Goal: Information Seeking & Learning: Learn about a topic

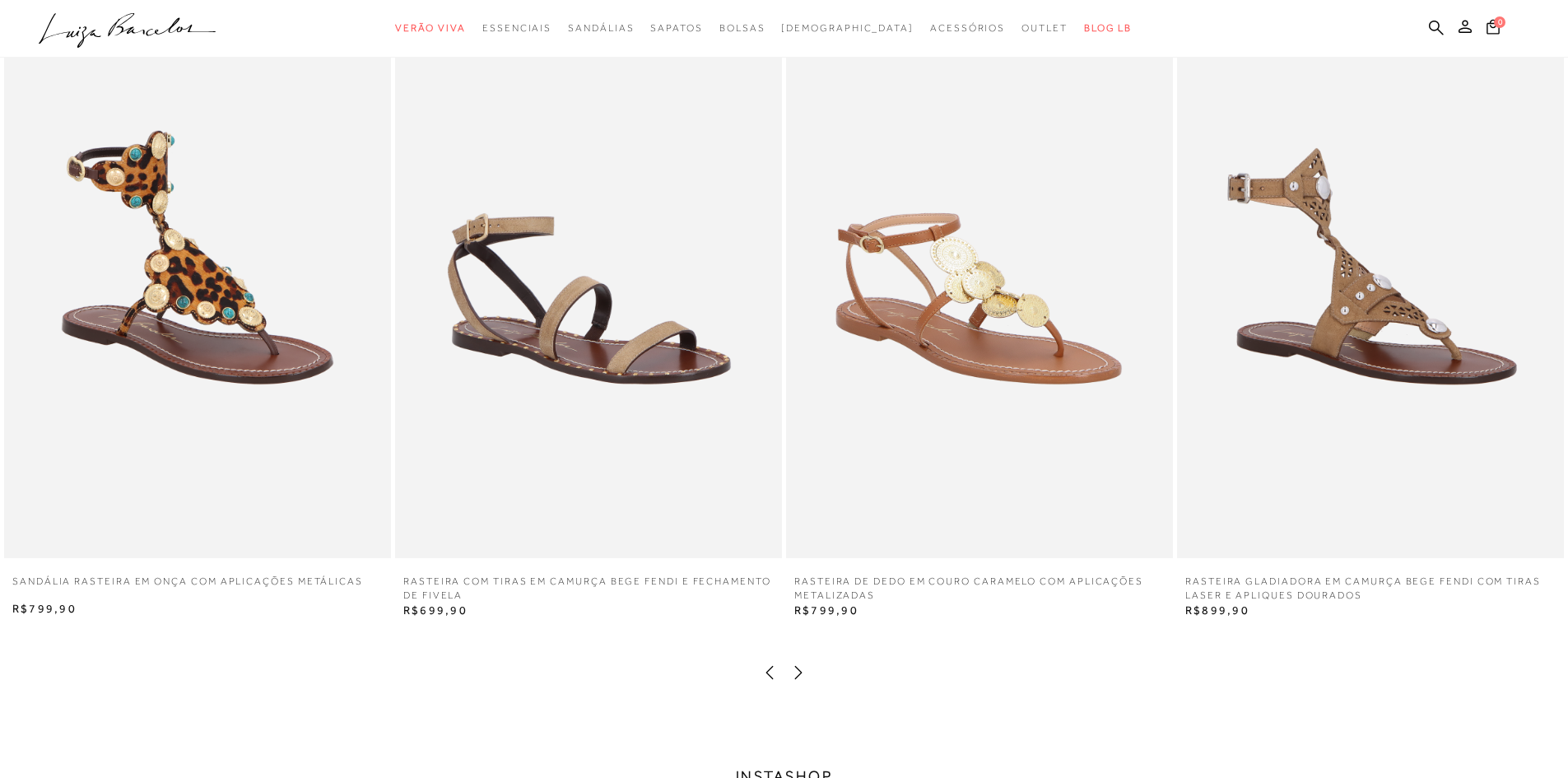
click at [800, 673] on icon at bounding box center [798, 672] width 16 height 16
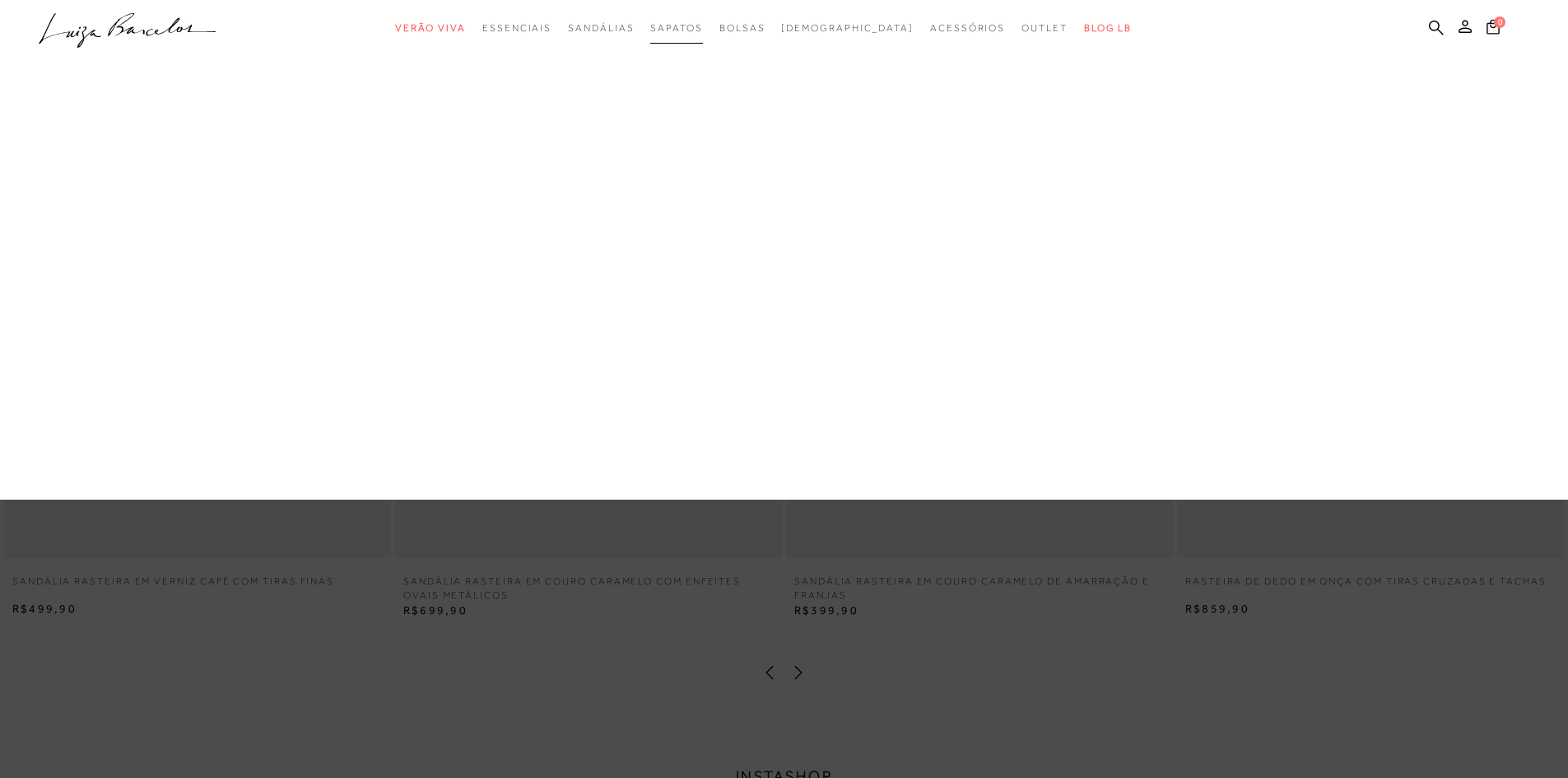
click at [698, 29] on span "Sapatos" at bounding box center [676, 28] width 51 height 12
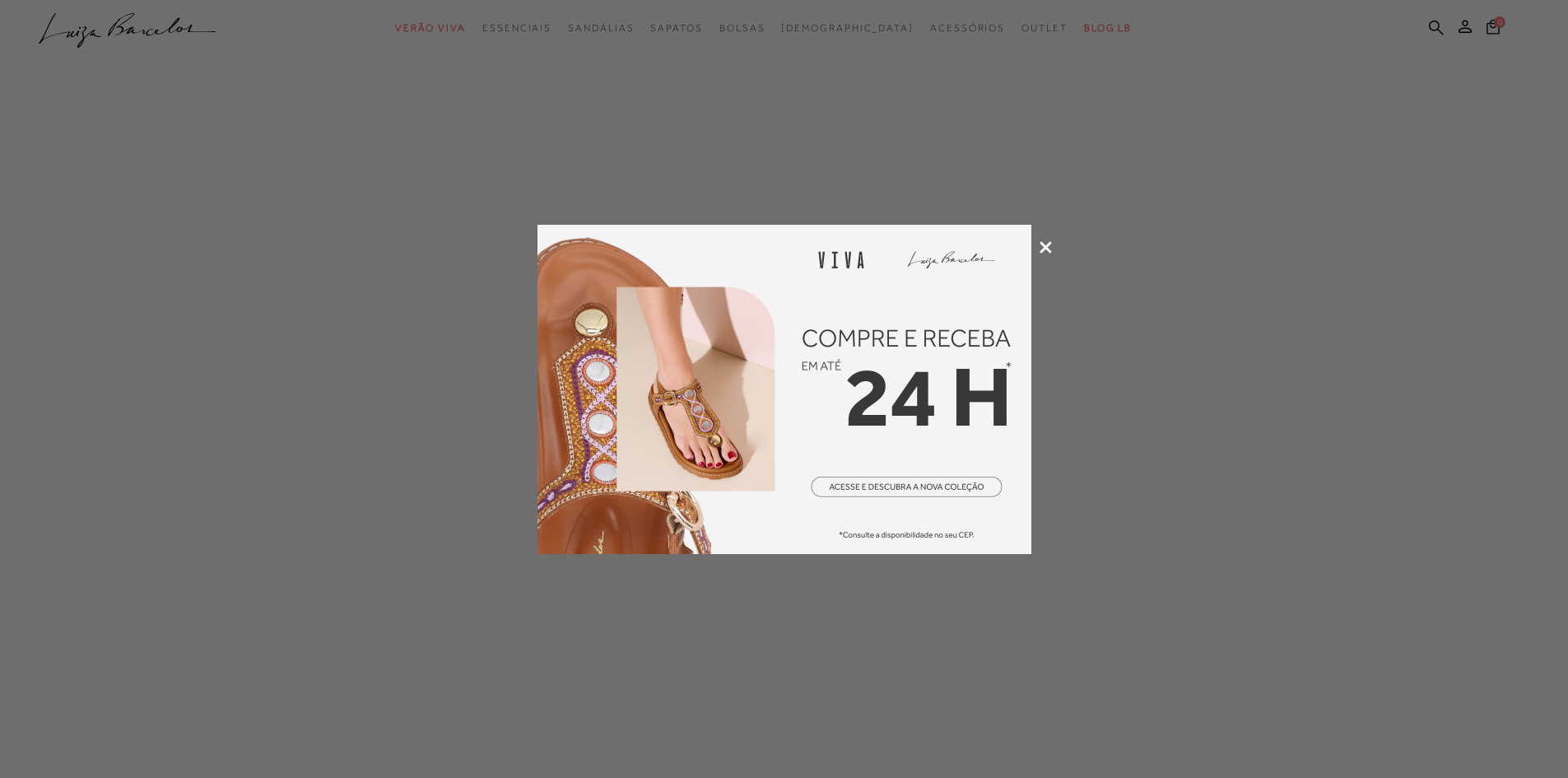
click at [1052, 246] on div at bounding box center [784, 389] width 1568 height 778
drag, startPoint x: 1045, startPoint y: 242, endPoint x: 1064, endPoint y: 239, distance: 19.2
click at [1044, 242] on icon at bounding box center [1045, 247] width 13 height 13
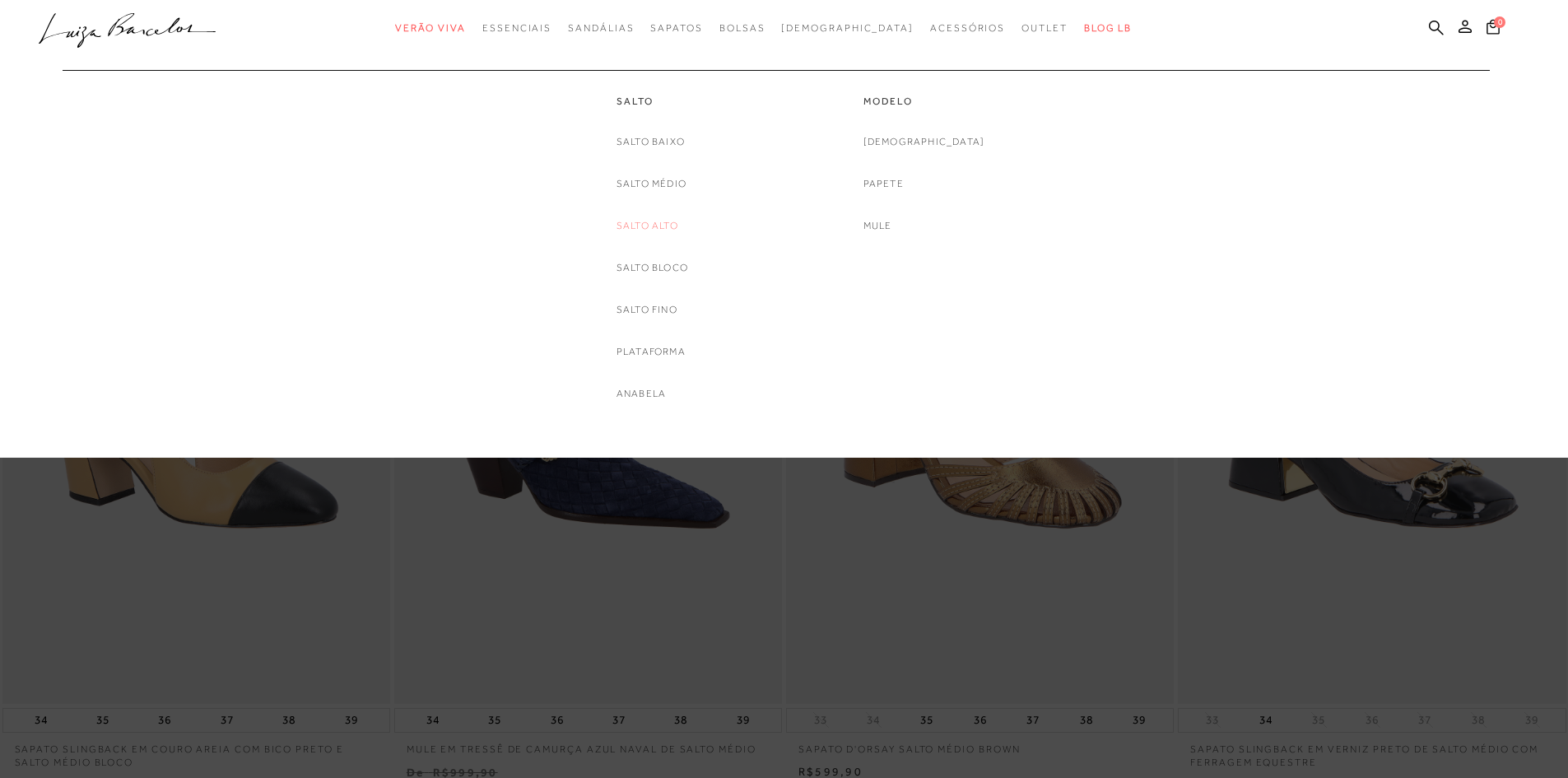
click at [668, 229] on link "Salto Alto" at bounding box center [648, 226] width 62 height 17
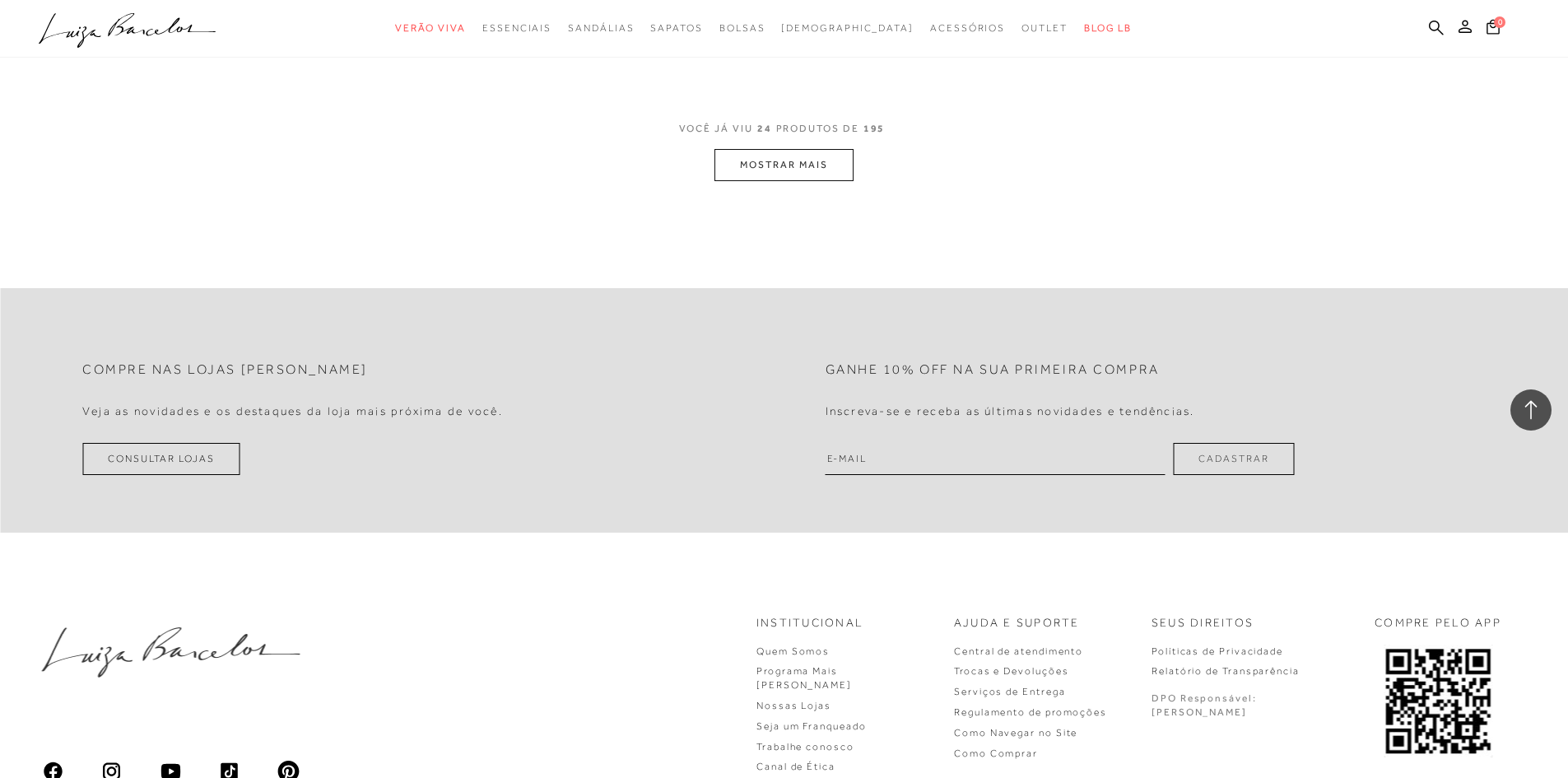
scroll to position [4052, 0]
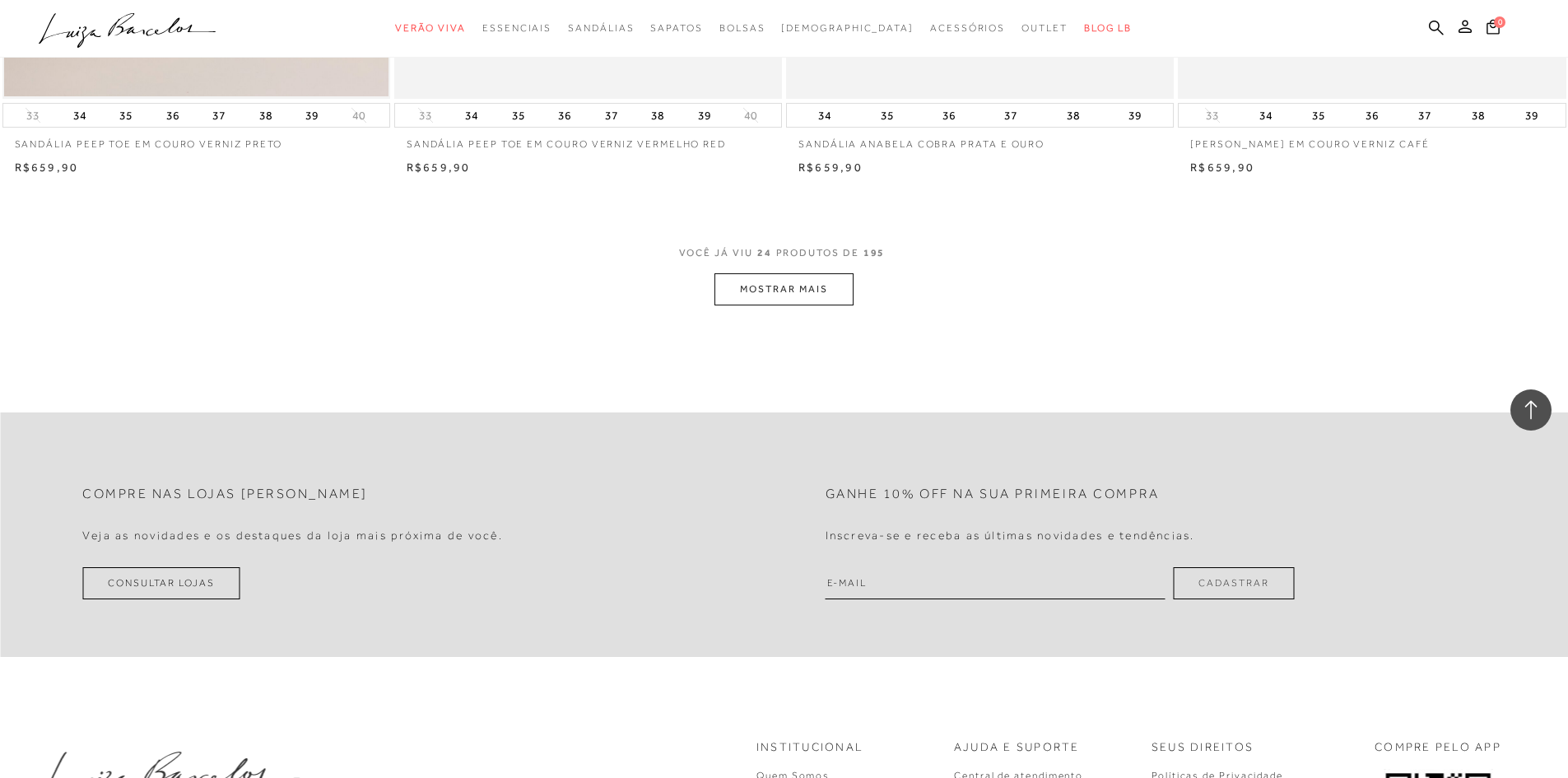
click at [823, 293] on button "MOSTRAR MAIS" at bounding box center [784, 289] width 139 height 32
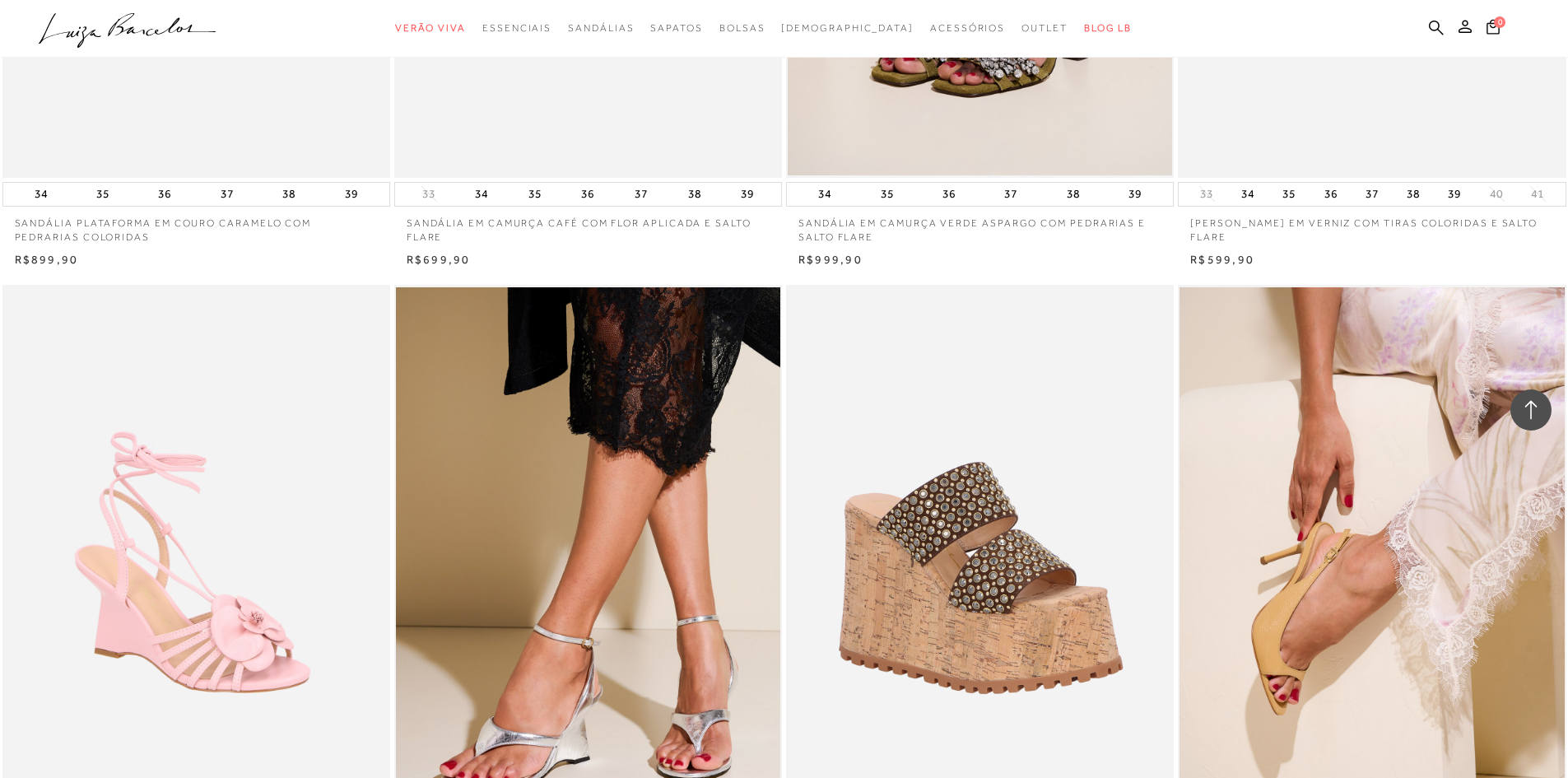
scroll to position [2817, 0]
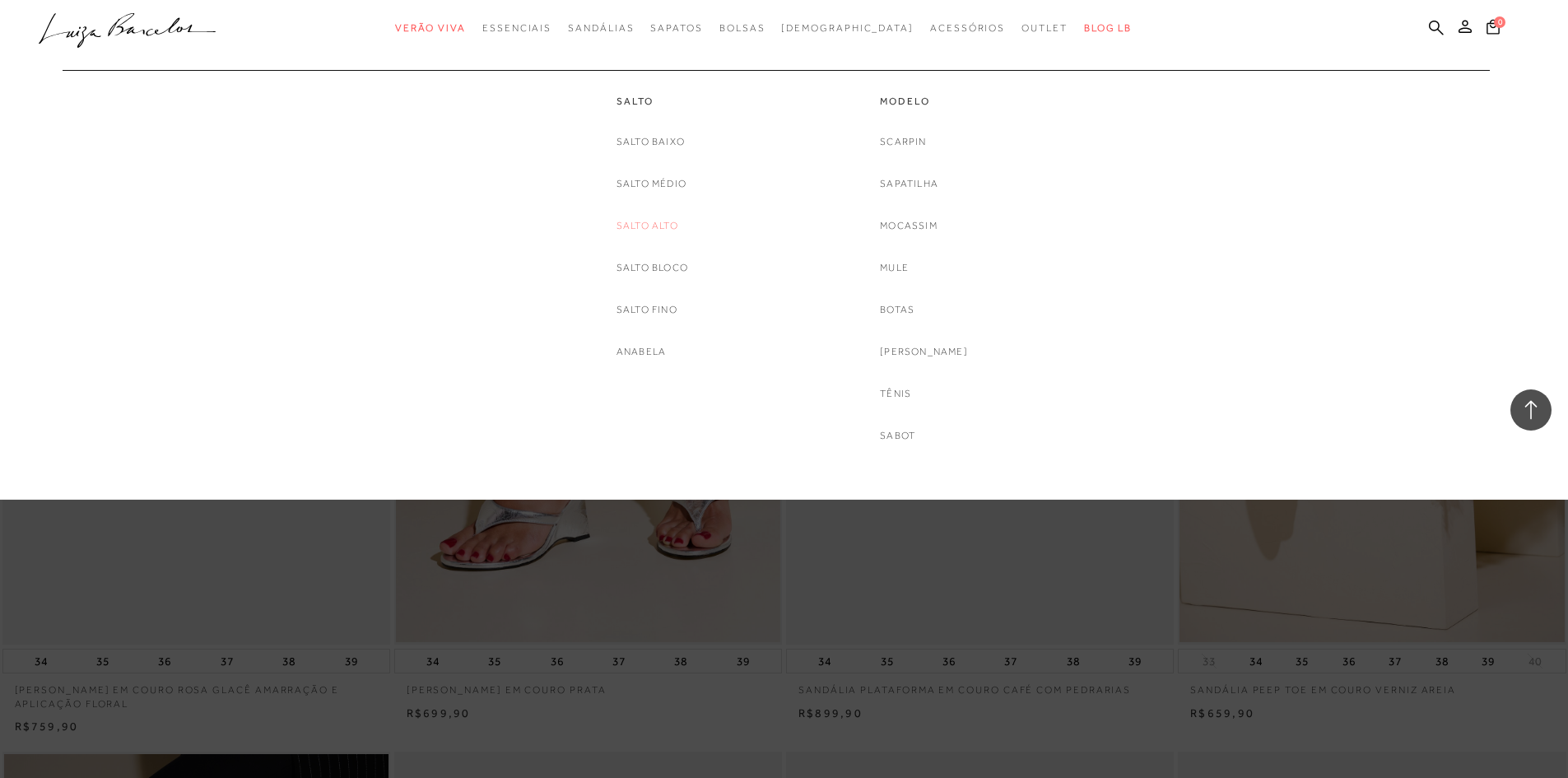
click at [658, 223] on link "Salto Alto" at bounding box center [648, 226] width 62 height 17
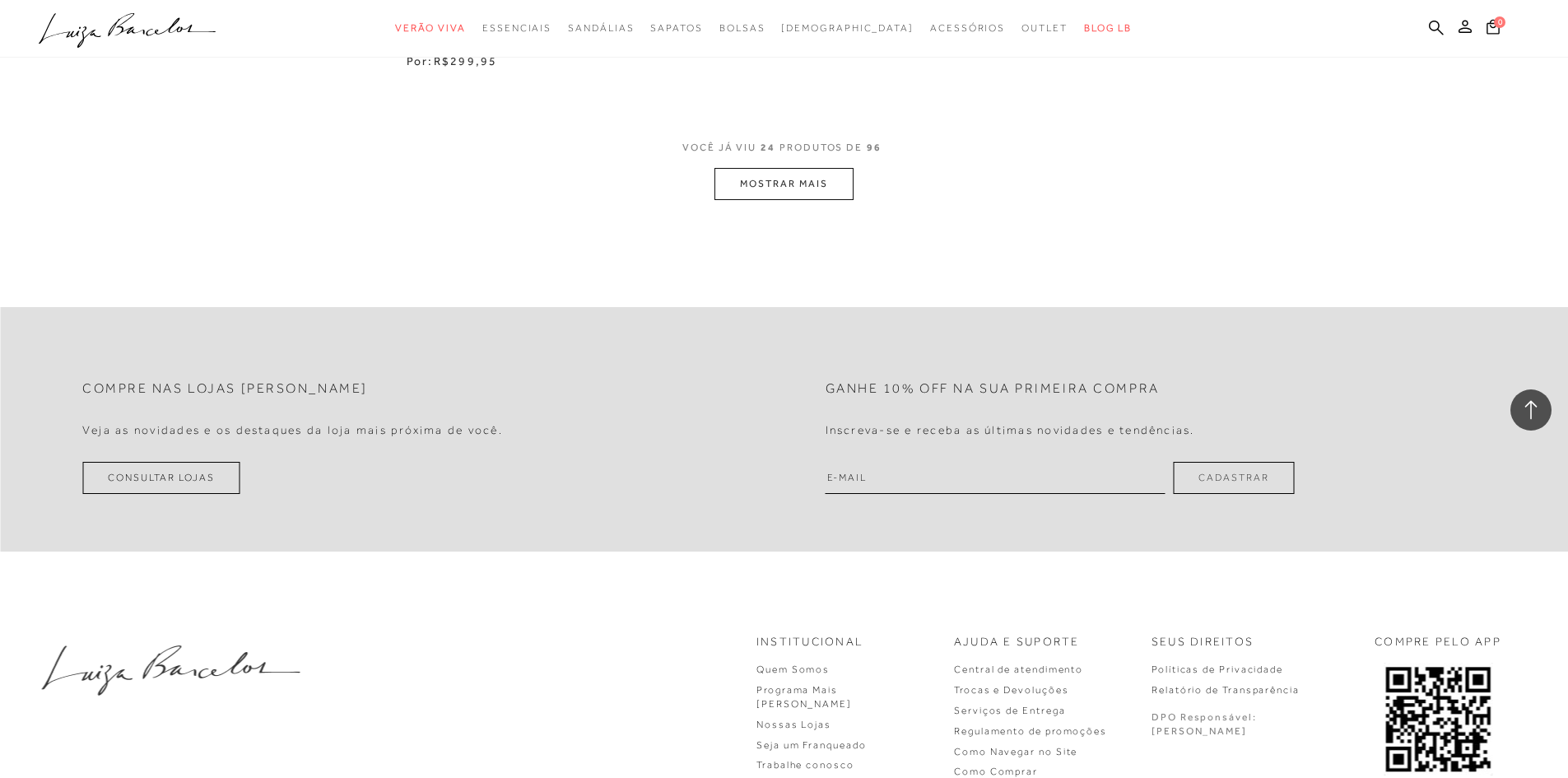
scroll to position [4036, 0]
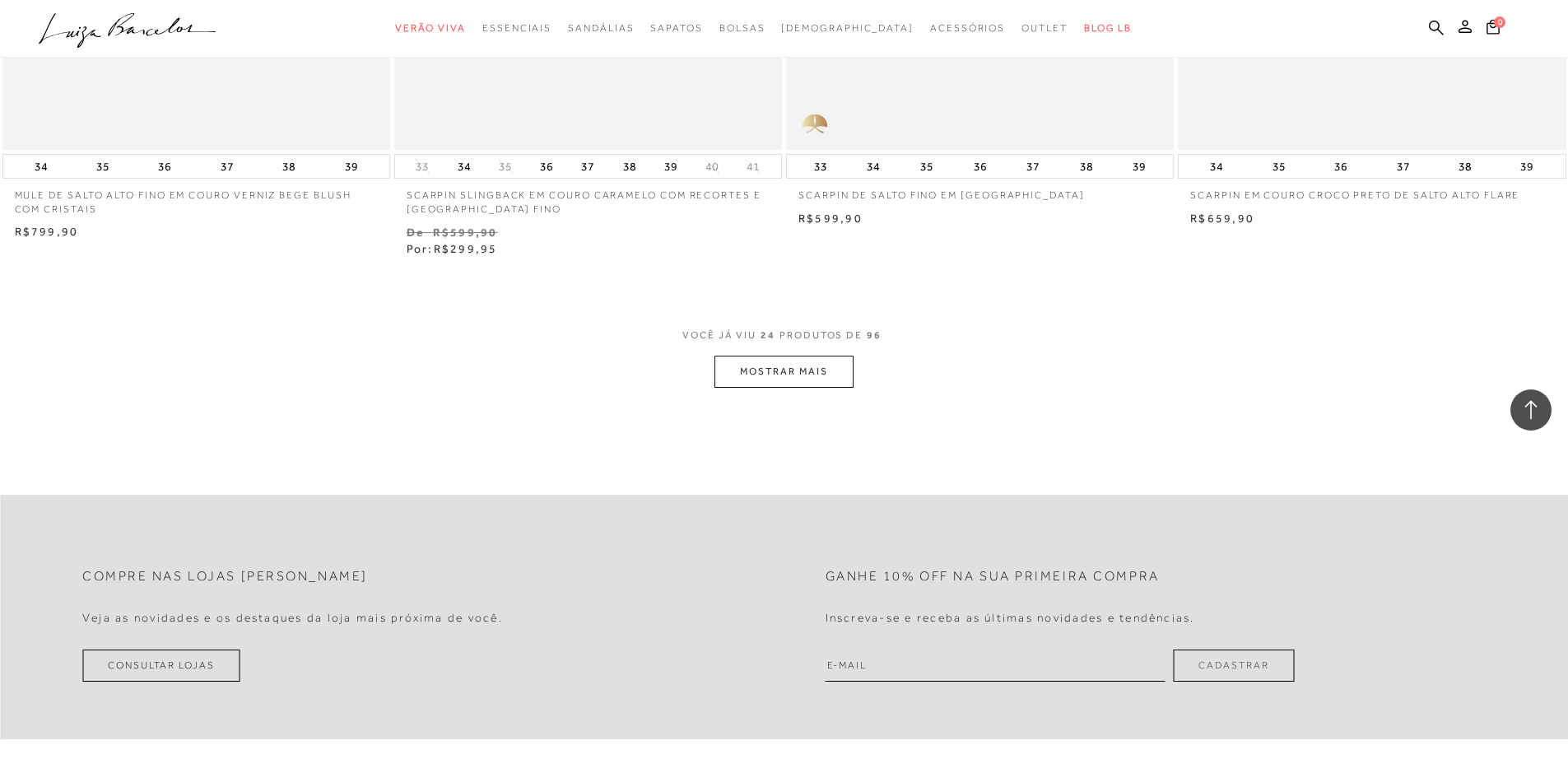
click at [784, 364] on button "MOSTRAR MAIS" at bounding box center [784, 372] width 139 height 32
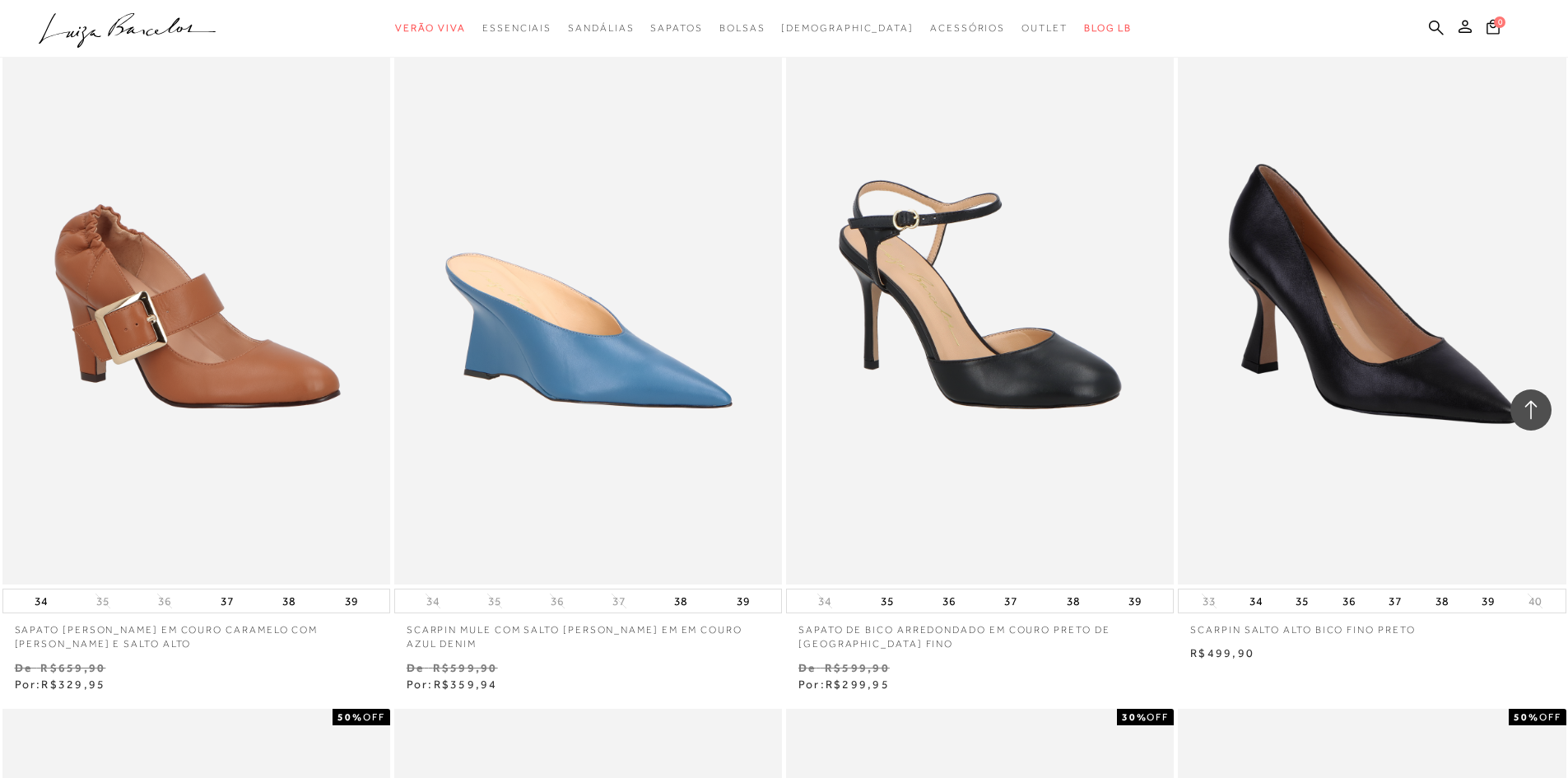
scroll to position [4942, 0]
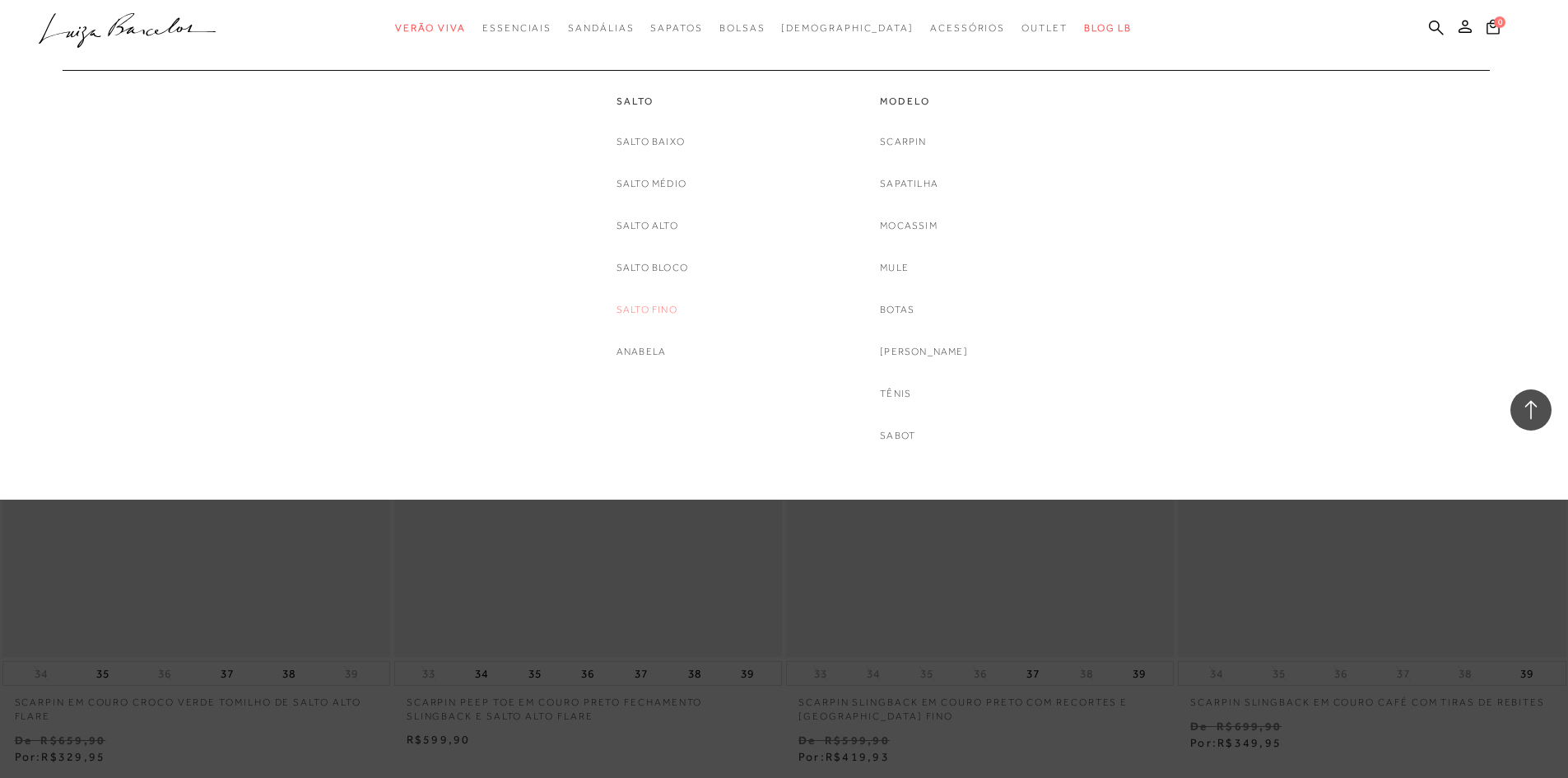
click at [631, 308] on link "Salto fino" at bounding box center [647, 310] width 61 height 17
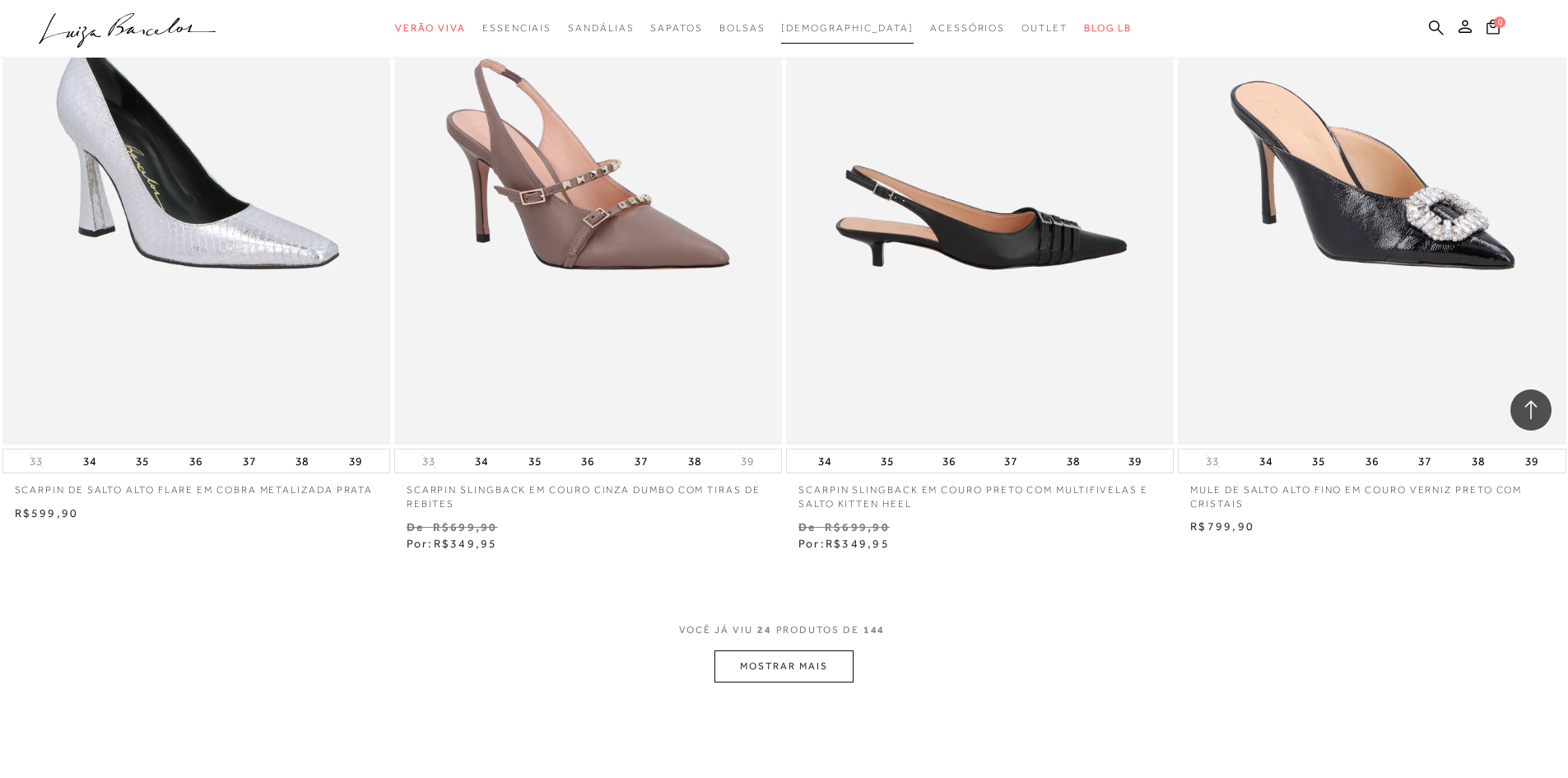
scroll to position [3789, 0]
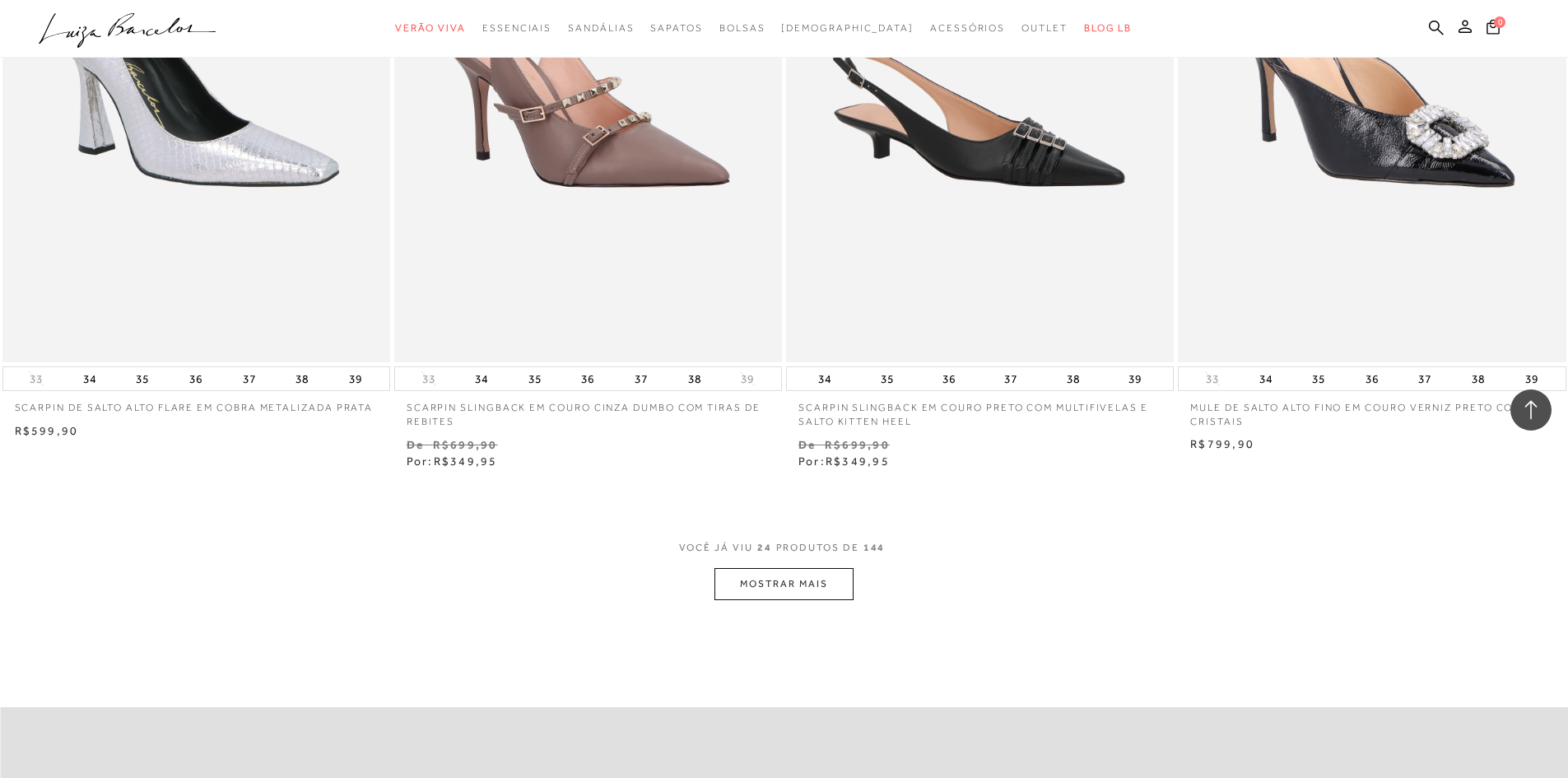
click at [824, 578] on button "MOSTRAR MAIS" at bounding box center [784, 584] width 139 height 32
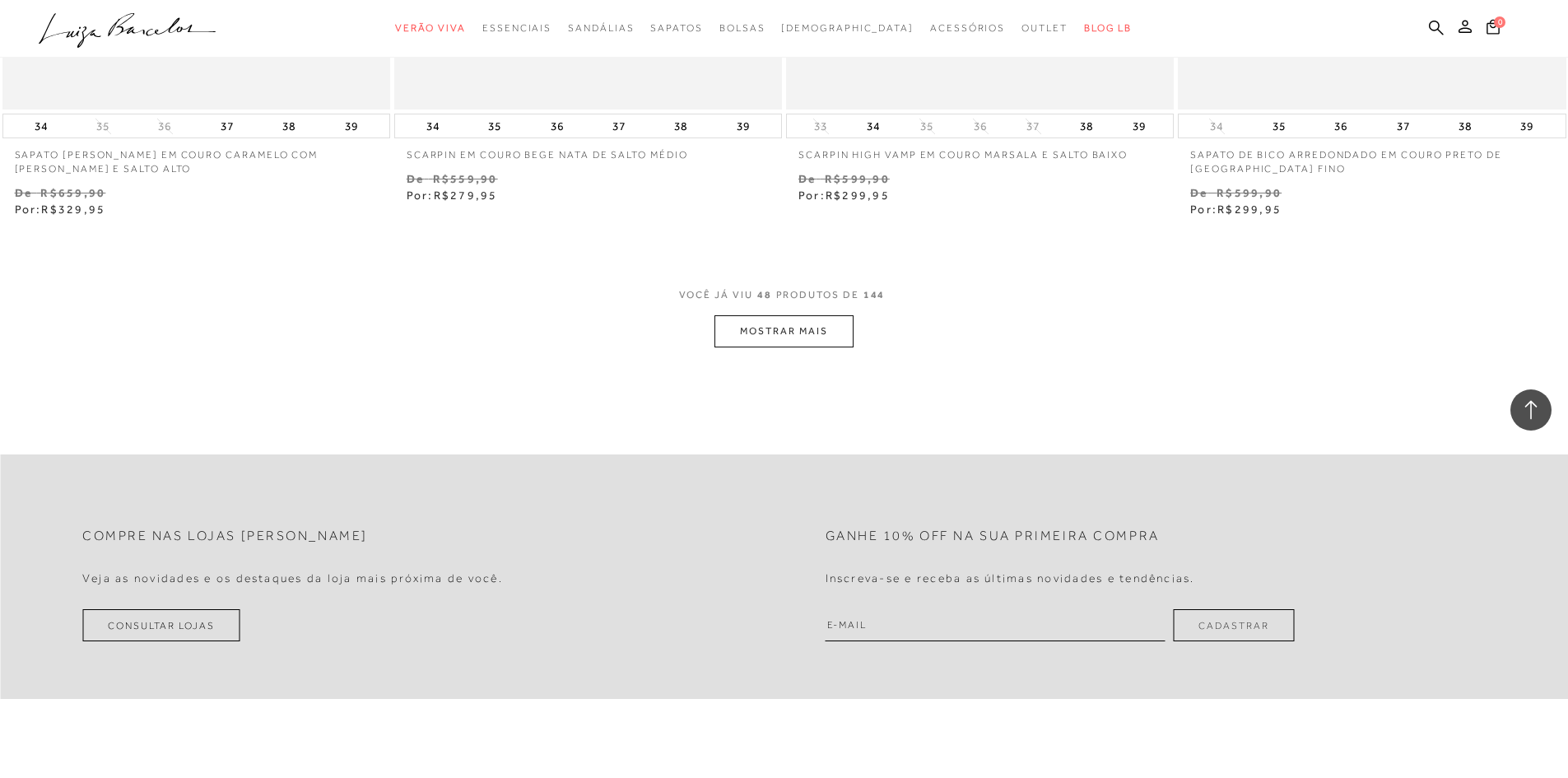
scroll to position [8483, 0]
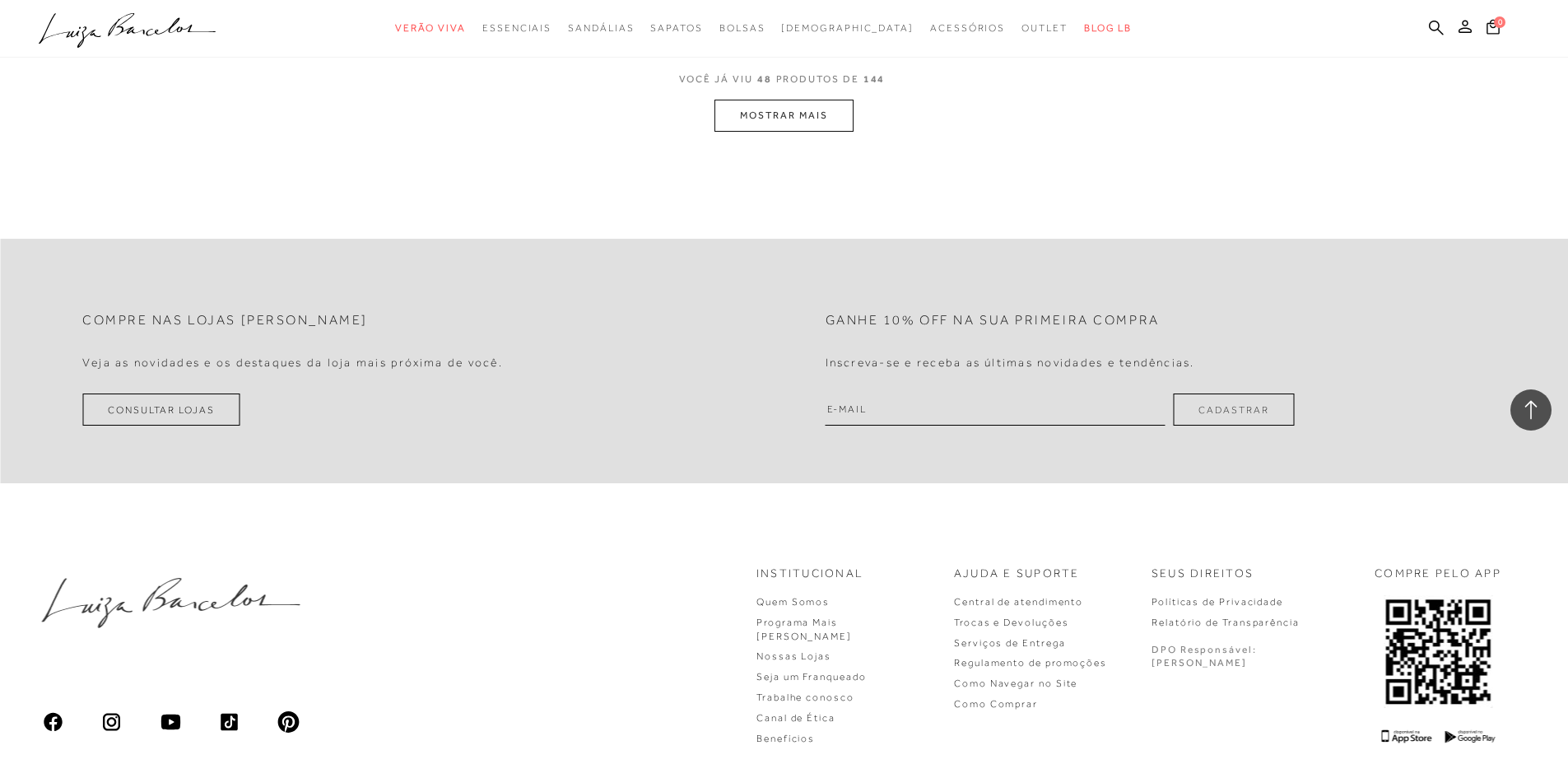
click at [768, 110] on button "MOSTRAR MAIS" at bounding box center [784, 115] width 139 height 32
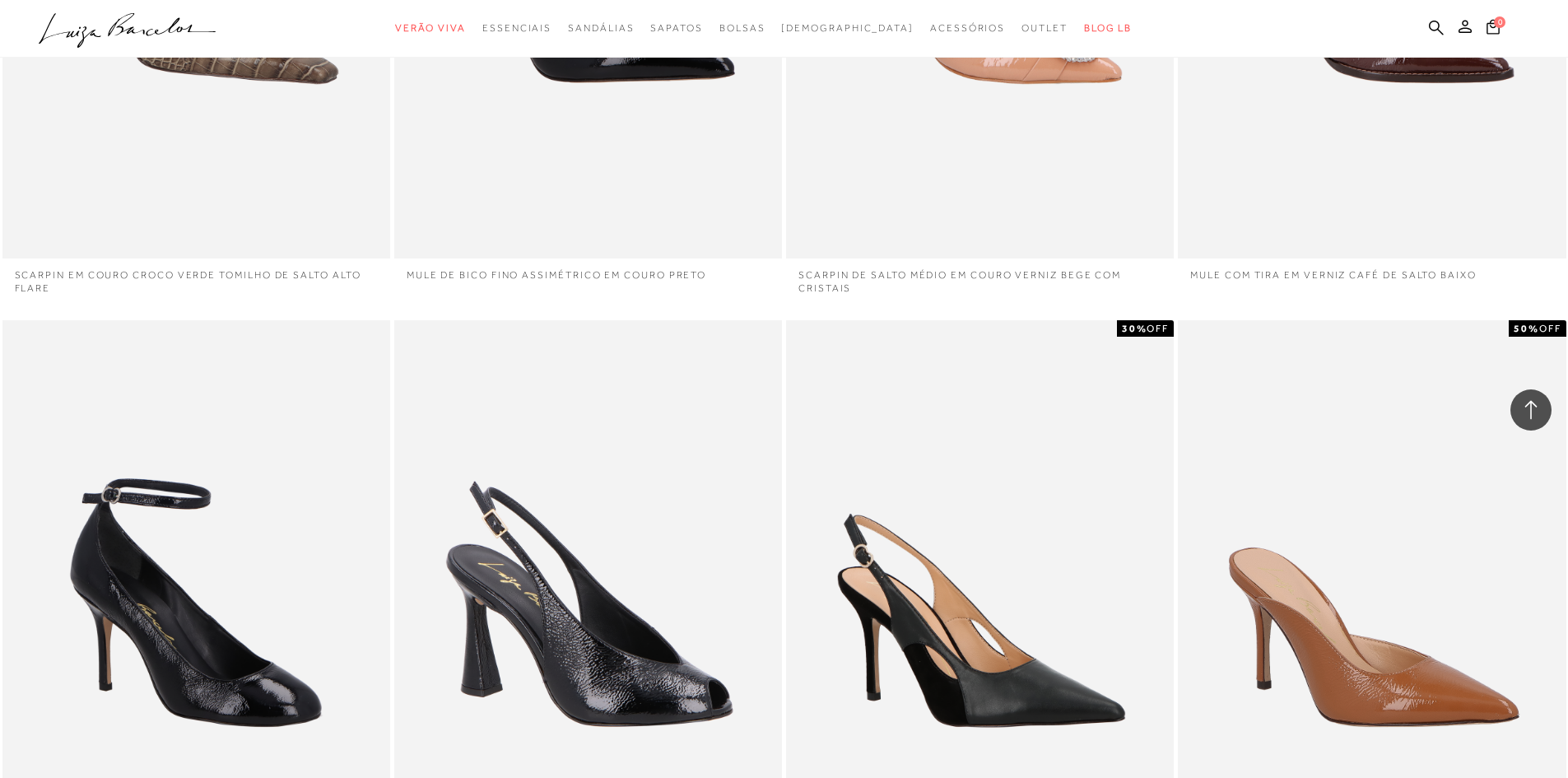
scroll to position [9060, 0]
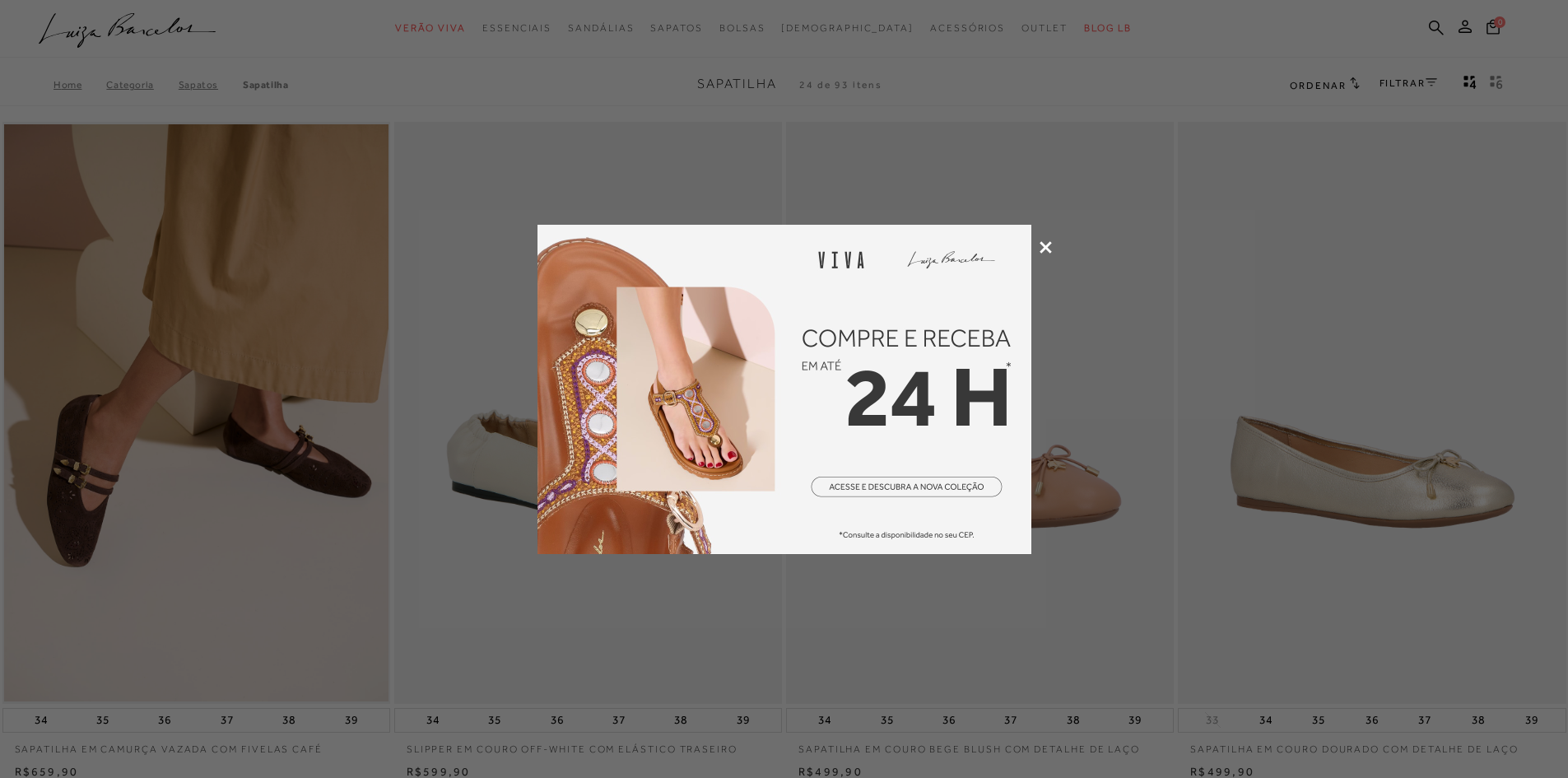
click at [1049, 248] on icon at bounding box center [1045, 247] width 13 height 13
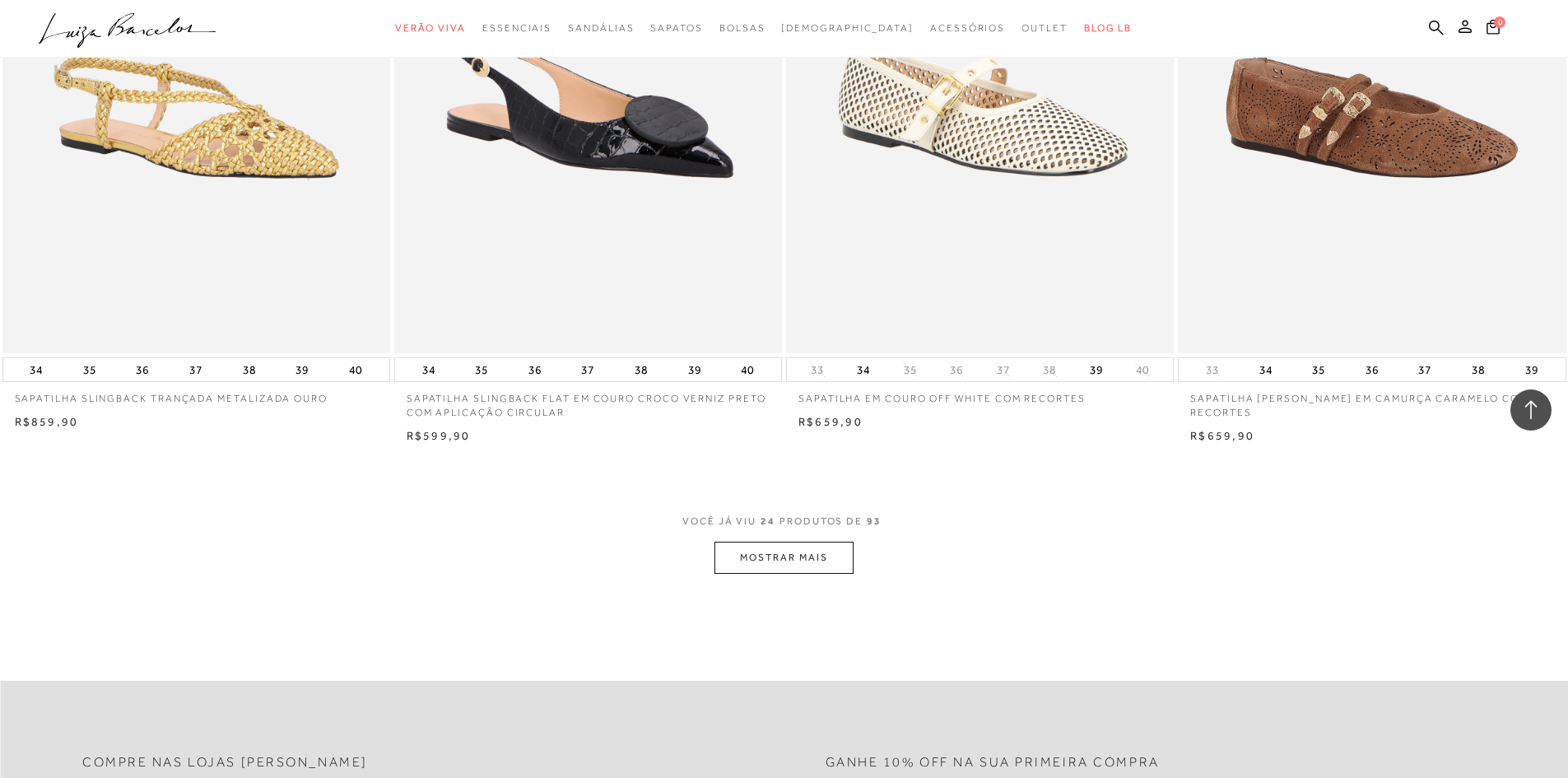
scroll to position [3789, 0]
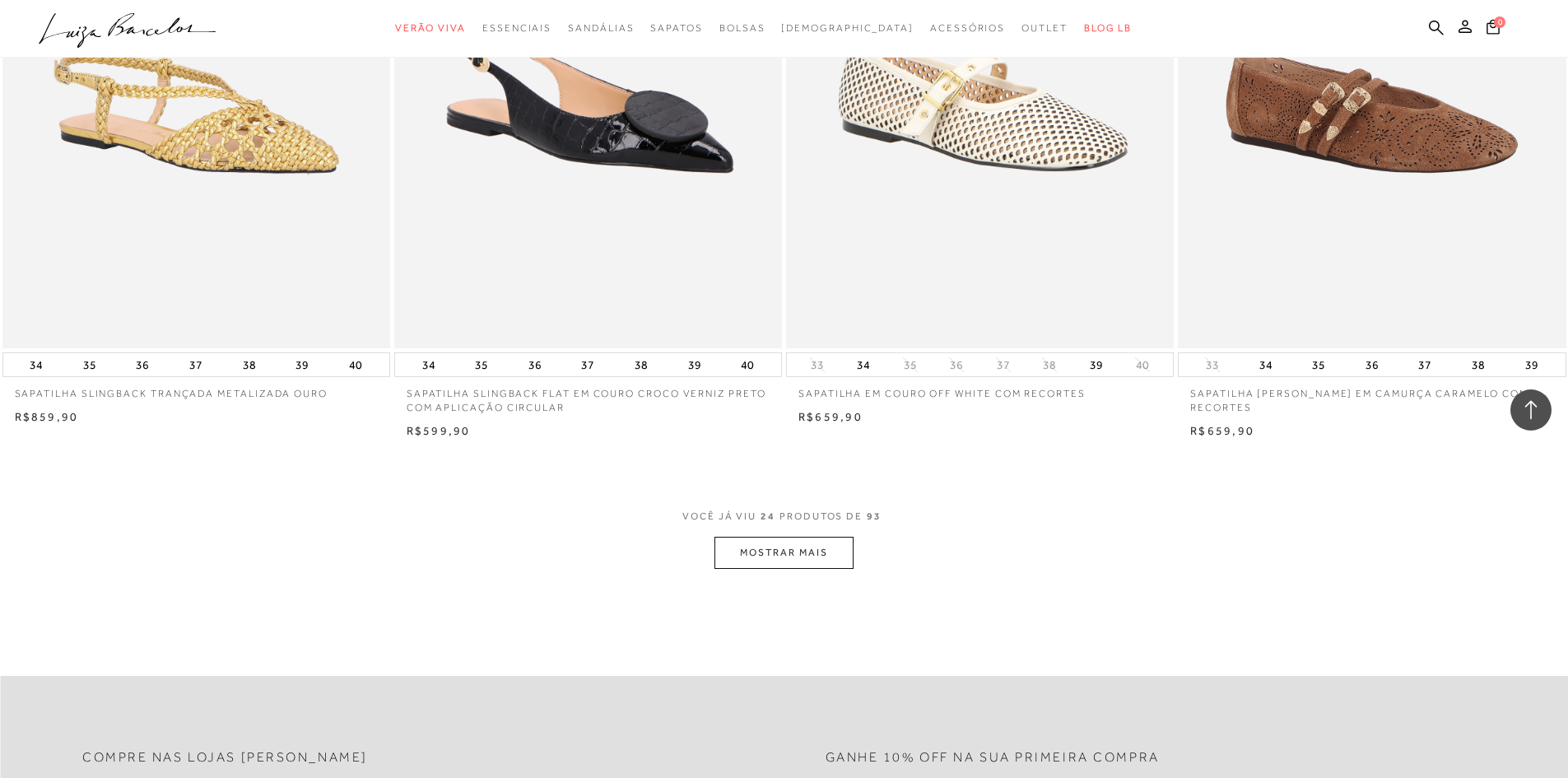
click at [798, 557] on button "MOSTRAR MAIS" at bounding box center [784, 553] width 139 height 32
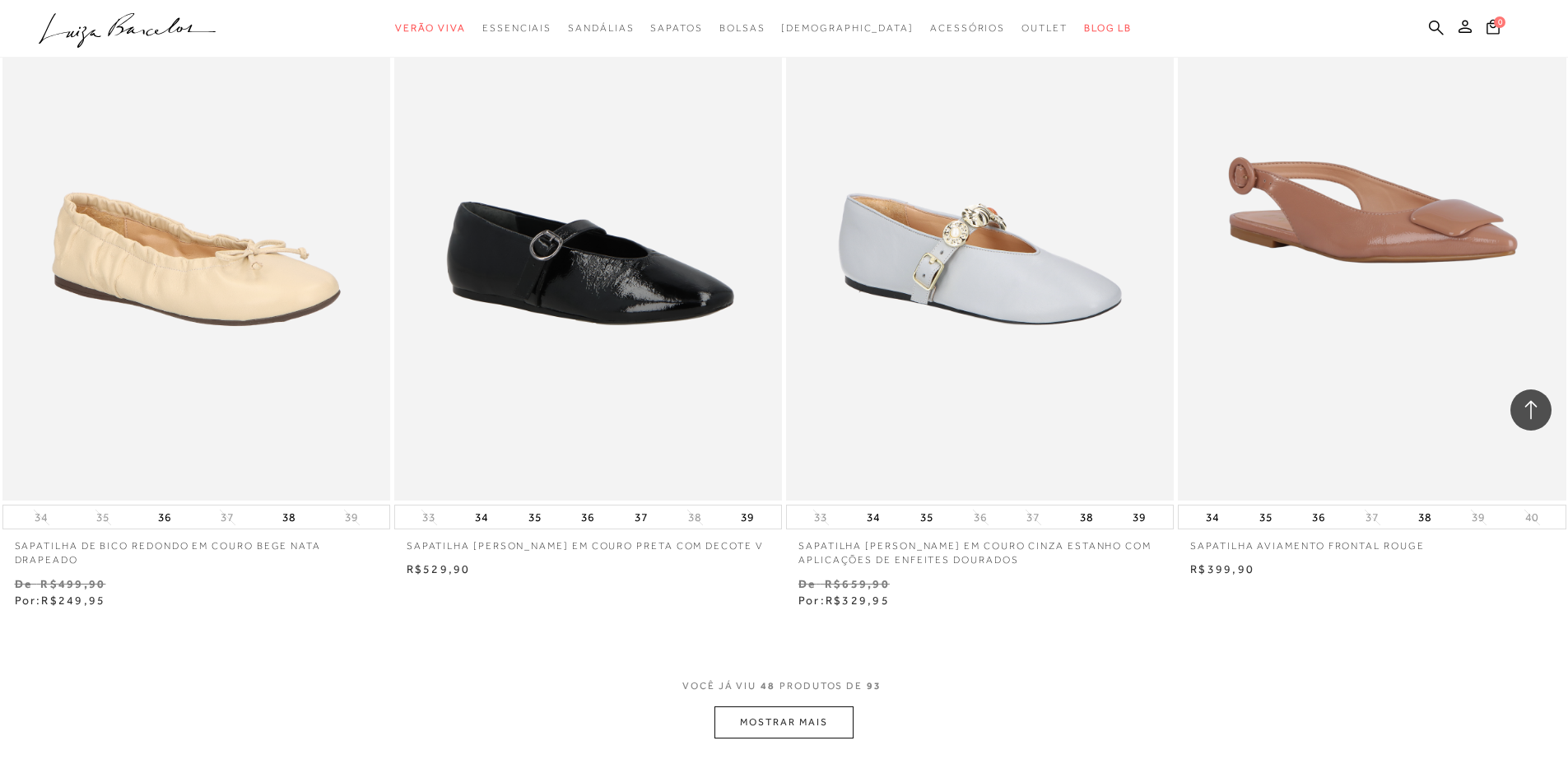
scroll to position [8154, 0]
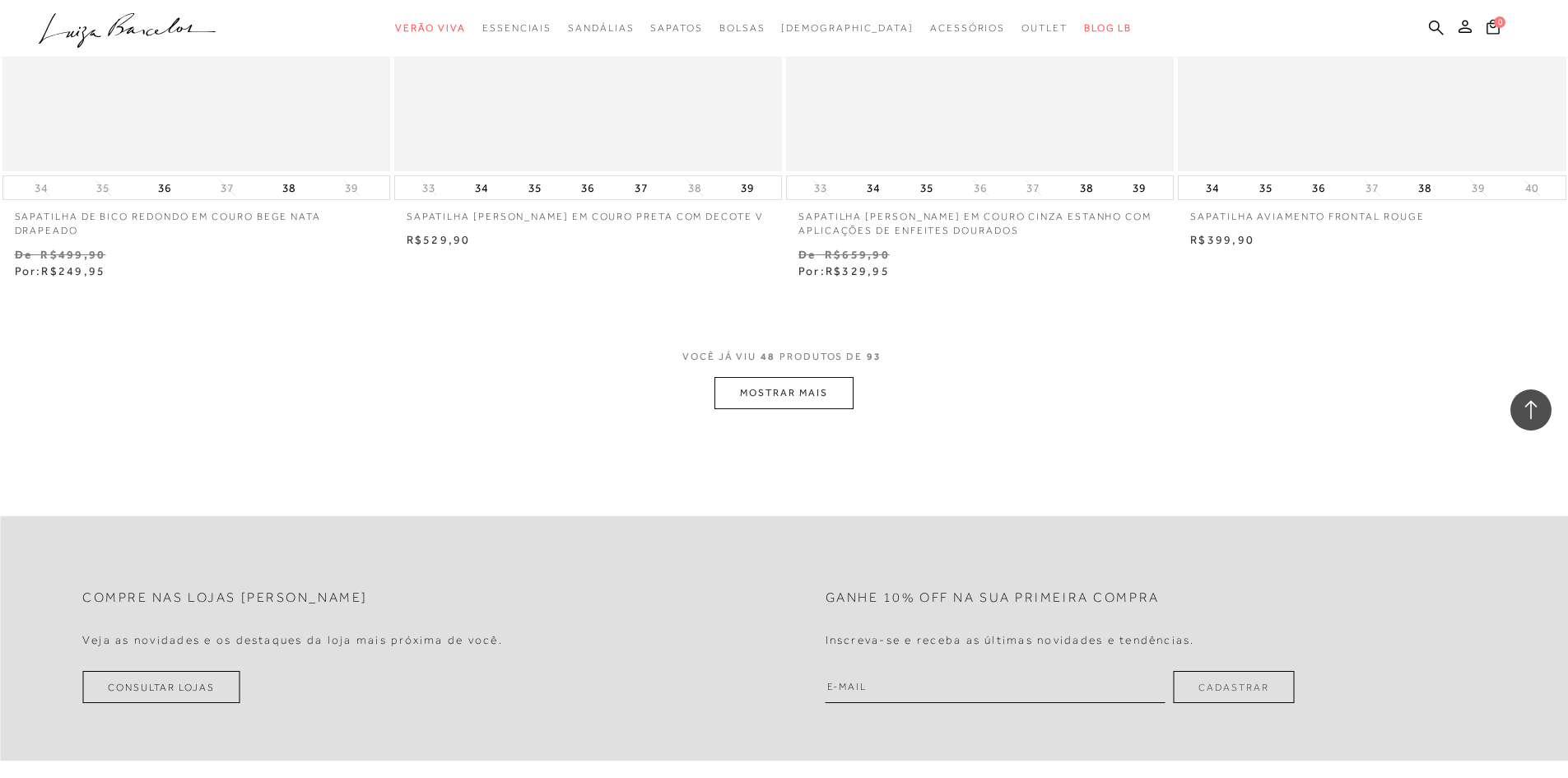
click at [761, 385] on button "MOSTRAR MAIS" at bounding box center [784, 393] width 139 height 32
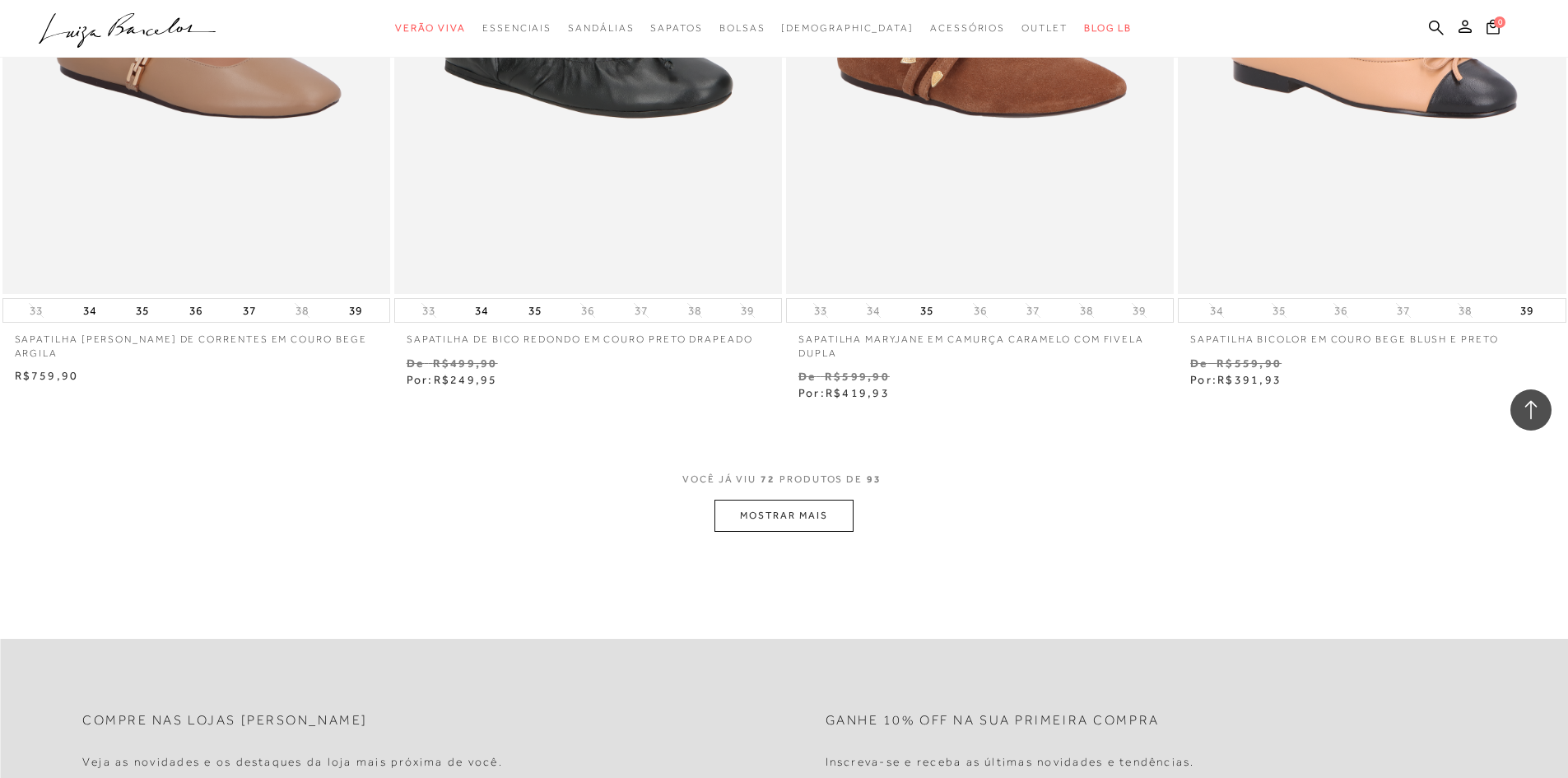
scroll to position [12355, 0]
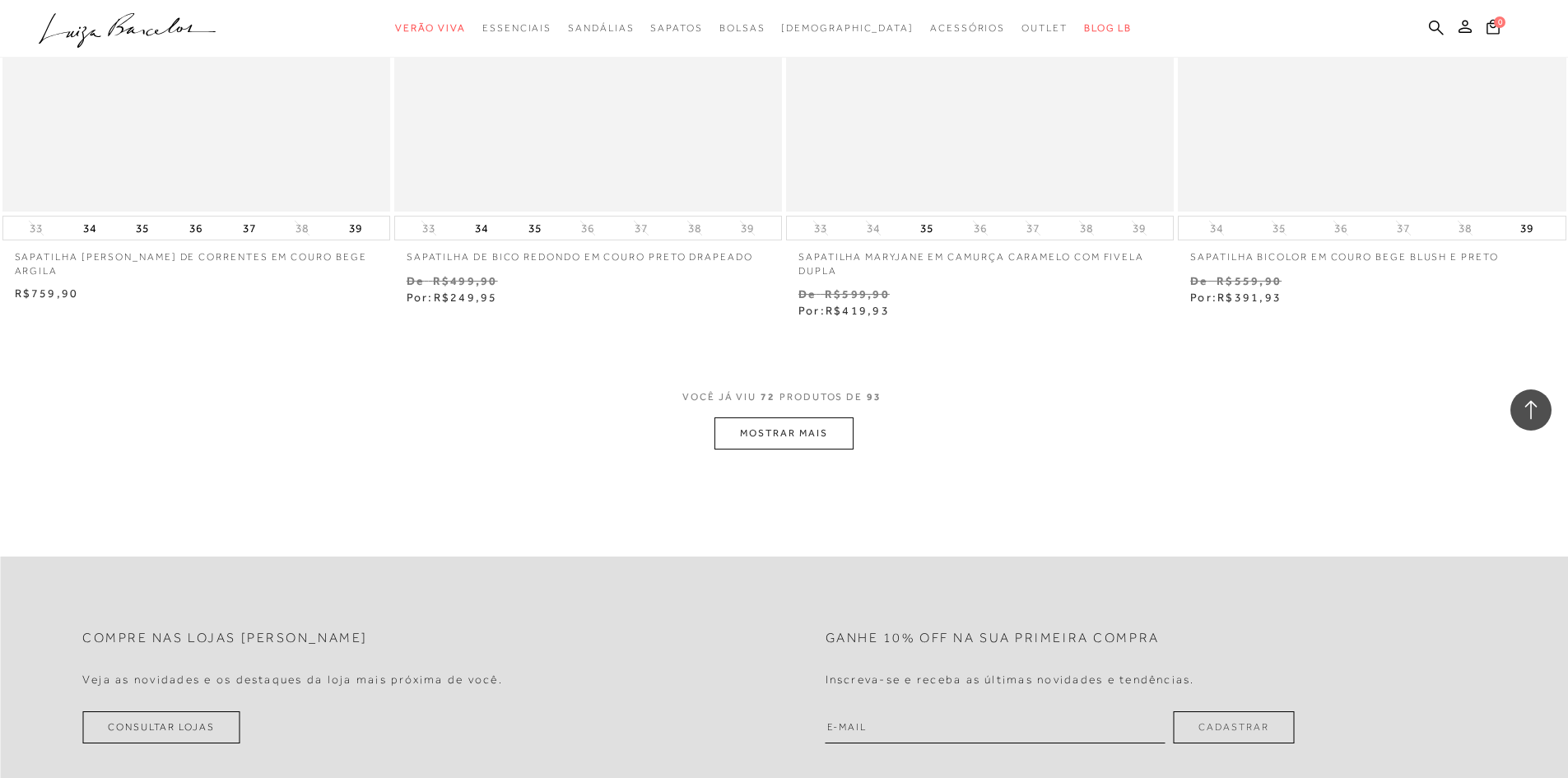
click at [836, 436] on button "MOSTRAR MAIS" at bounding box center [784, 433] width 139 height 32
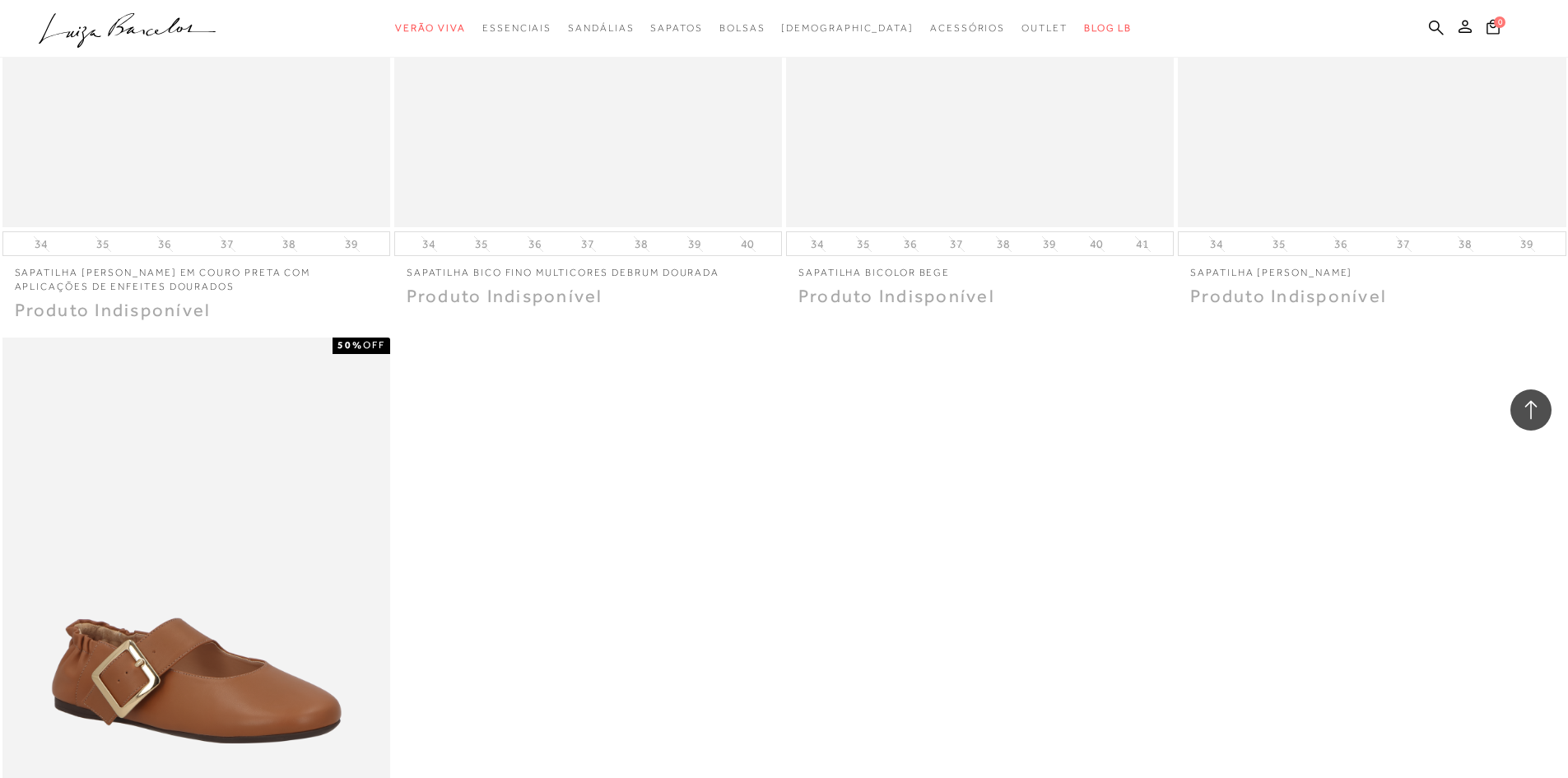
scroll to position [16225, 0]
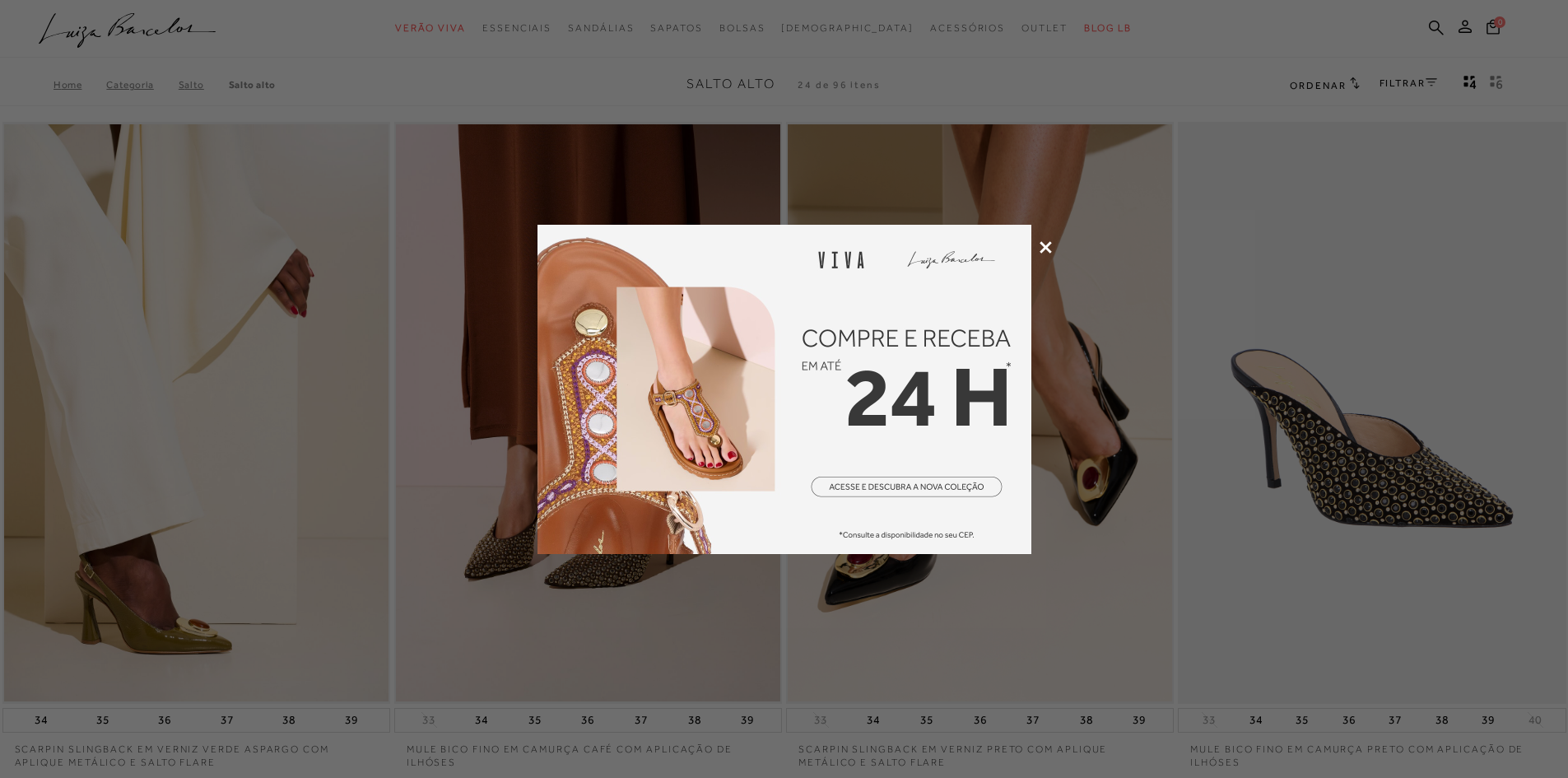
click at [1043, 238] on div at bounding box center [784, 389] width 1568 height 778
click at [1051, 244] on icon at bounding box center [1045, 247] width 13 height 13
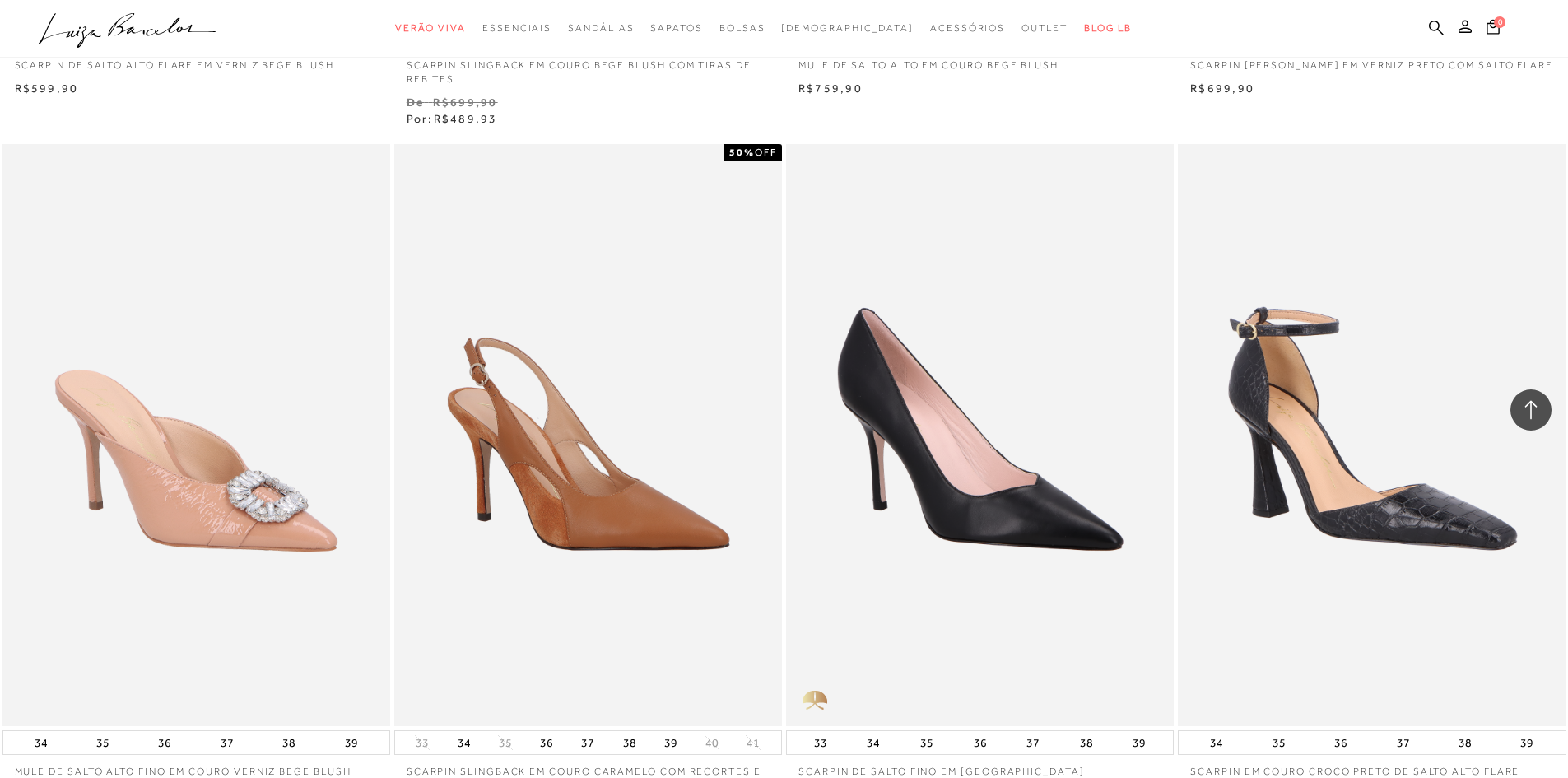
scroll to position [4036, 0]
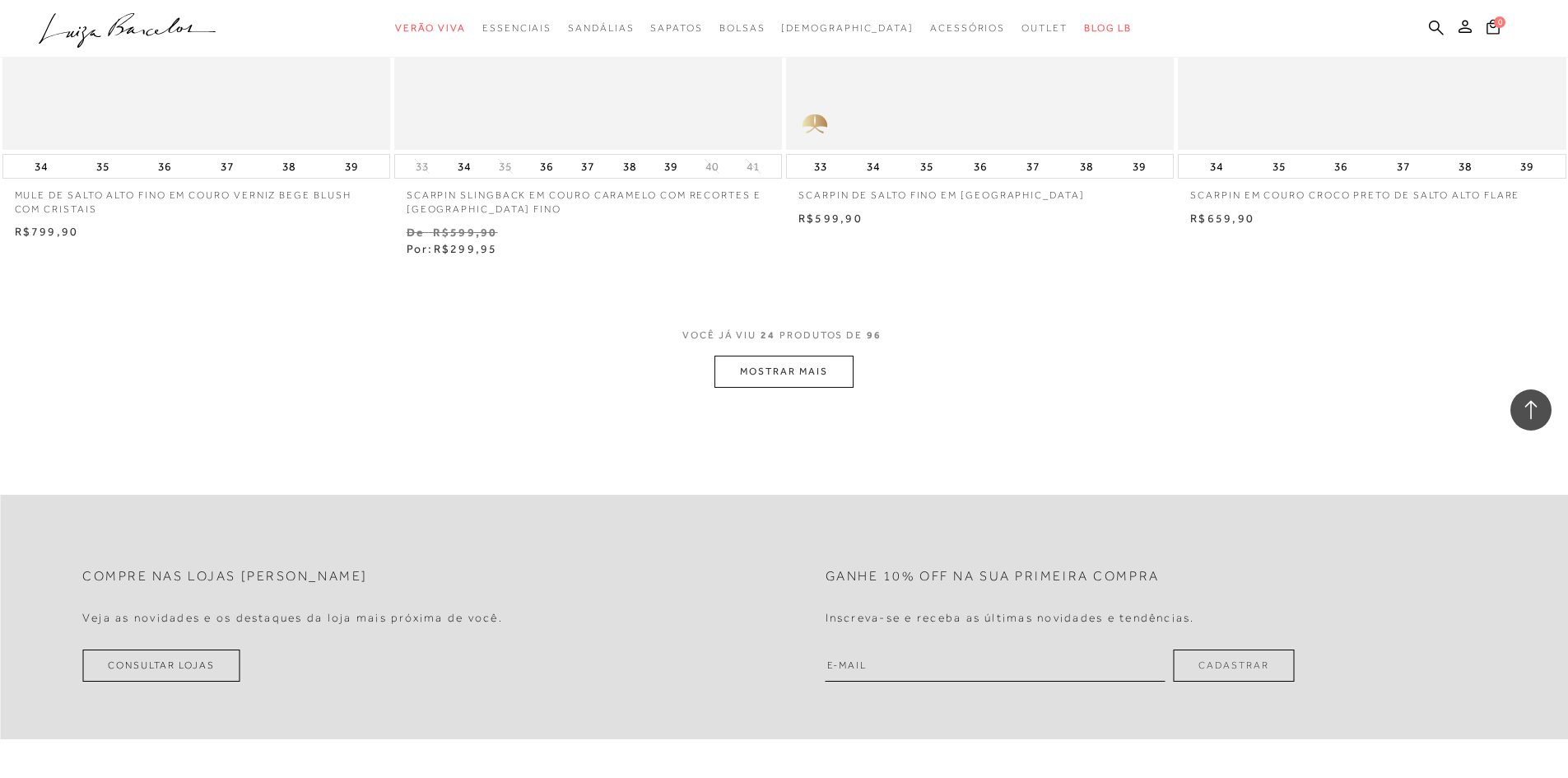
click at [826, 372] on button "MOSTRAR MAIS" at bounding box center [784, 372] width 139 height 32
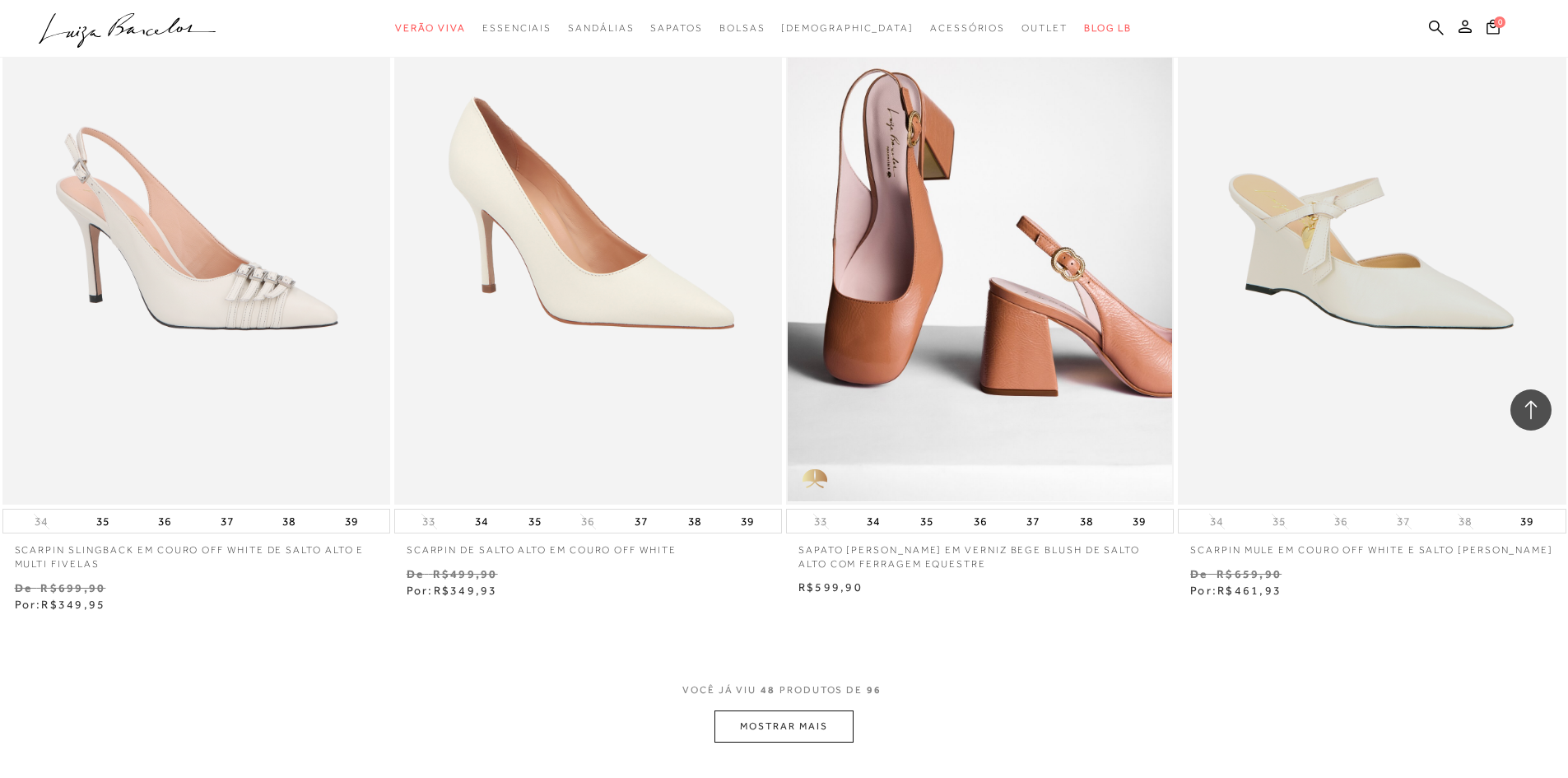
scroll to position [8154, 0]
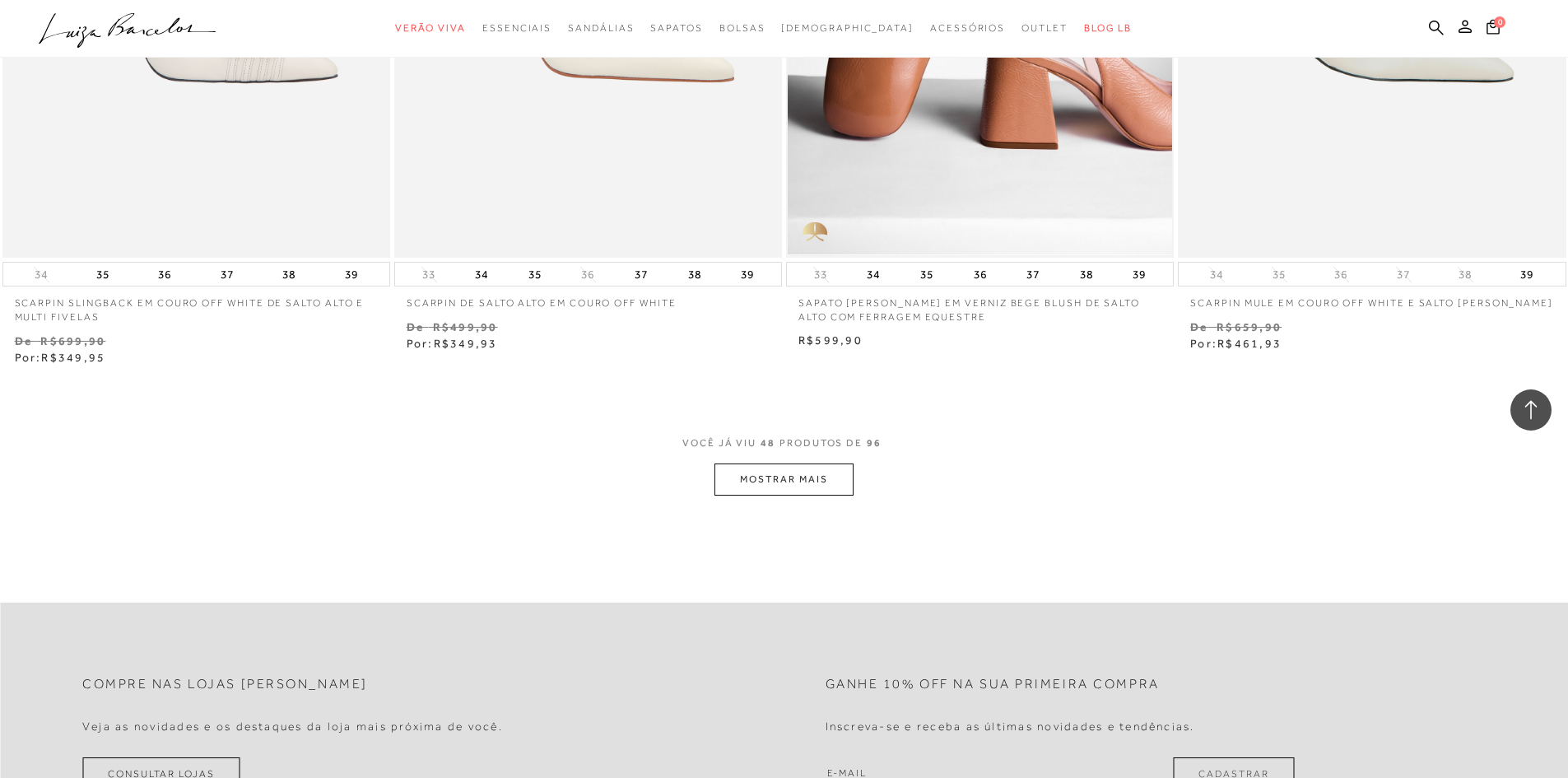
click at [815, 496] on button "MOSTRAR MAIS" at bounding box center [784, 479] width 139 height 32
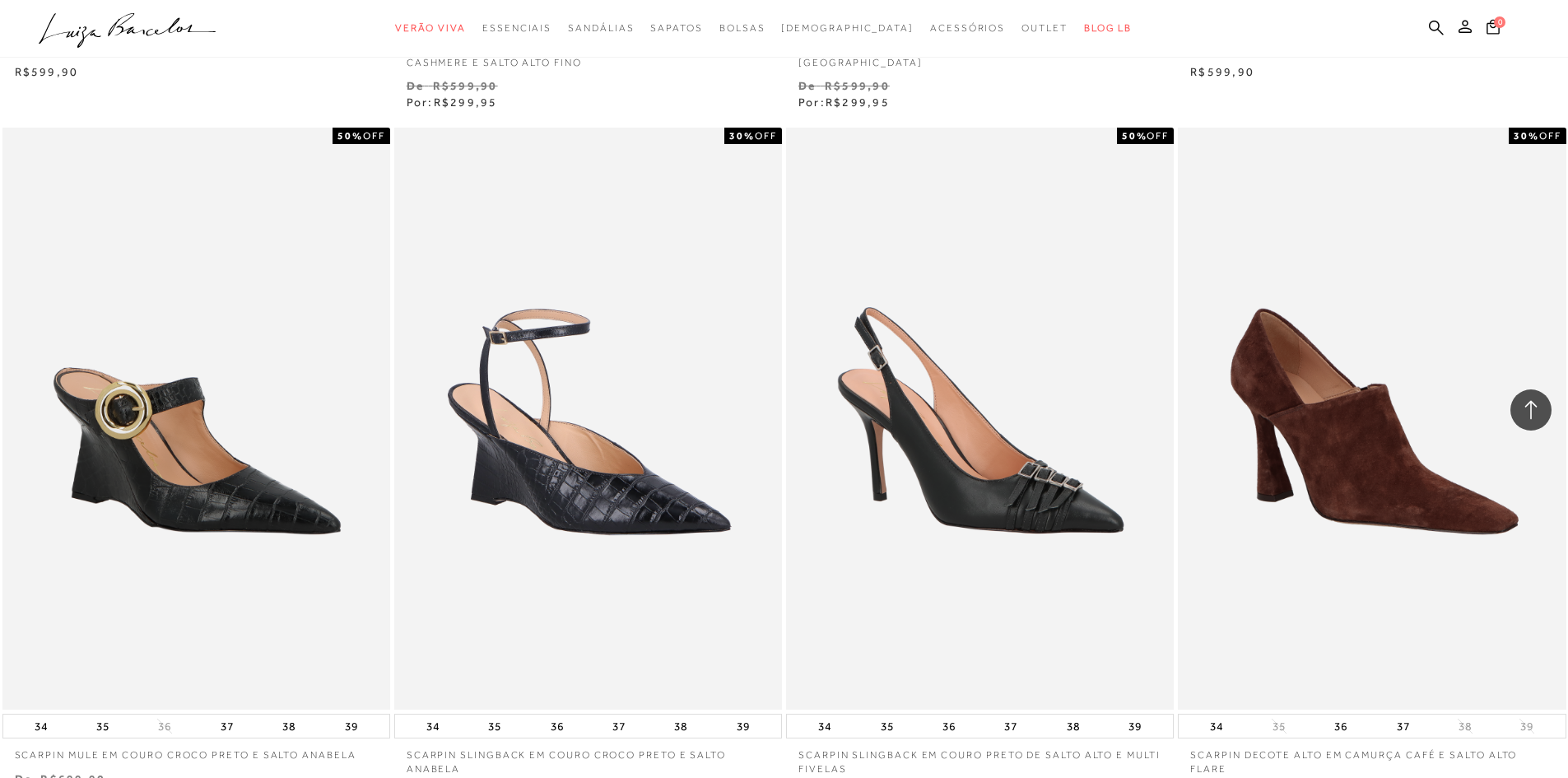
scroll to position [12519, 0]
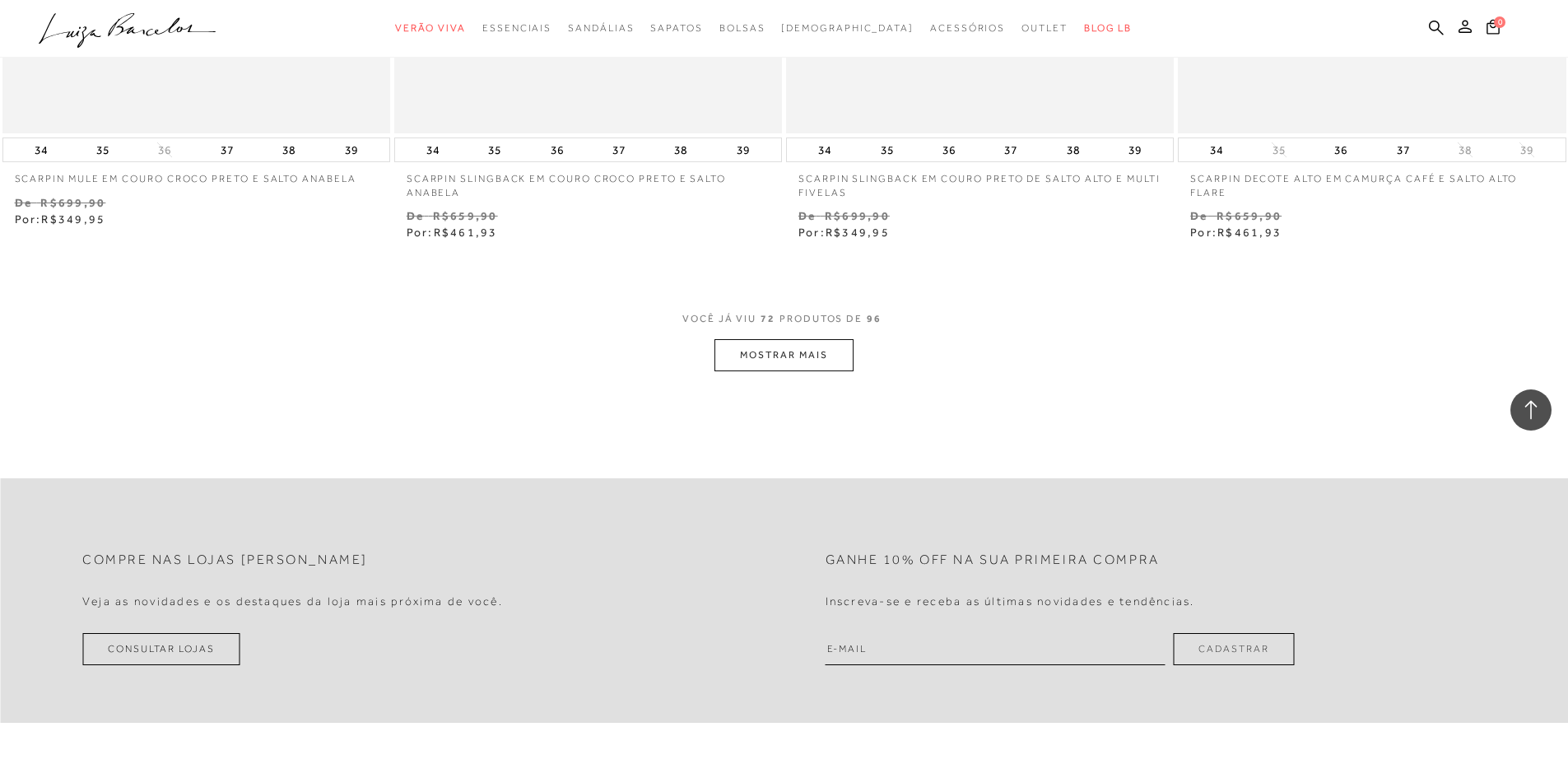
click at [783, 365] on button "MOSTRAR MAIS" at bounding box center [784, 355] width 139 height 32
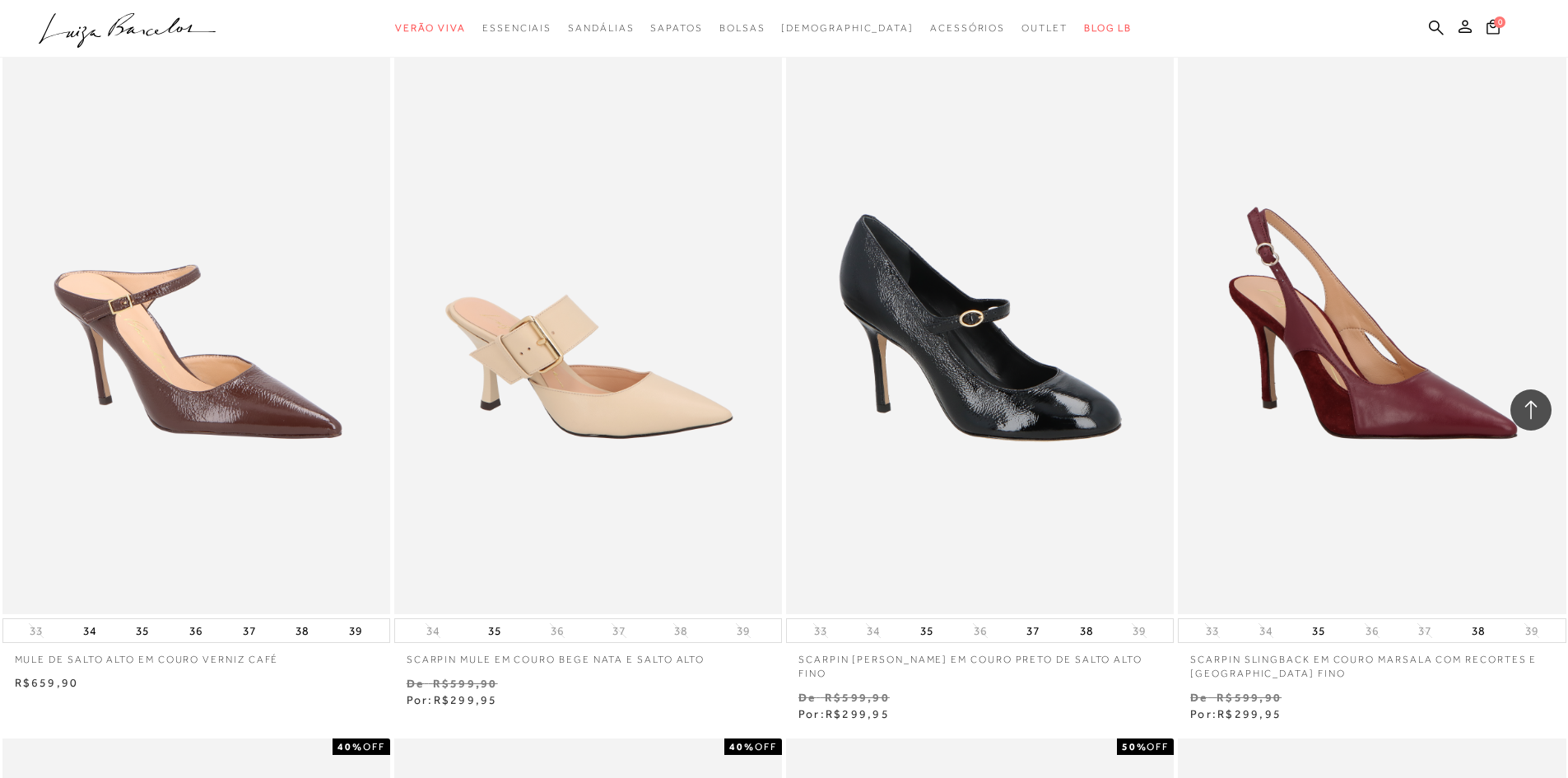
scroll to position [14185, 0]
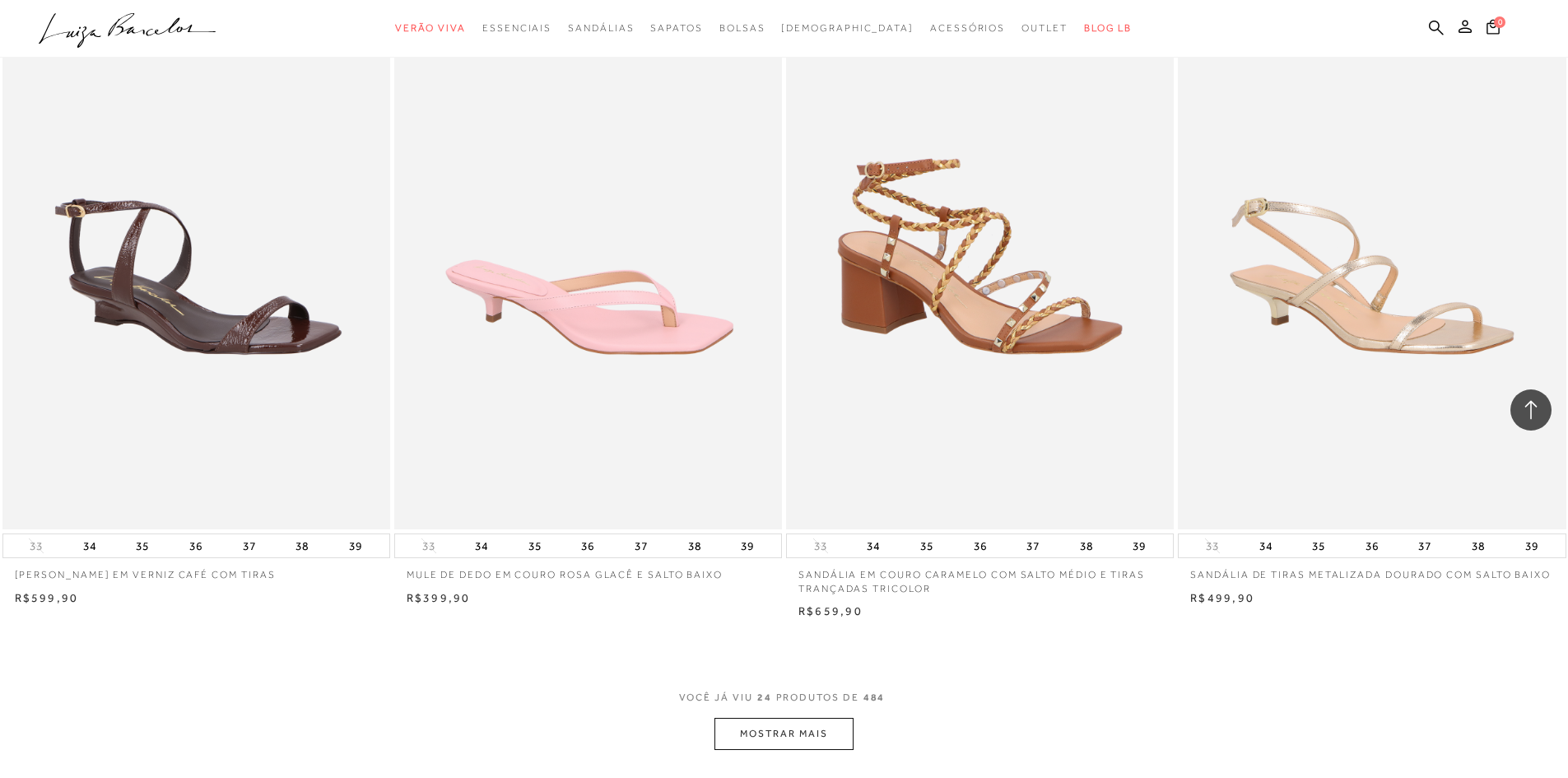
scroll to position [3624, 0]
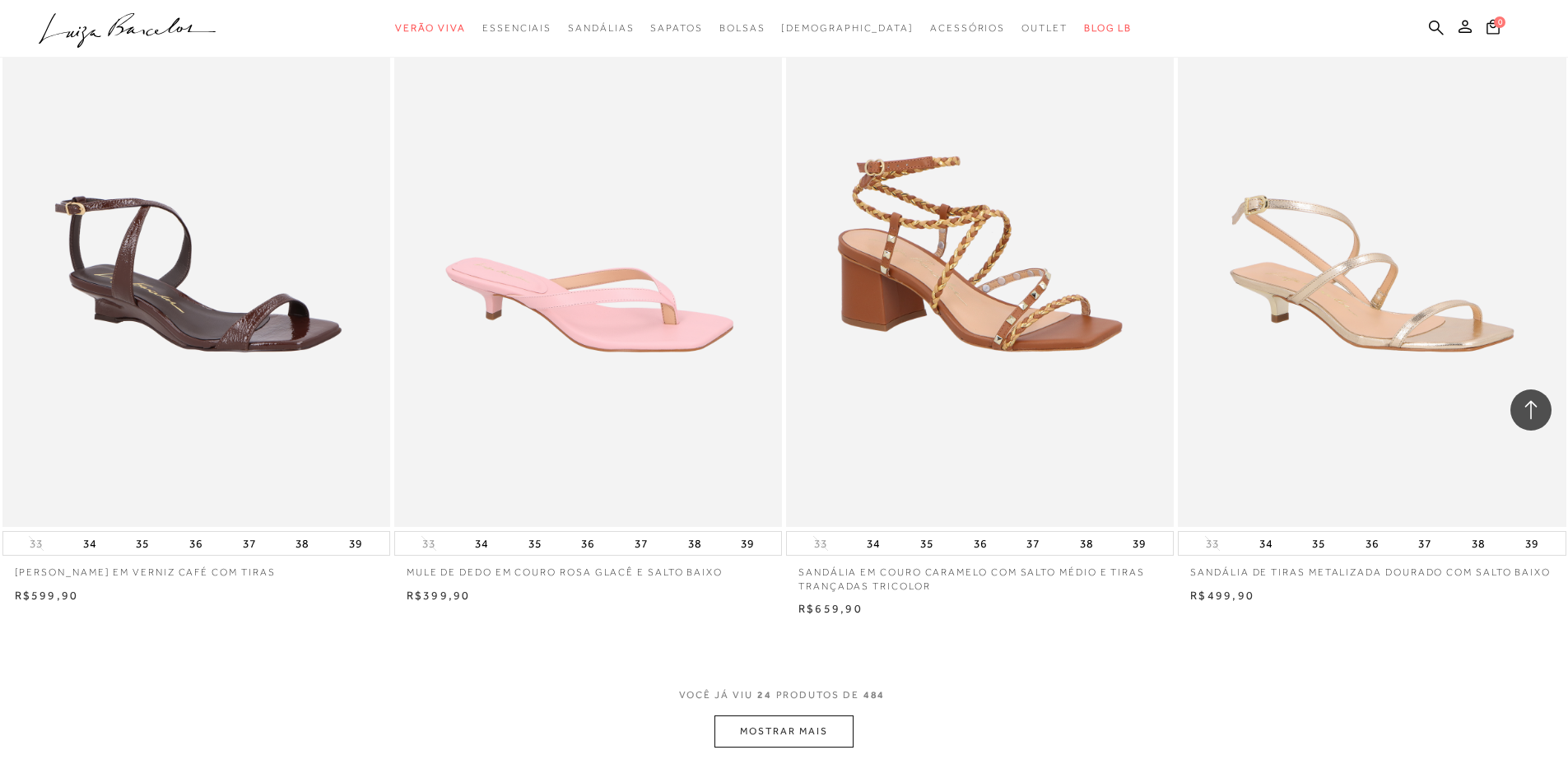
click at [799, 742] on button "MOSTRAR MAIS" at bounding box center [784, 731] width 139 height 32
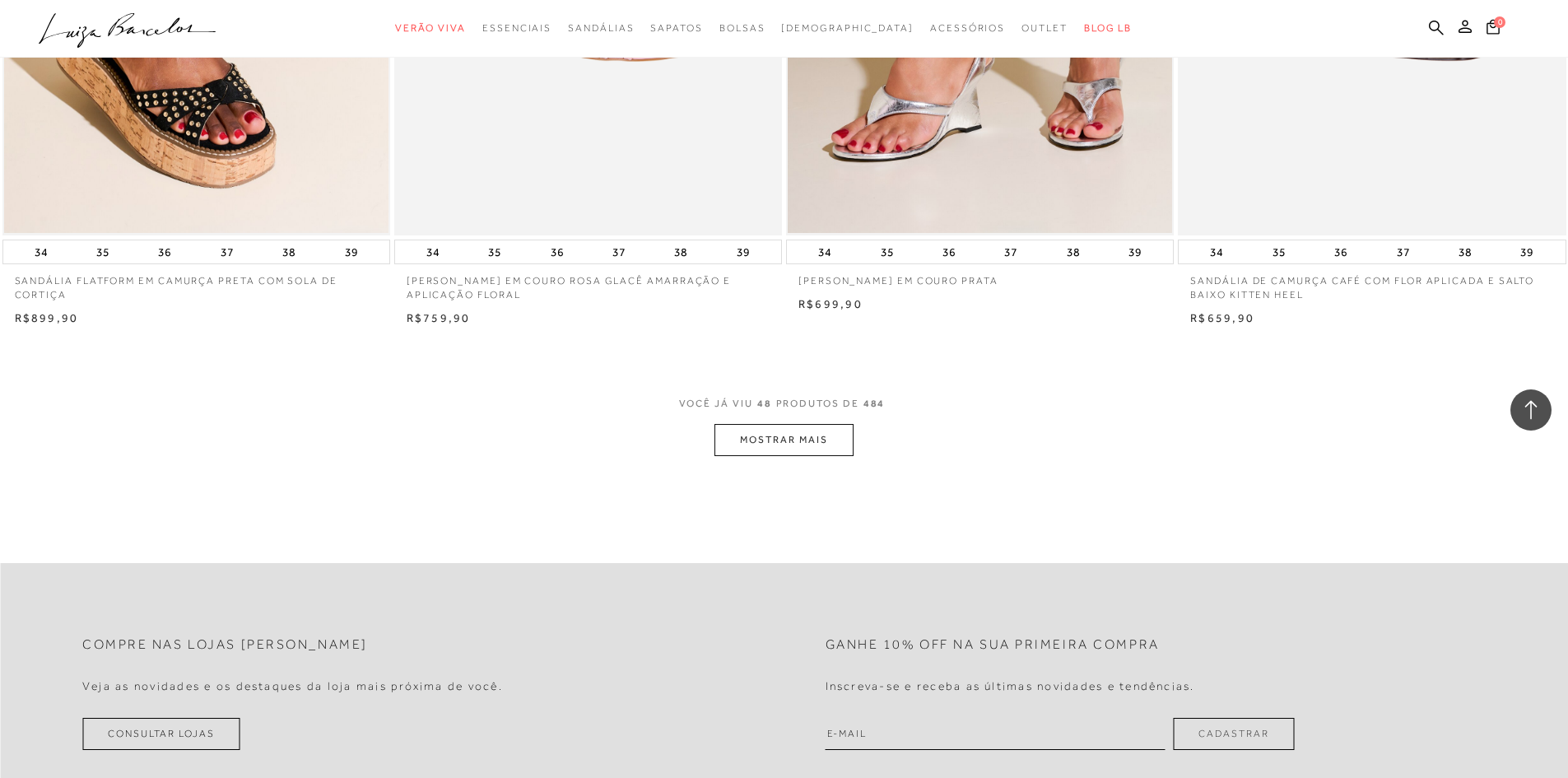
scroll to position [8072, 0]
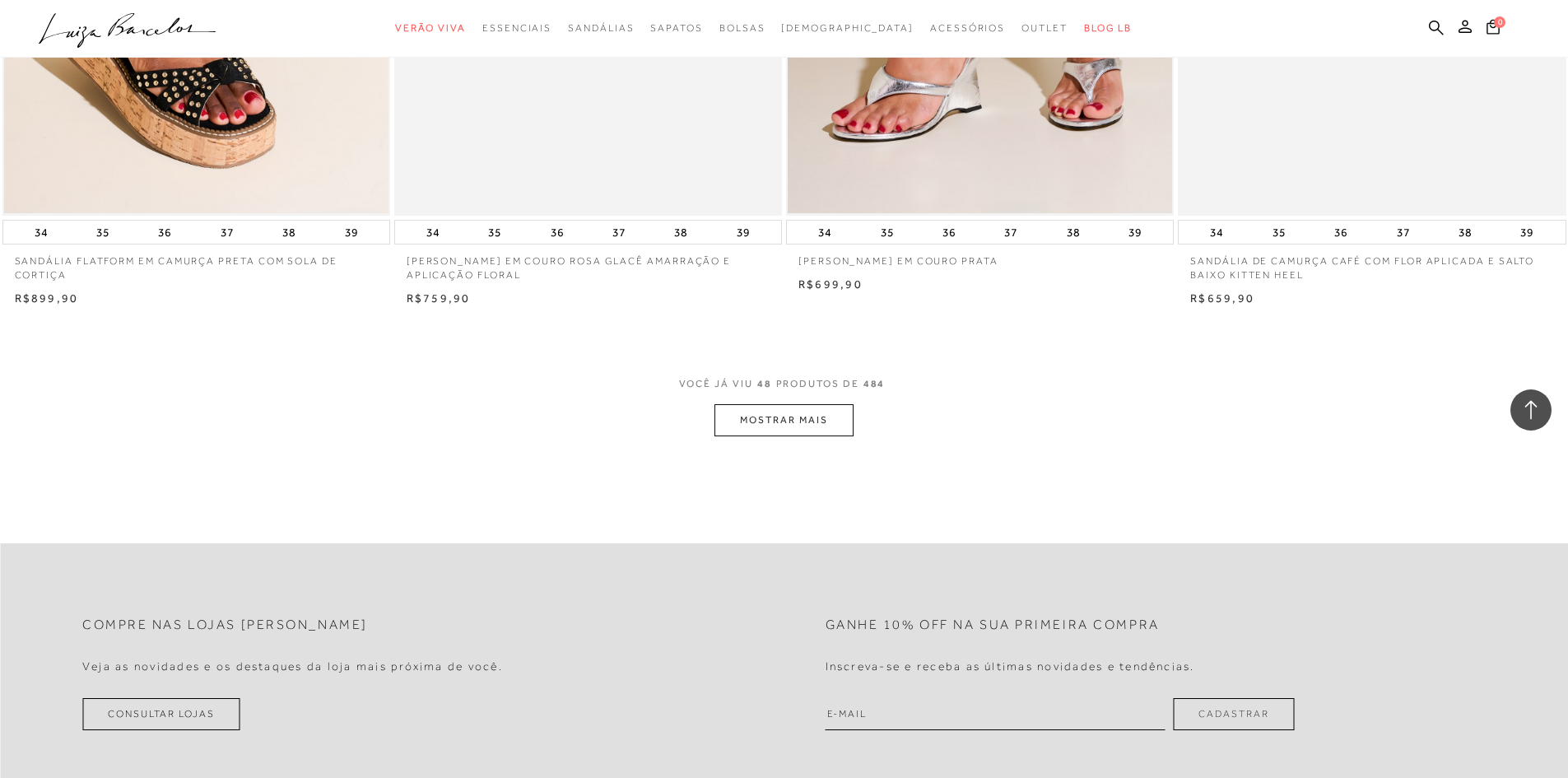
click at [750, 434] on button "MOSTRAR MAIS" at bounding box center [784, 420] width 139 height 32
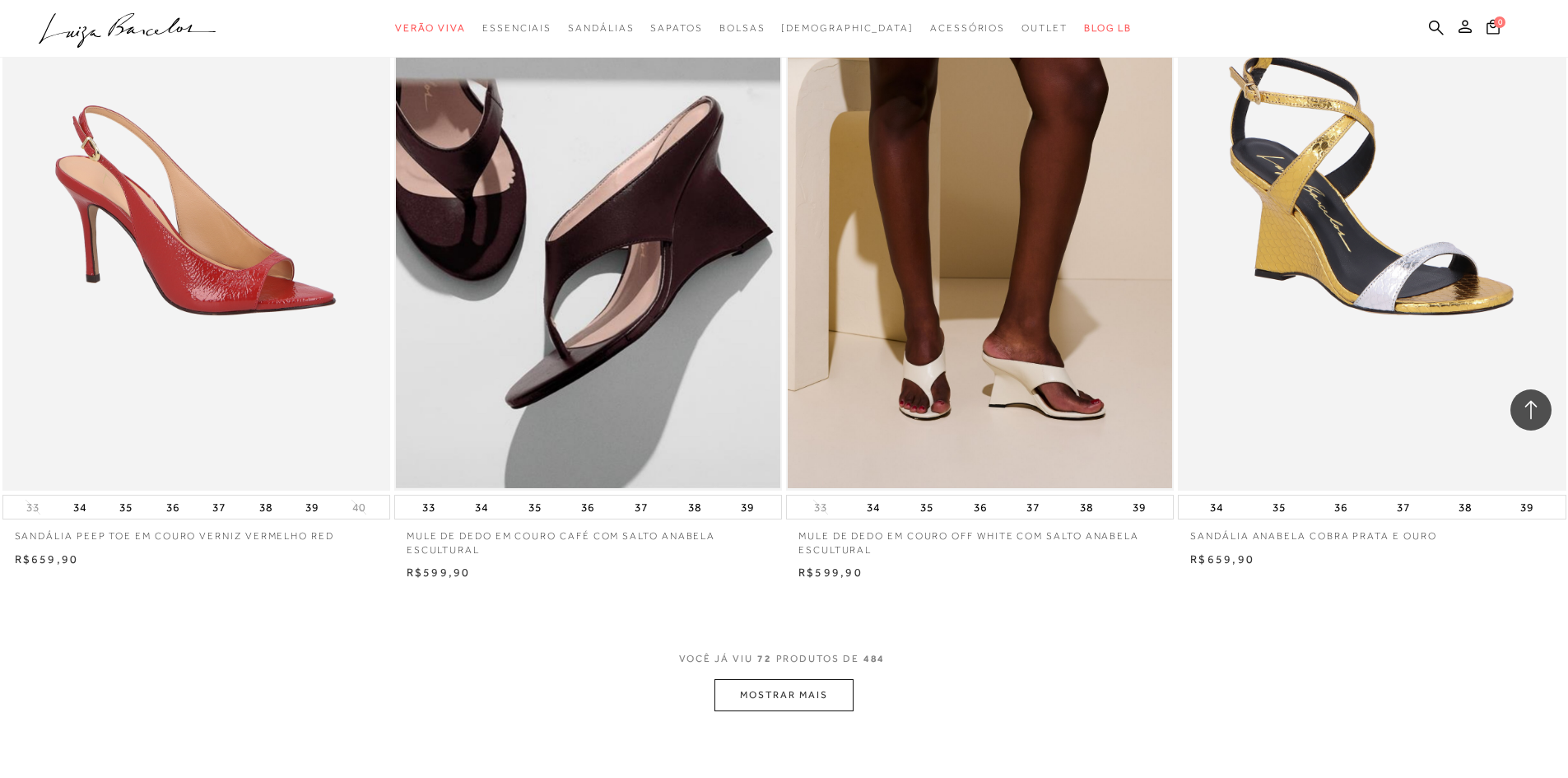
scroll to position [12190, 0]
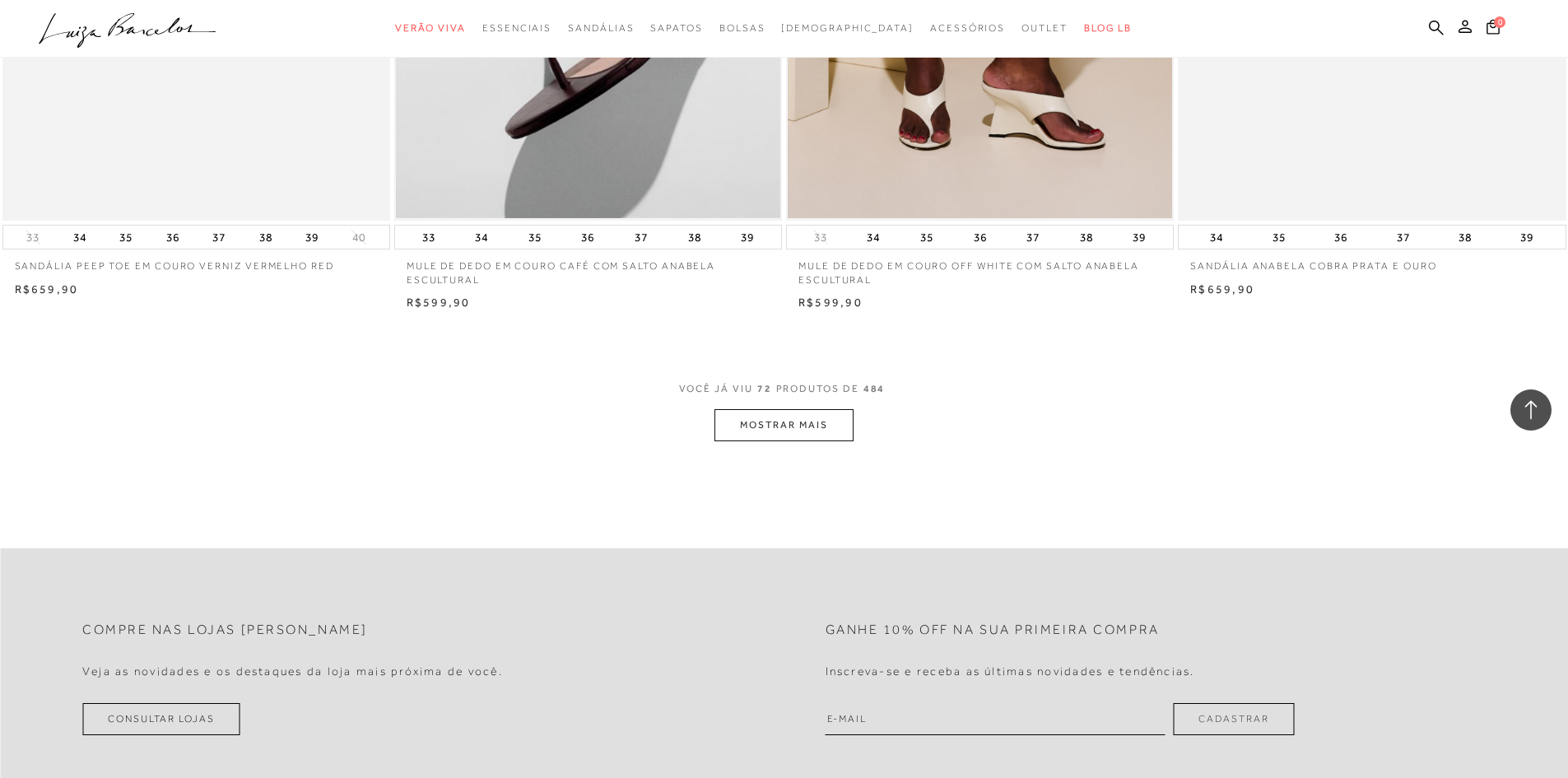
click at [826, 430] on button "MOSTRAR MAIS" at bounding box center [784, 425] width 139 height 32
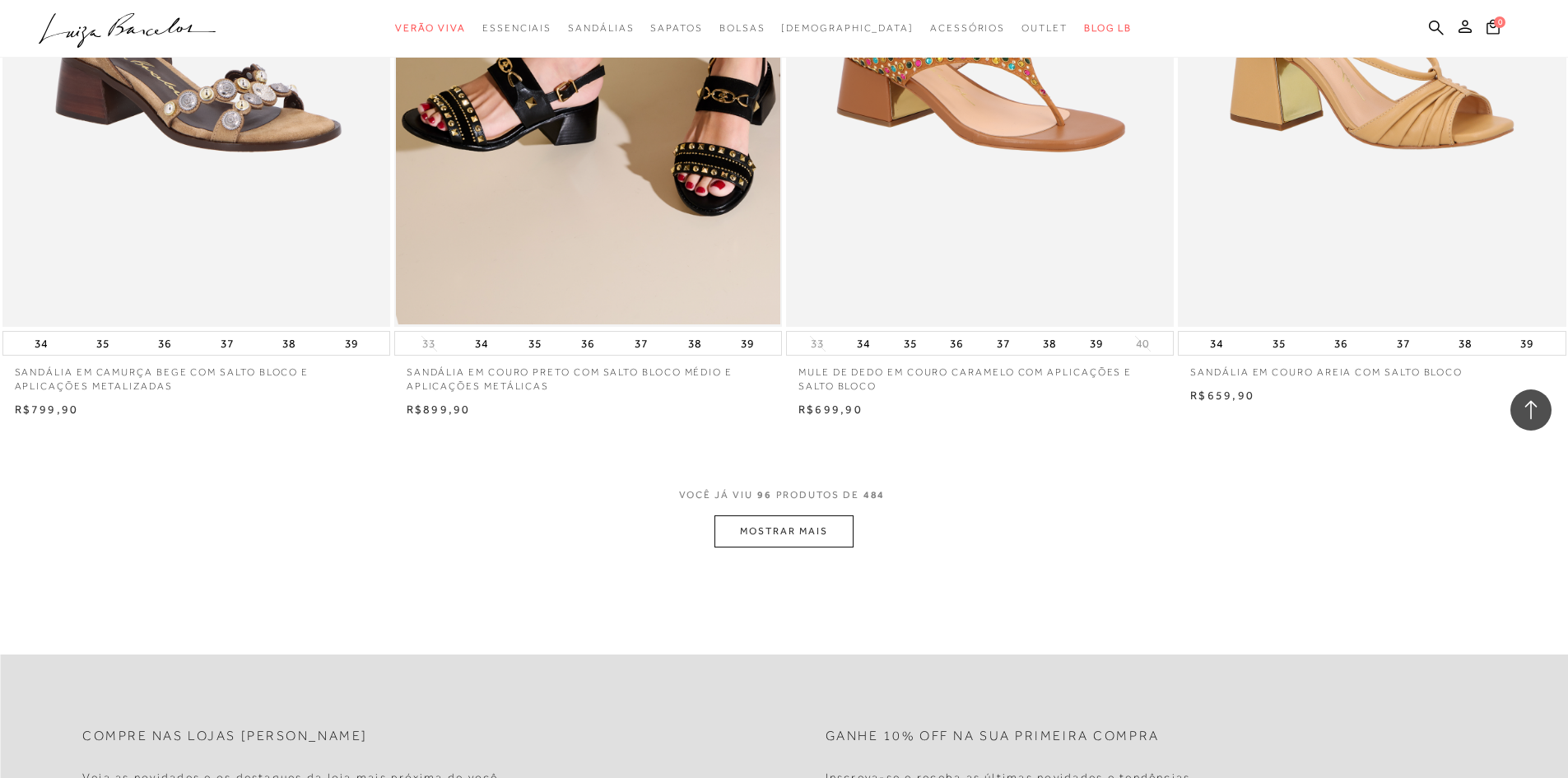
scroll to position [16225, 0]
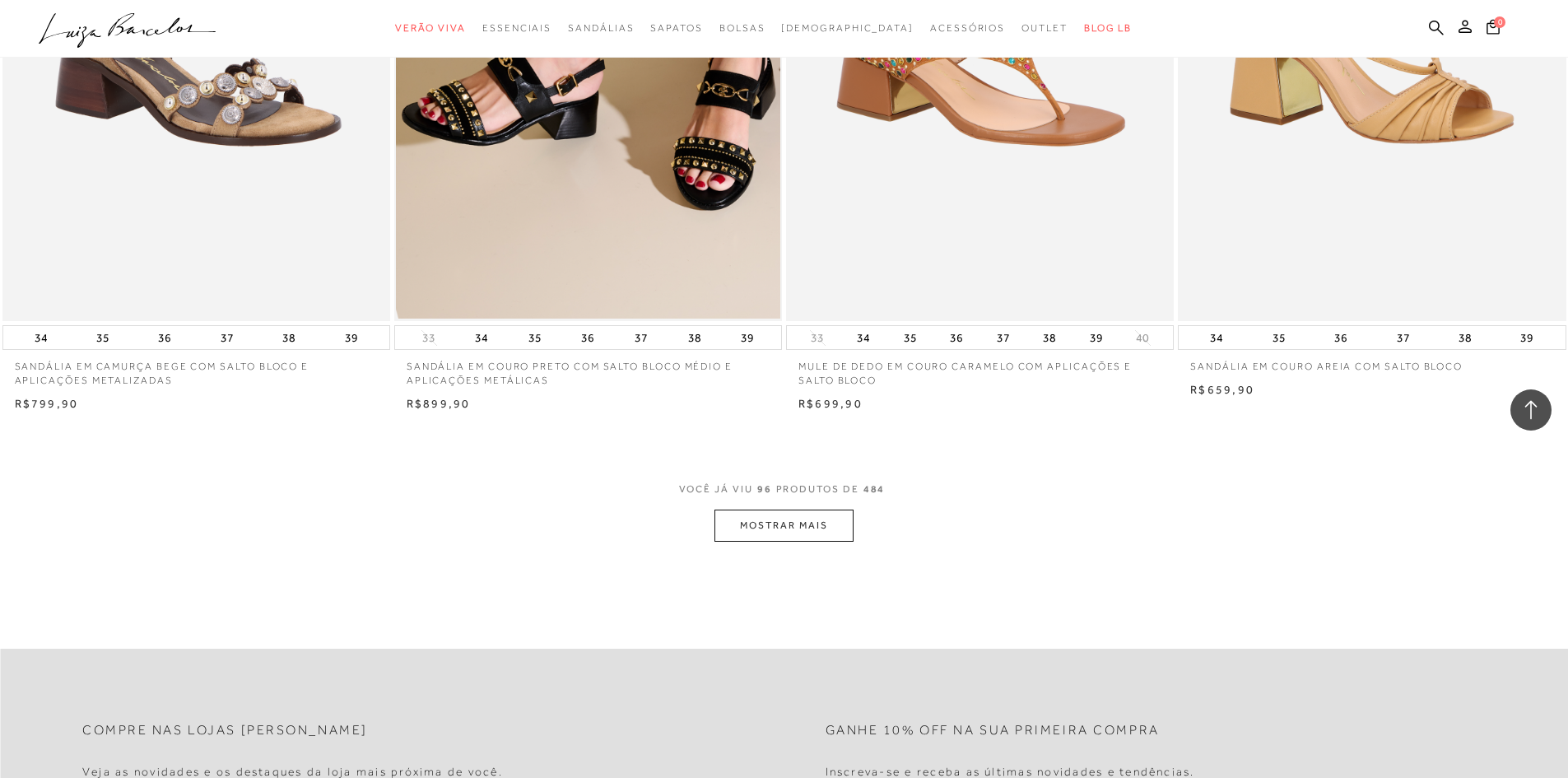
click at [799, 524] on button "MOSTRAR MAIS" at bounding box center [784, 526] width 139 height 32
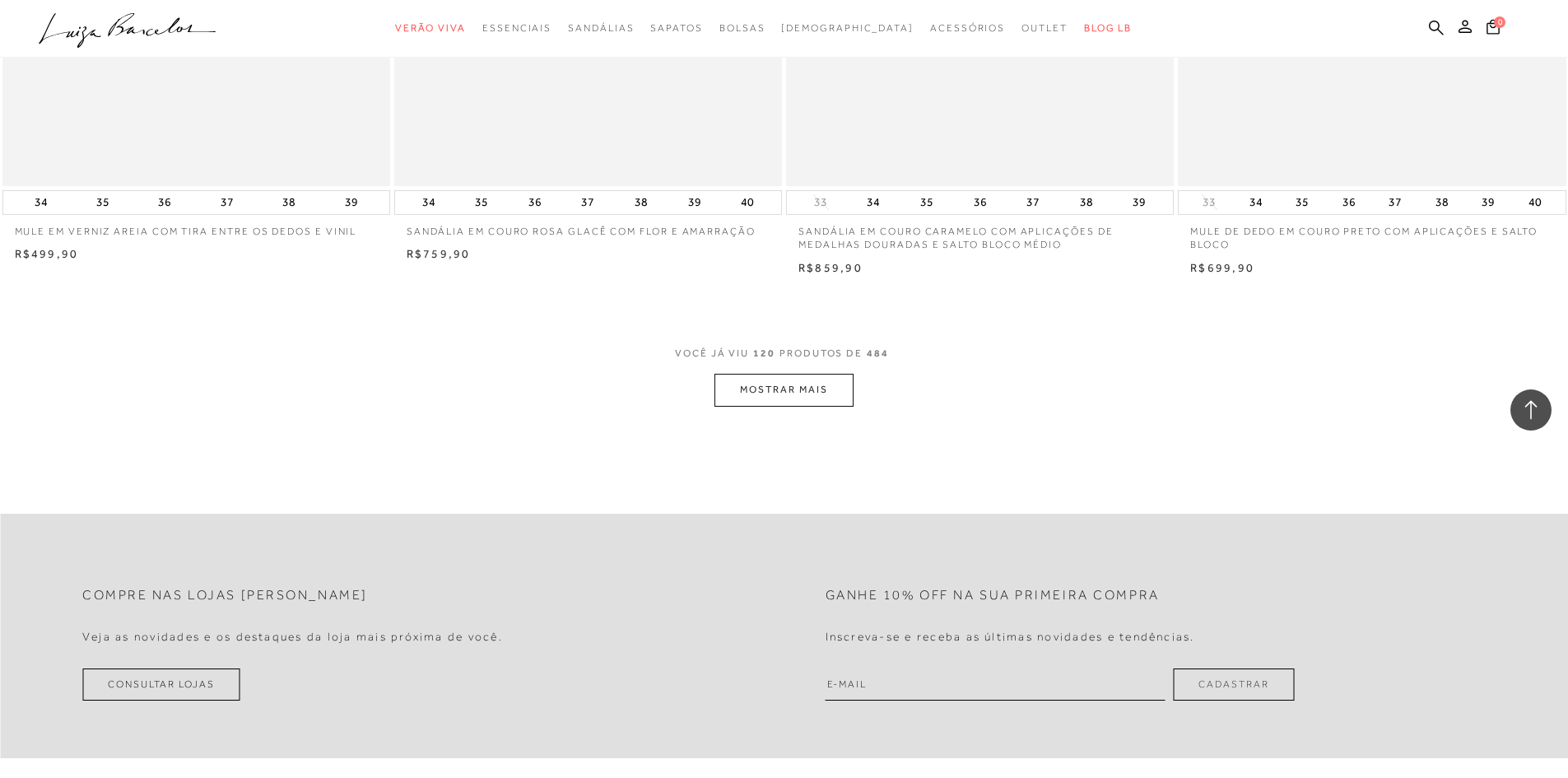
scroll to position [20508, 0]
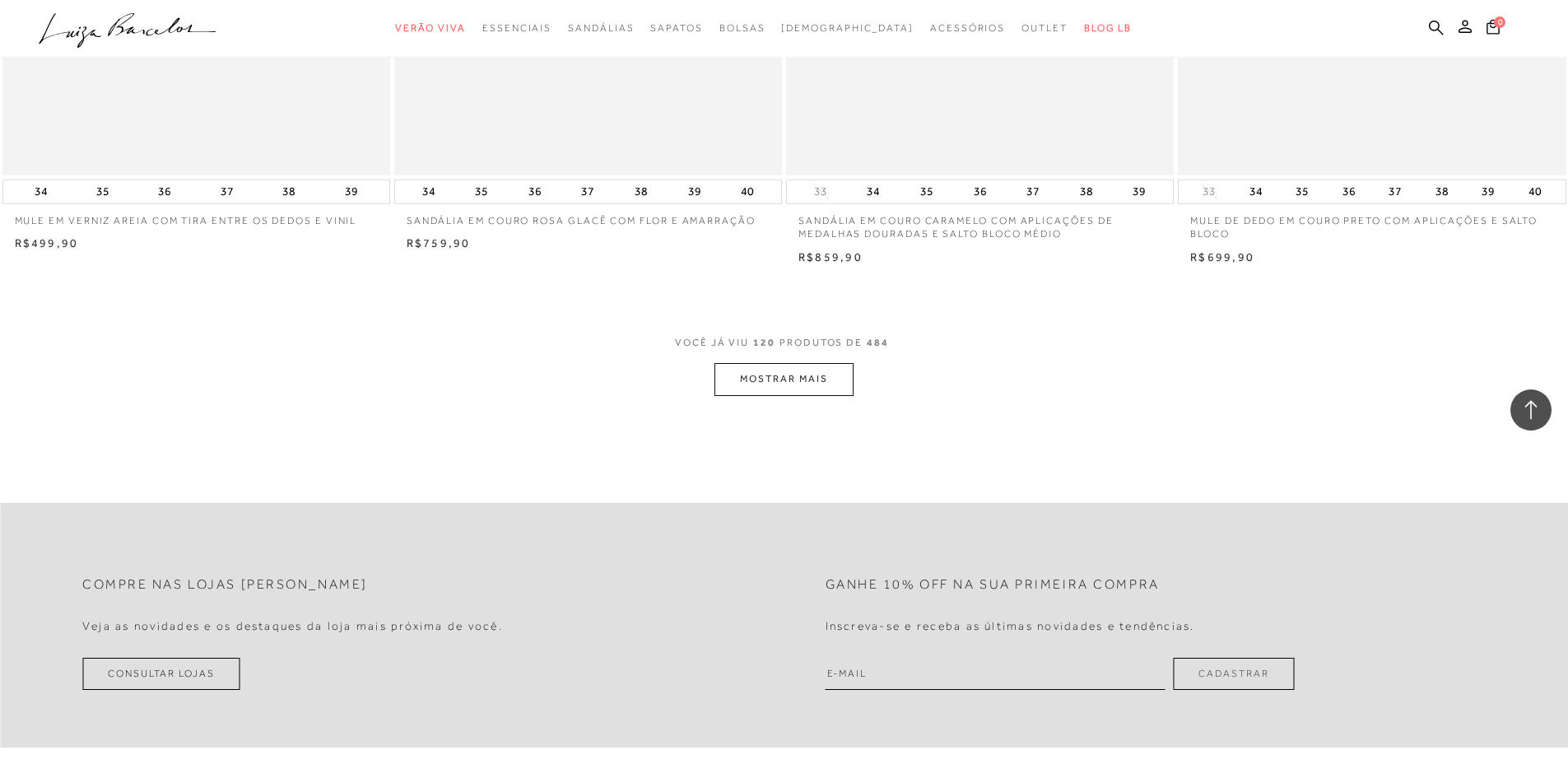
click at [829, 369] on button "MOSTRAR MAIS" at bounding box center [784, 378] width 139 height 32
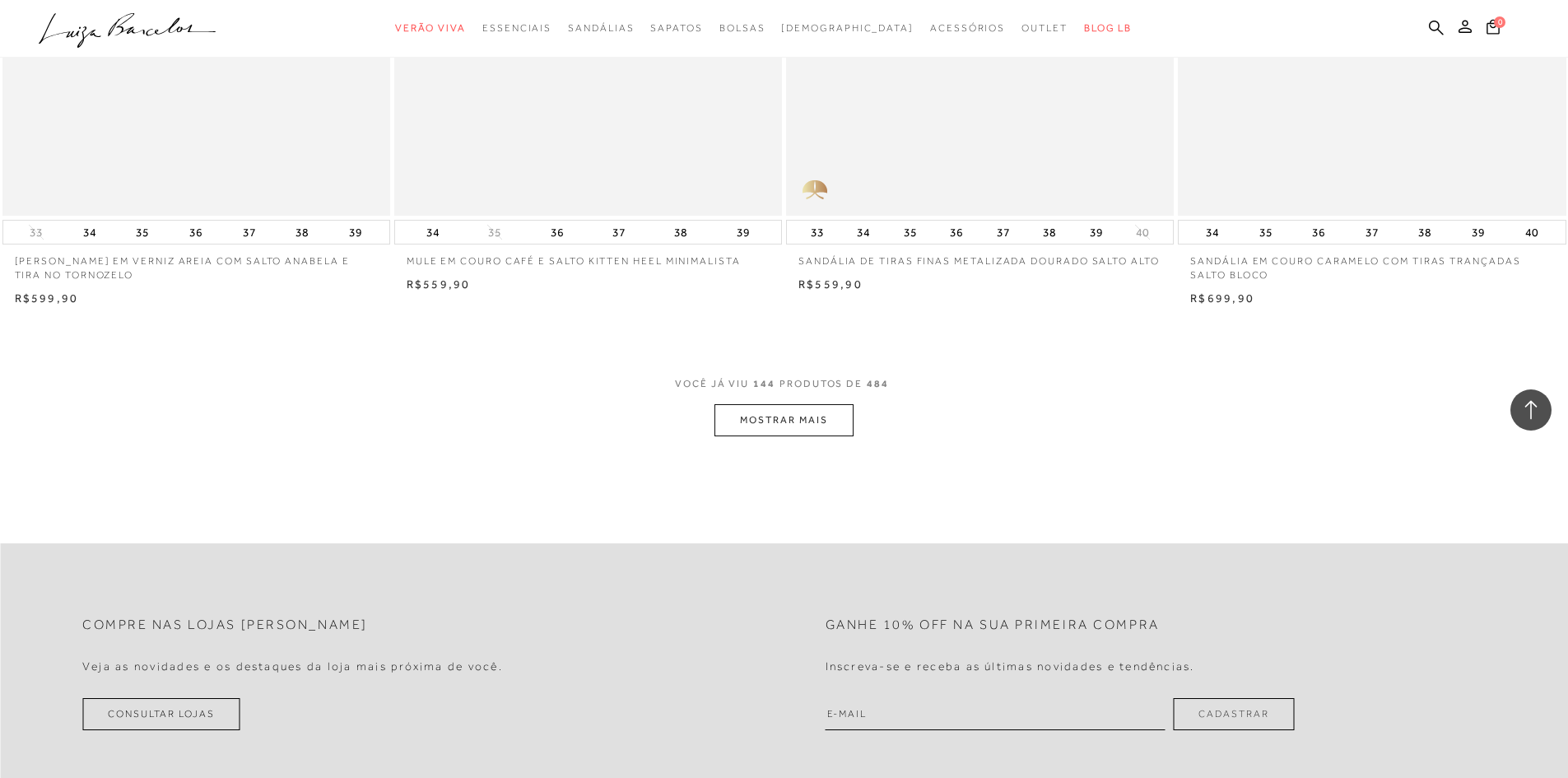
scroll to position [24626, 0]
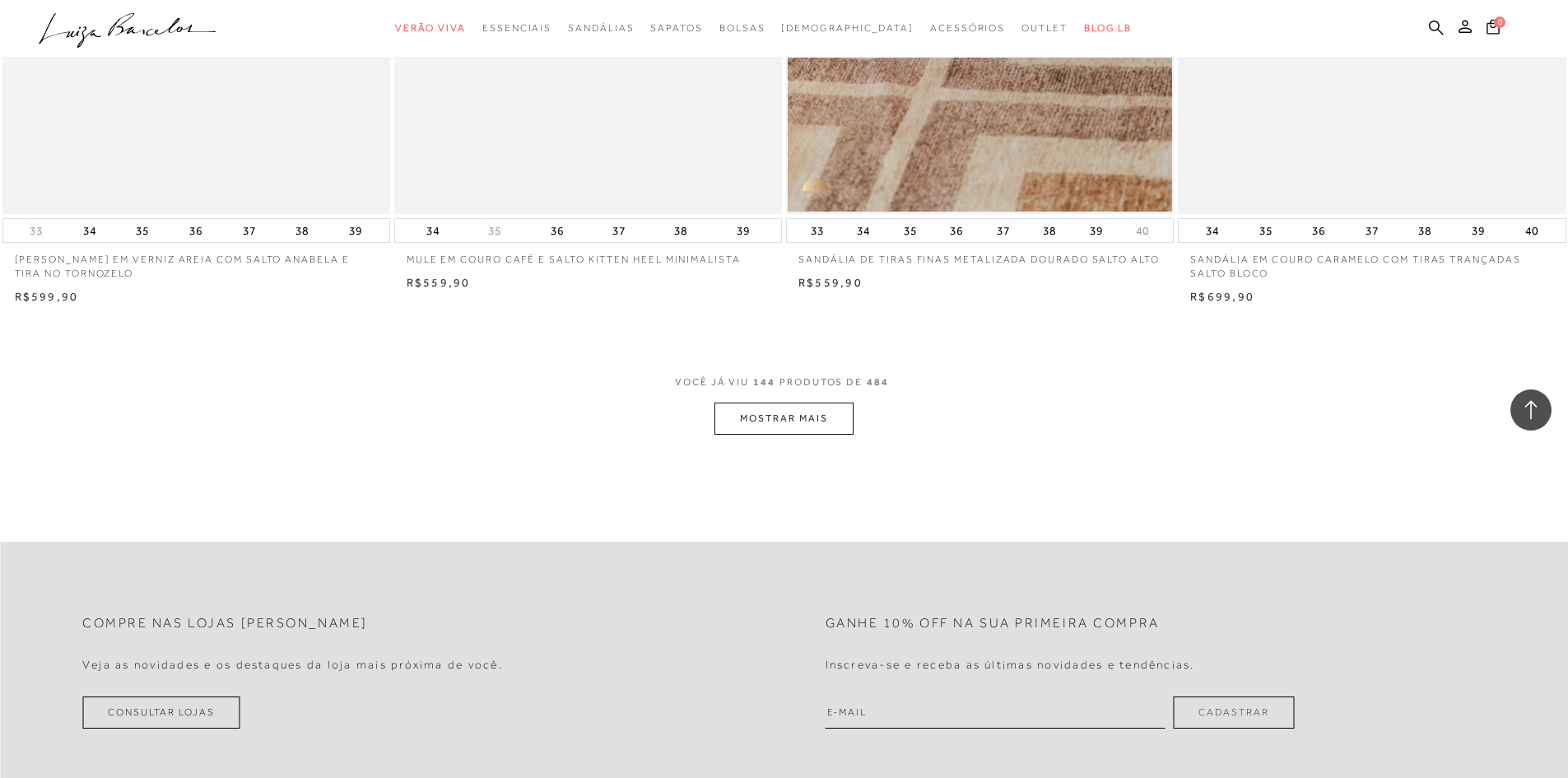
click at [787, 422] on button "MOSTRAR MAIS" at bounding box center [784, 418] width 139 height 32
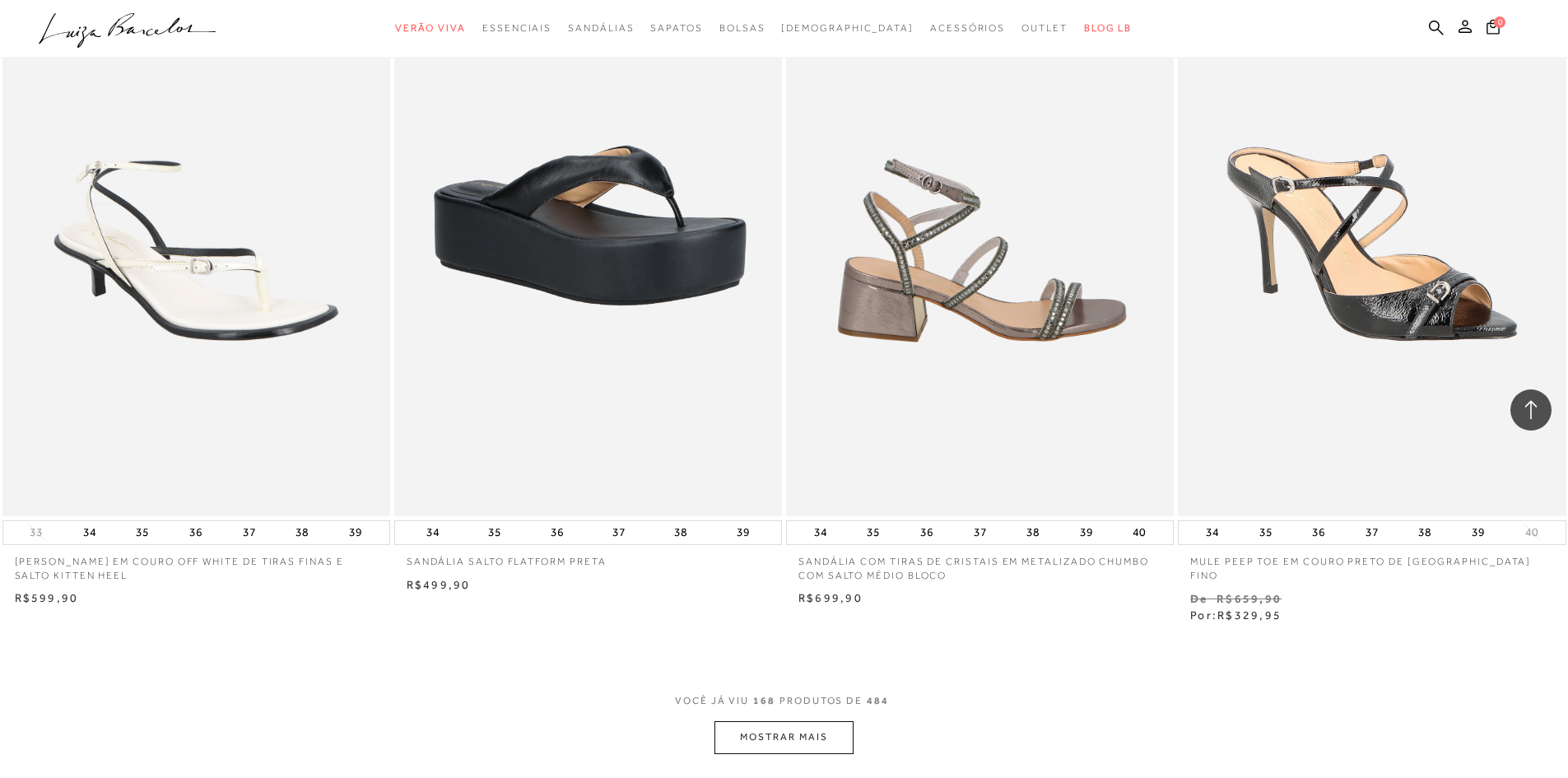
scroll to position [28663, 0]
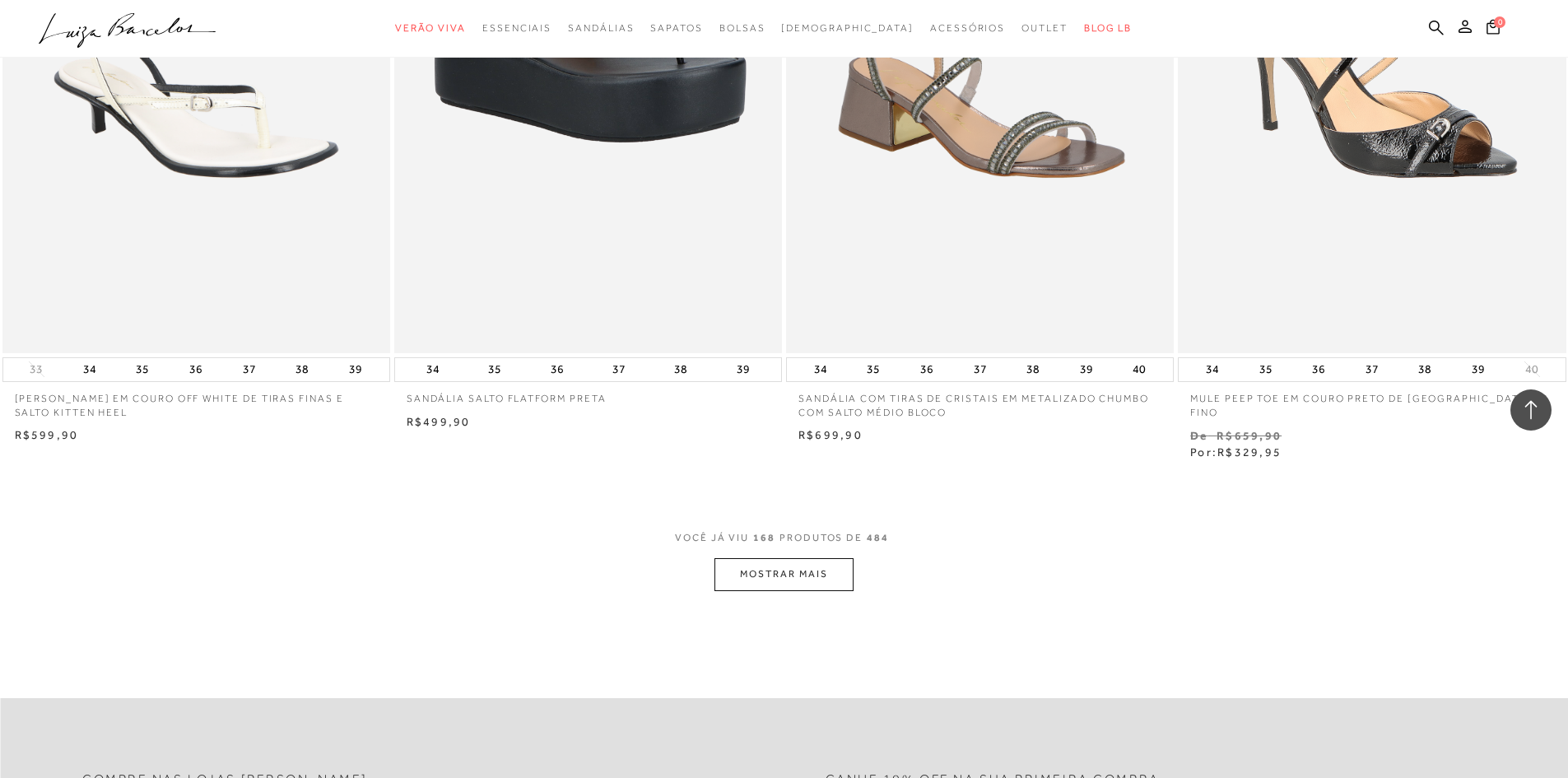
click at [815, 574] on button "MOSTRAR MAIS" at bounding box center [784, 574] width 139 height 32
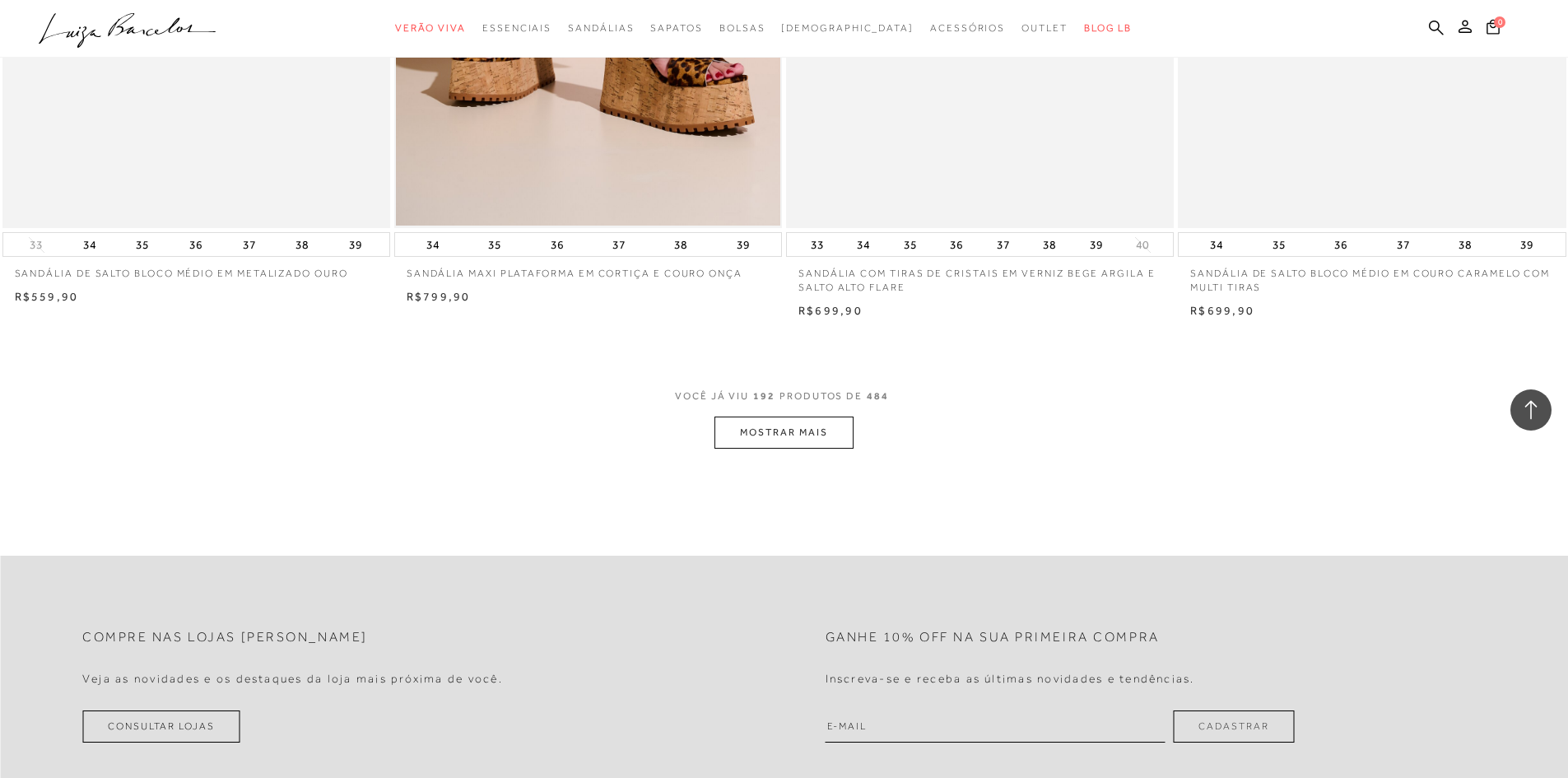
scroll to position [32946, 0]
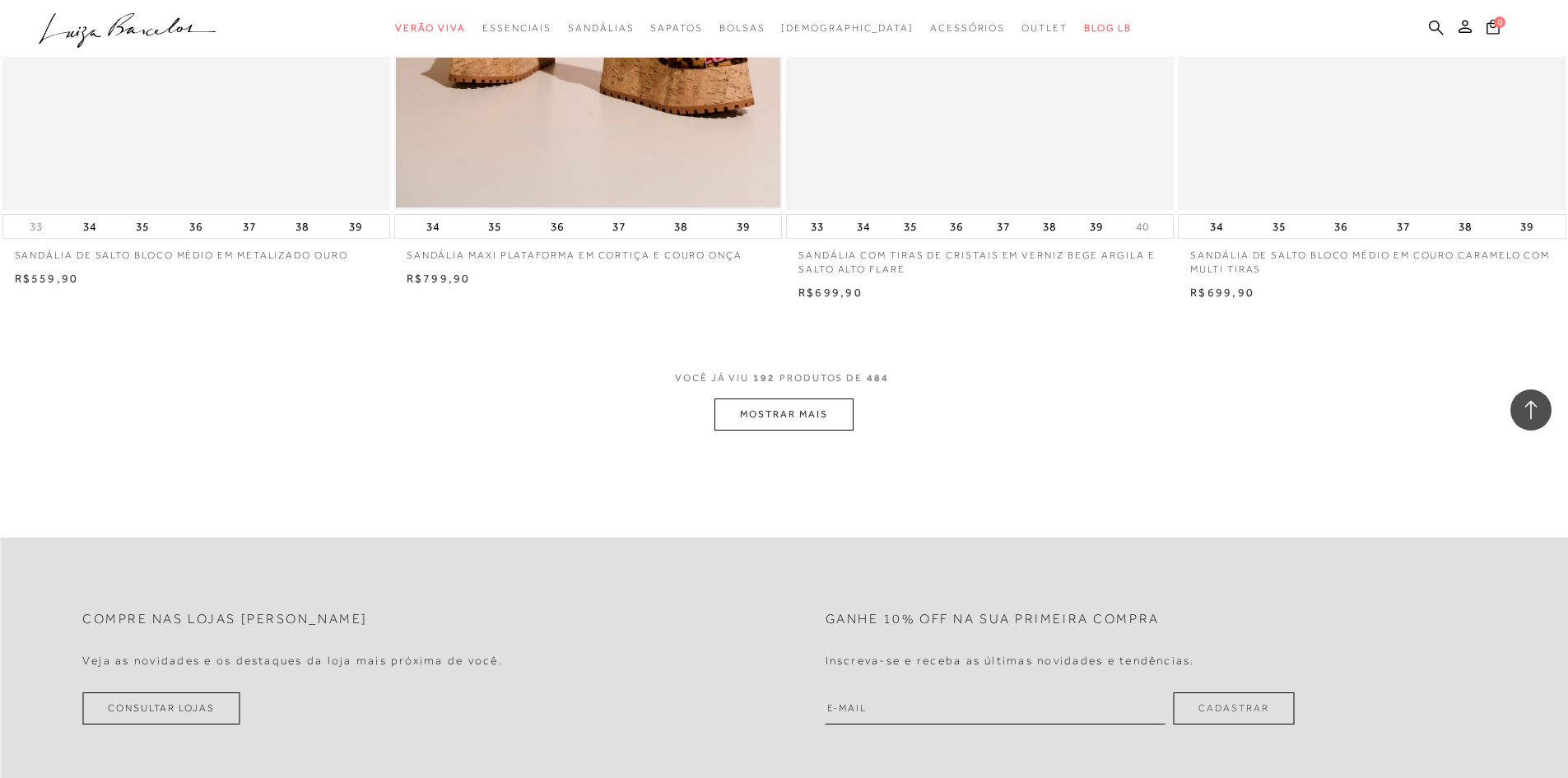
click at [781, 399] on button "MOSTRAR MAIS" at bounding box center [784, 414] width 139 height 32
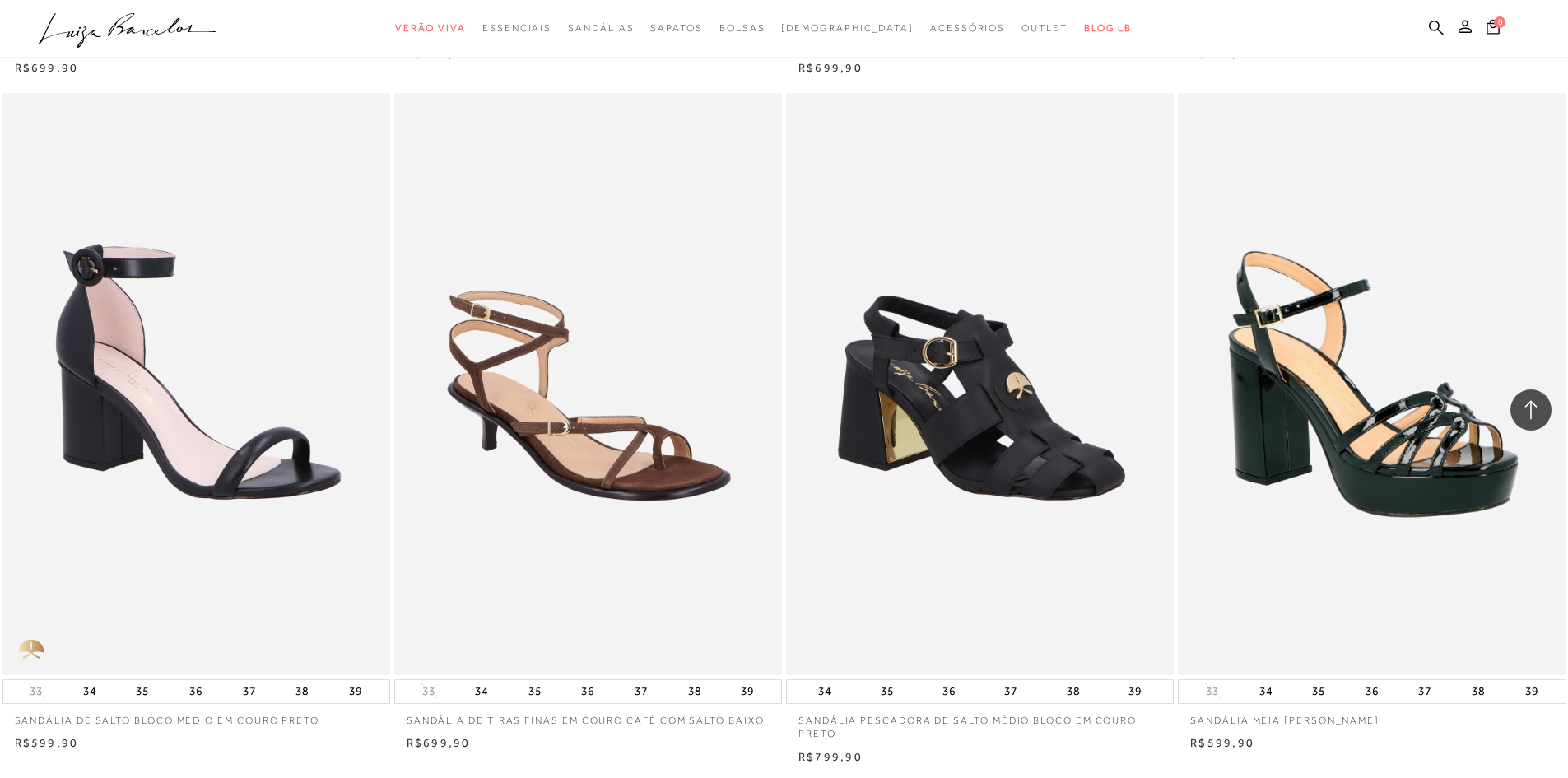
scroll to position [37146, 0]
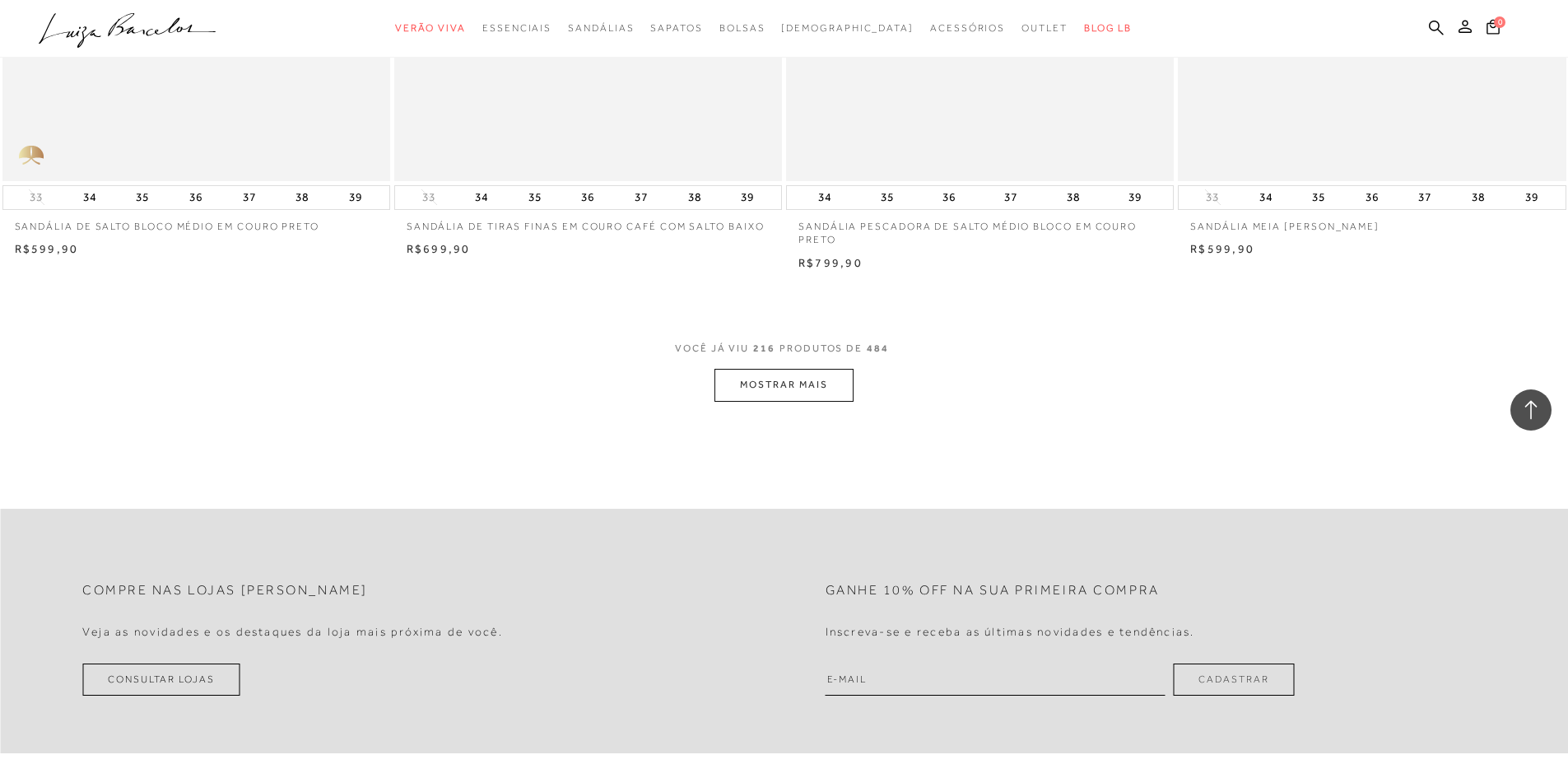
click at [776, 369] on button "MOSTRAR MAIS" at bounding box center [784, 384] width 139 height 32
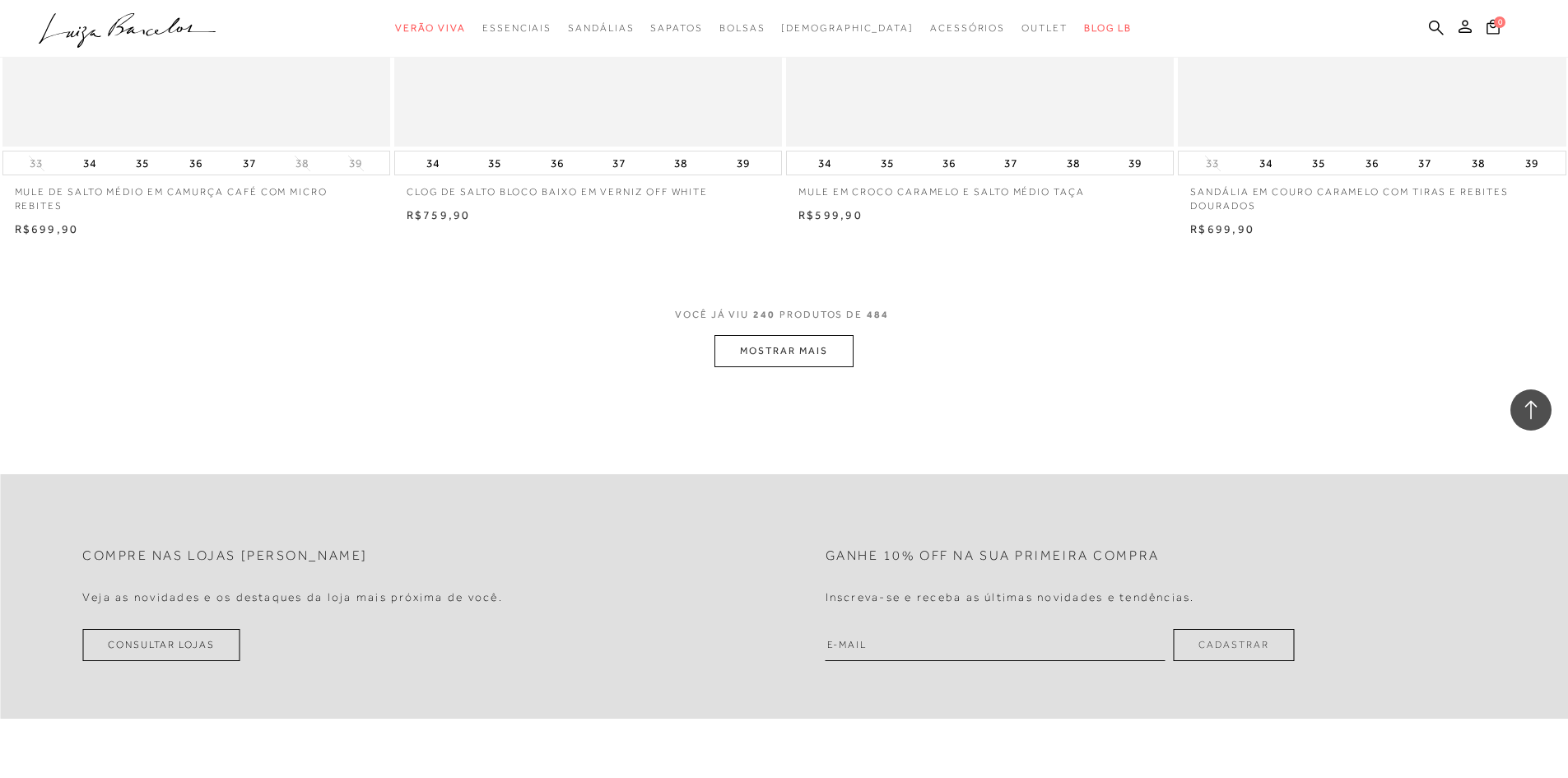
scroll to position [41347, 0]
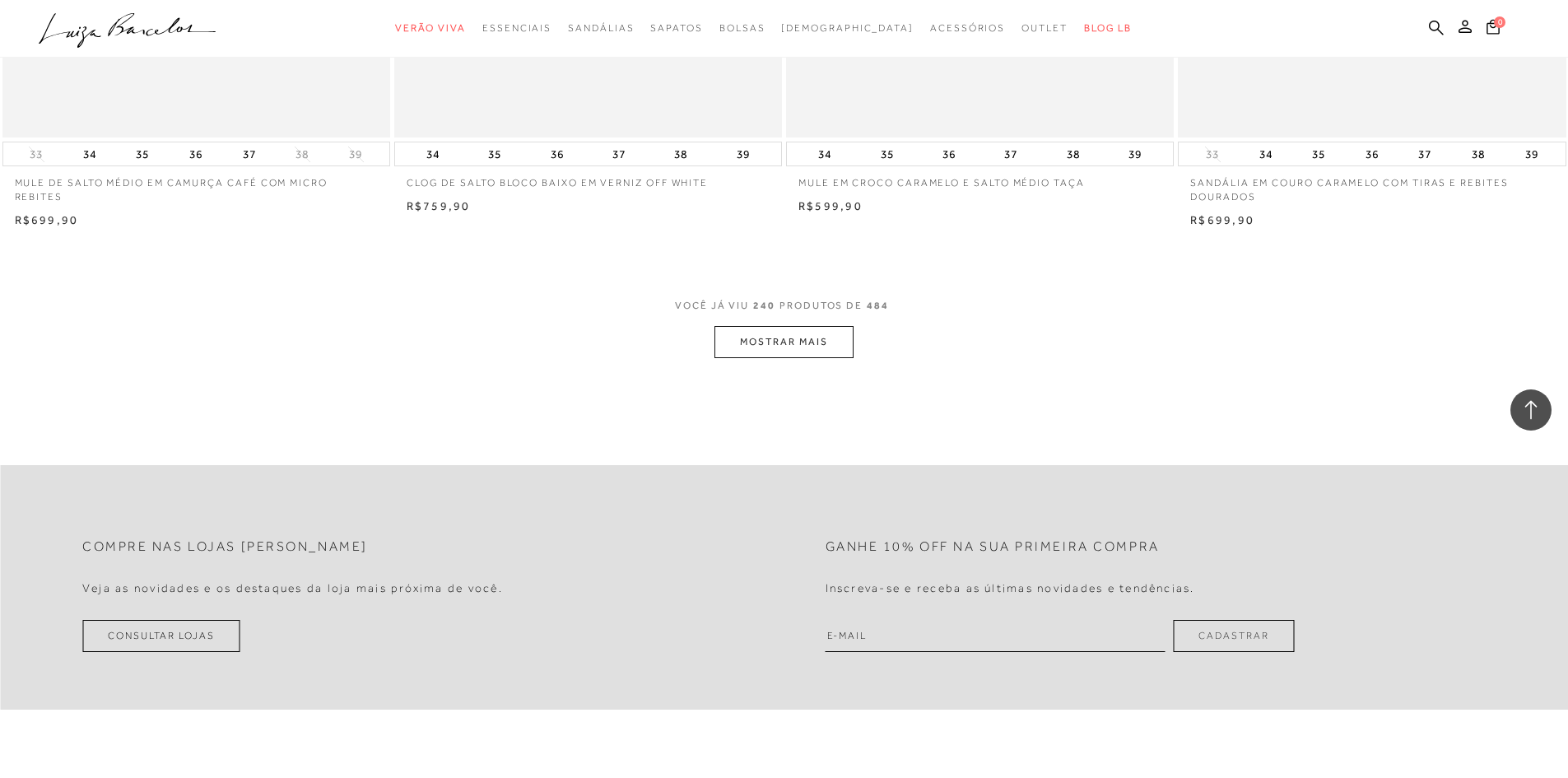
click at [786, 336] on button "MOSTRAR MAIS" at bounding box center [784, 341] width 139 height 32
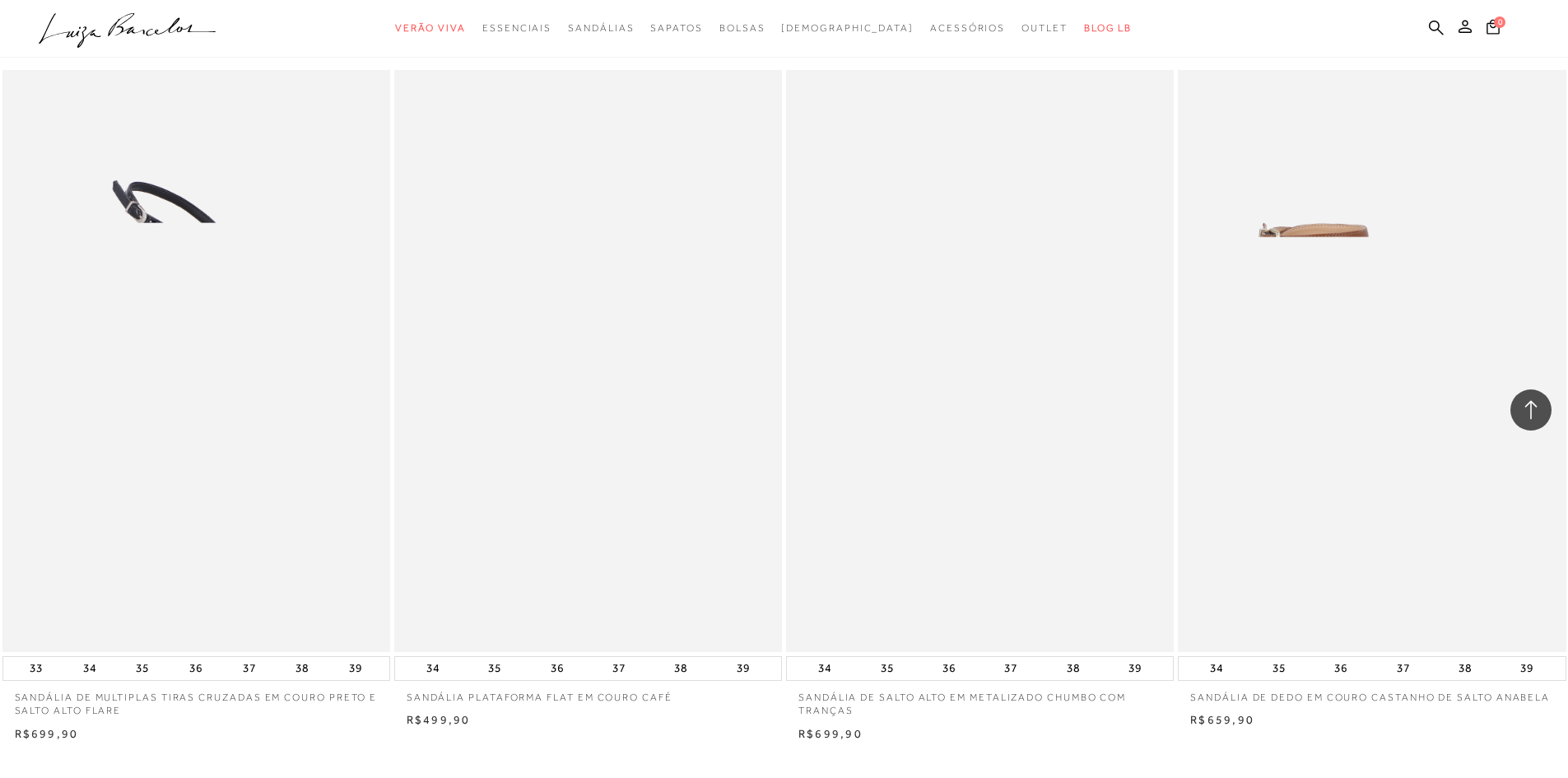
scroll to position [45217, 0]
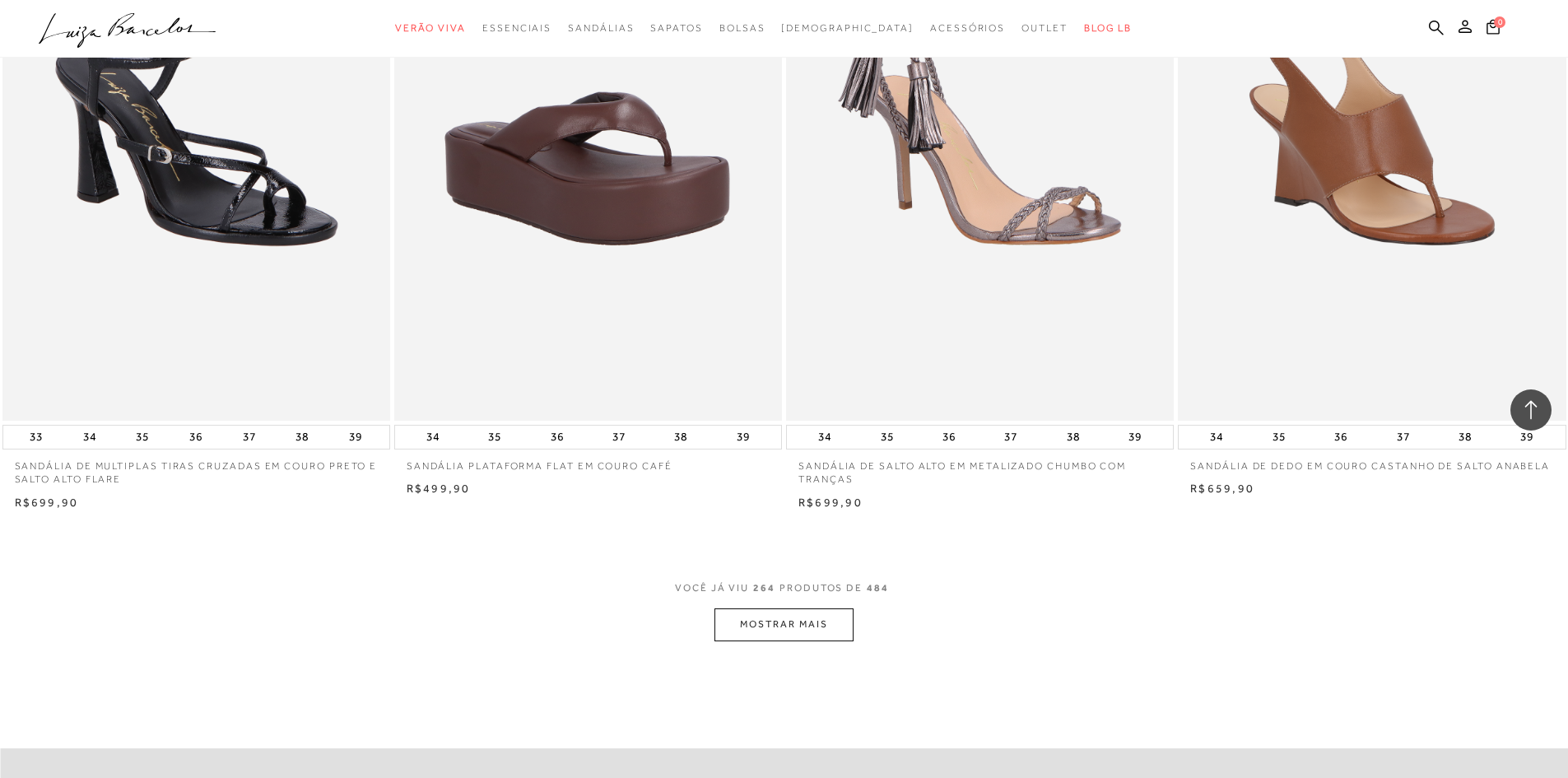
click at [847, 619] on button "MOSTRAR MAIS" at bounding box center [784, 624] width 139 height 32
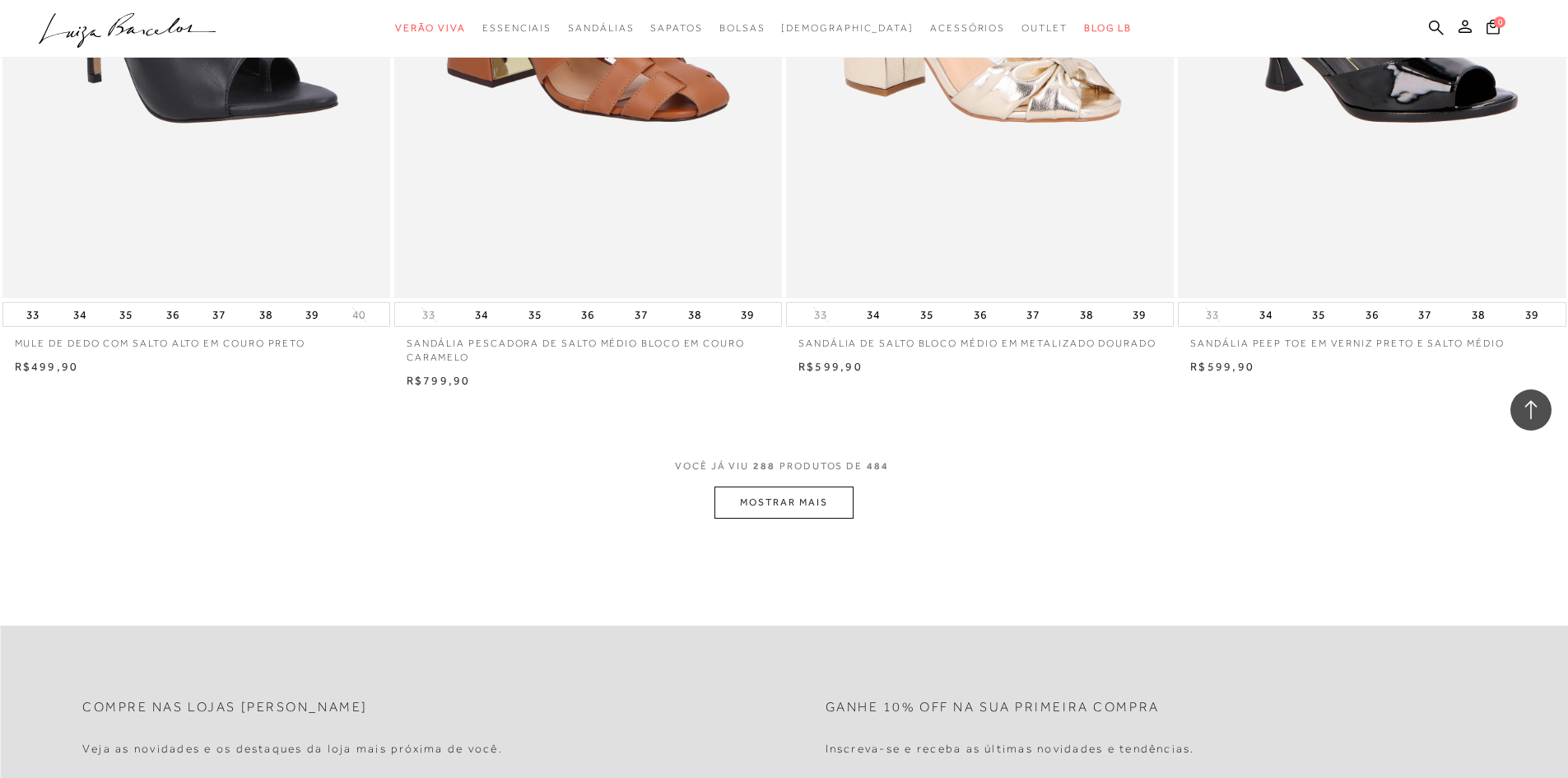
scroll to position [49500, 0]
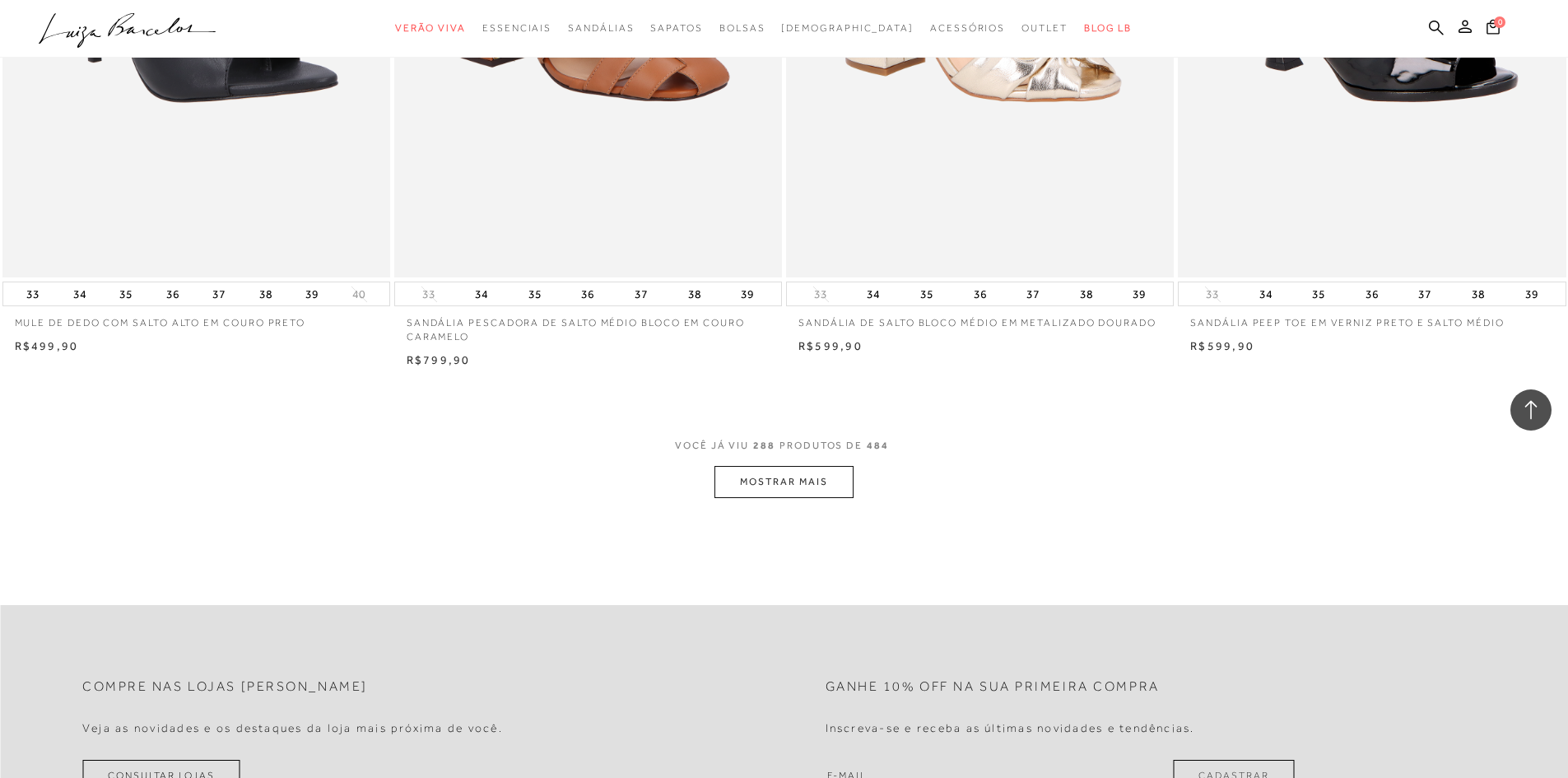
click at [812, 481] on button "MOSTRAR MAIS" at bounding box center [784, 482] width 139 height 32
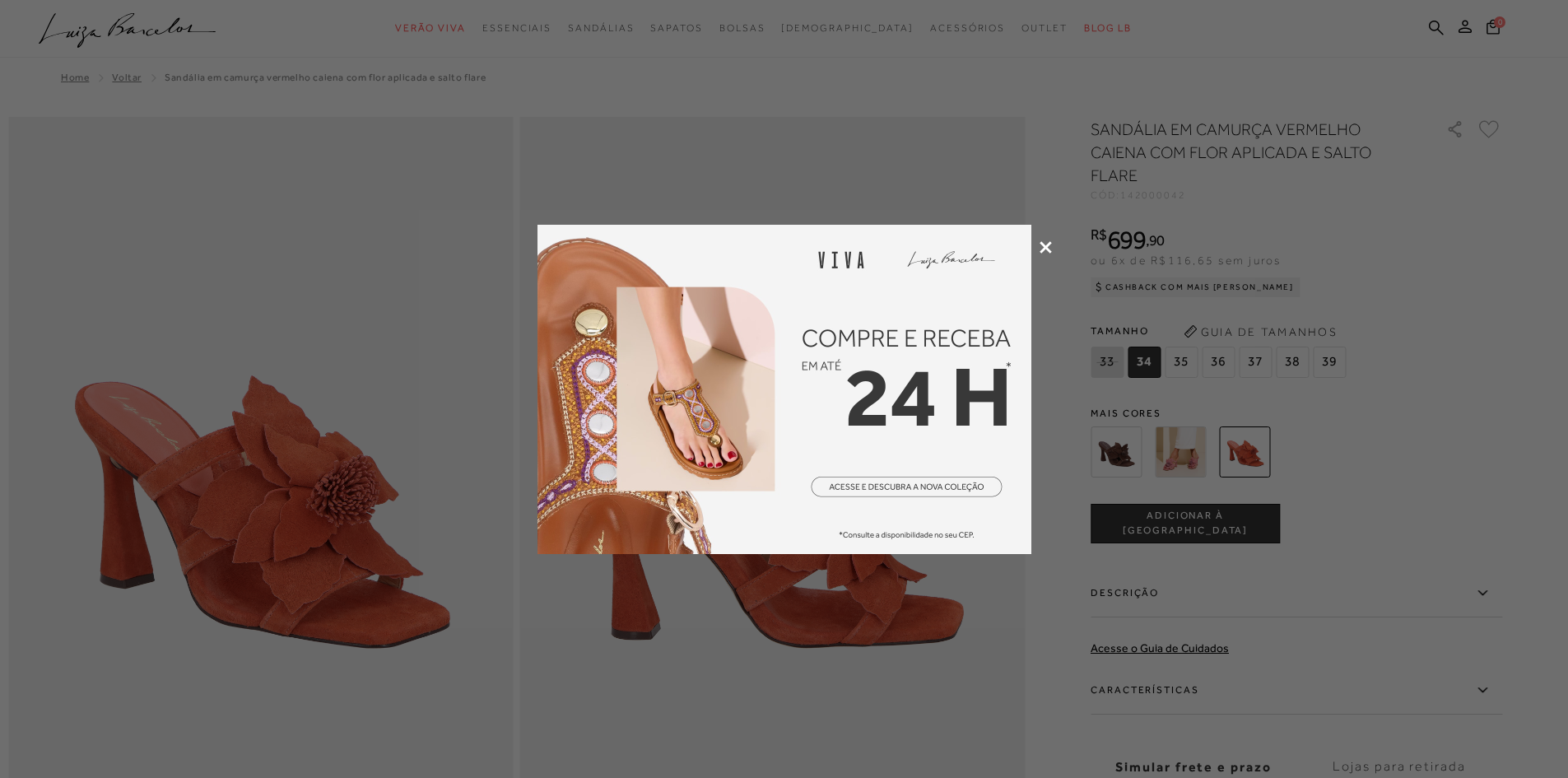
click at [1044, 243] on icon at bounding box center [1045, 247] width 13 height 13
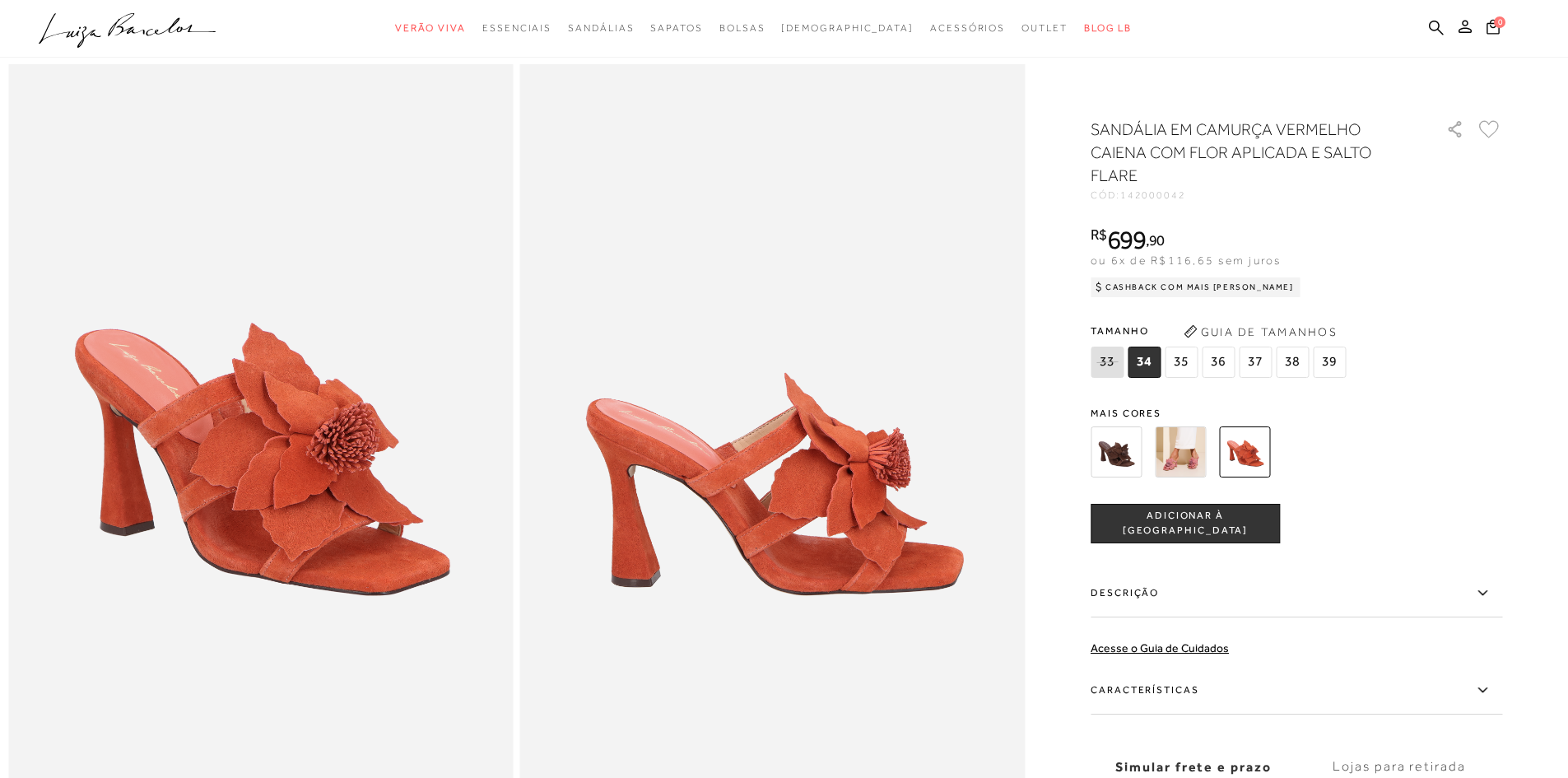
scroll to position [82, 0]
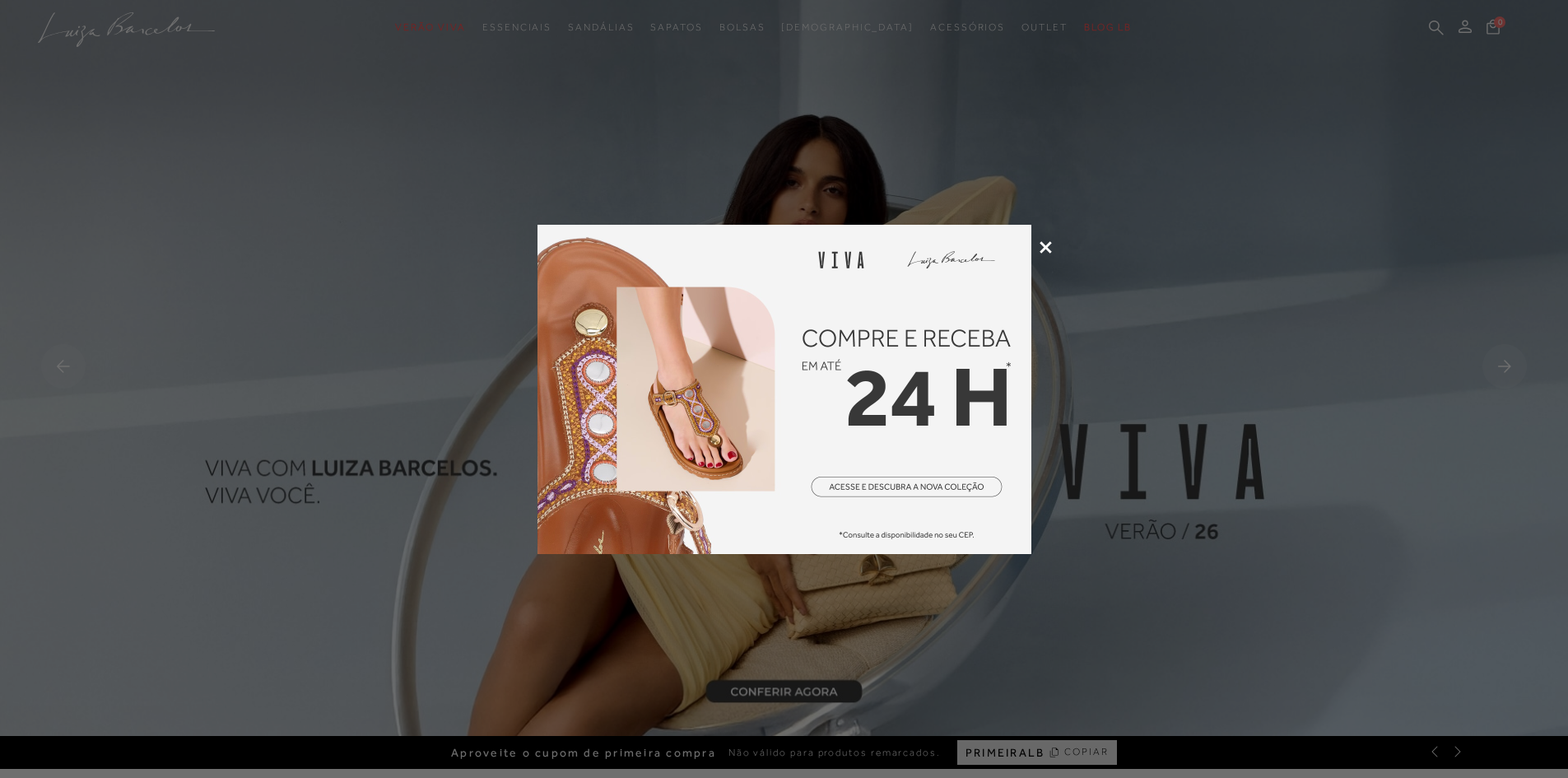
click at [1046, 246] on icon at bounding box center [1045, 247] width 13 height 13
